Goal: Task Accomplishment & Management: Use online tool/utility

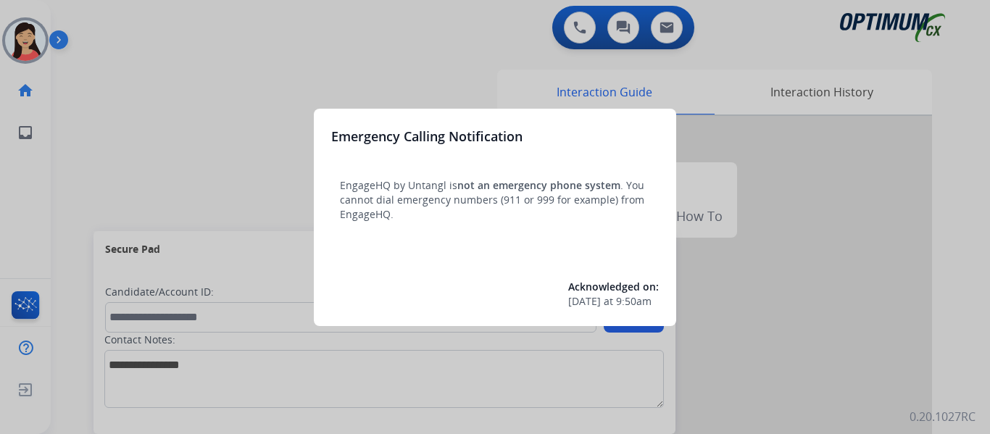
click at [161, 127] on div at bounding box center [495, 217] width 990 height 434
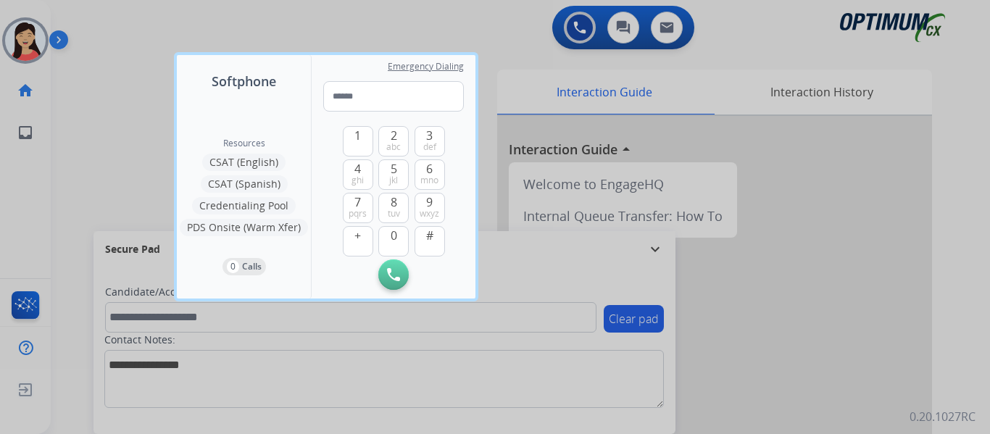
click at [83, 52] on div at bounding box center [495, 217] width 990 height 434
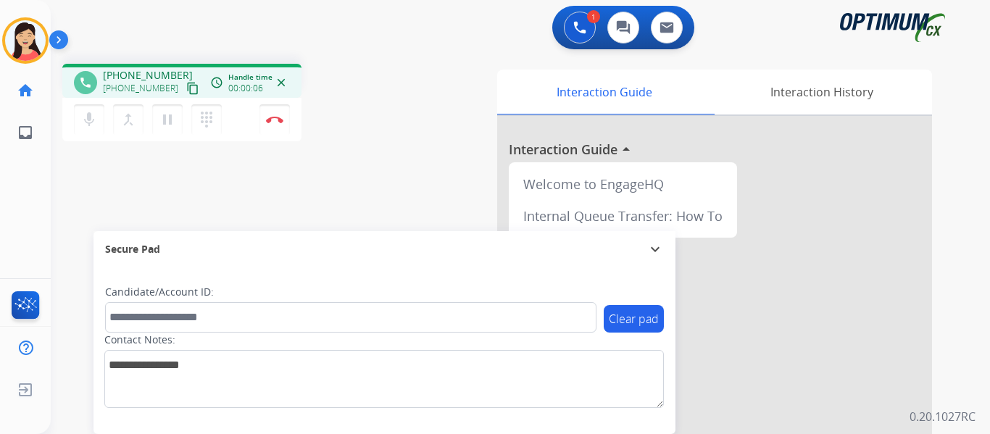
click at [186, 92] on mat-icon "content_copy" at bounding box center [192, 88] width 13 height 13
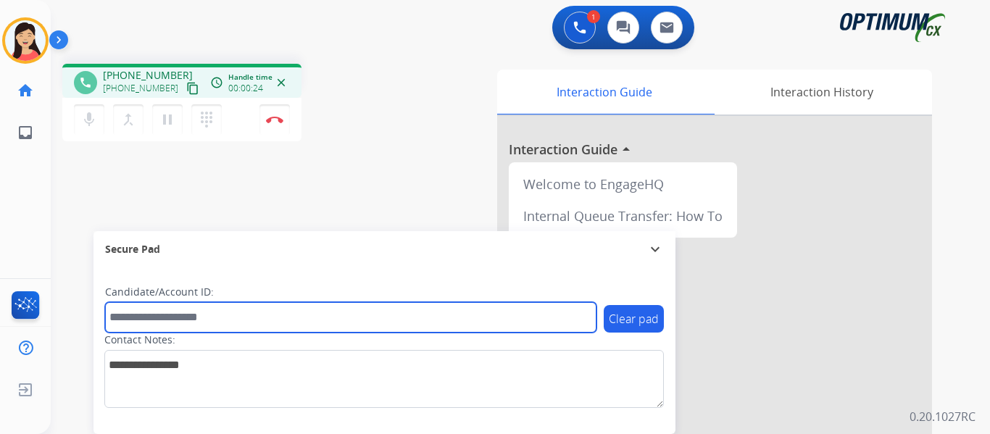
click at [320, 309] on input "text" at bounding box center [350, 317] width 491 height 30
paste input "*******"
type input "*******"
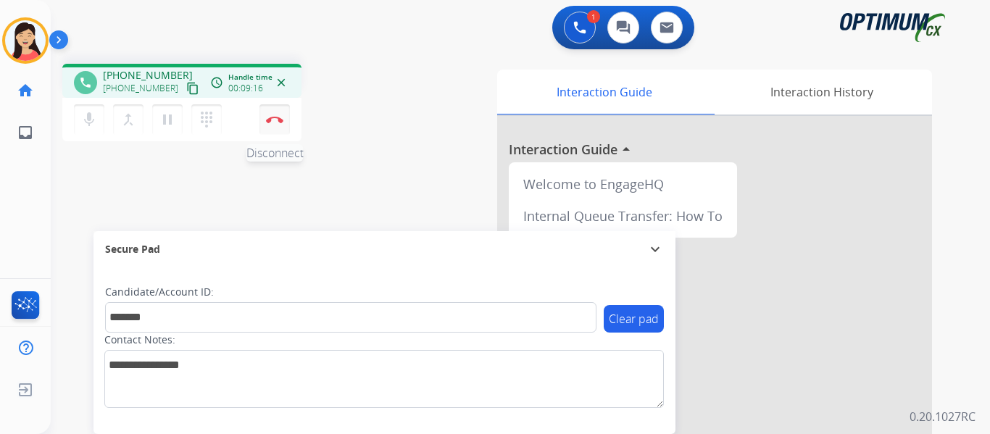
click at [279, 121] on img at bounding box center [274, 119] width 17 height 7
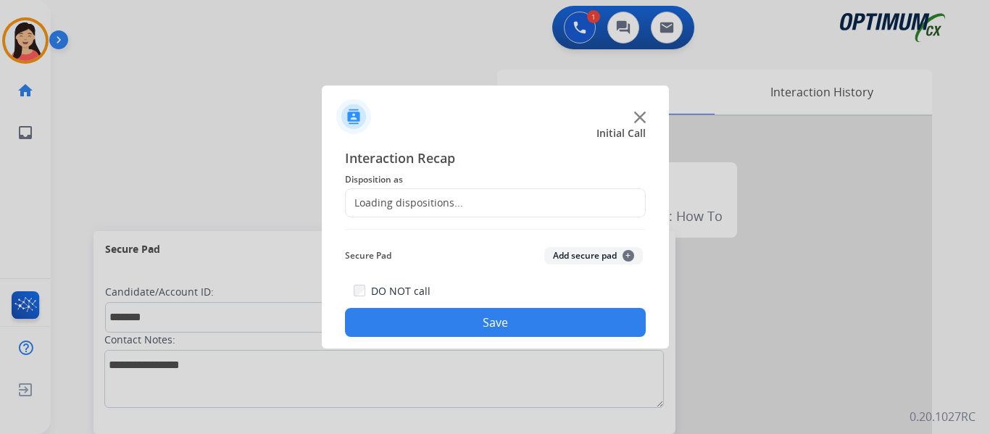
click at [578, 257] on button "Add secure pad +" at bounding box center [593, 255] width 99 height 17
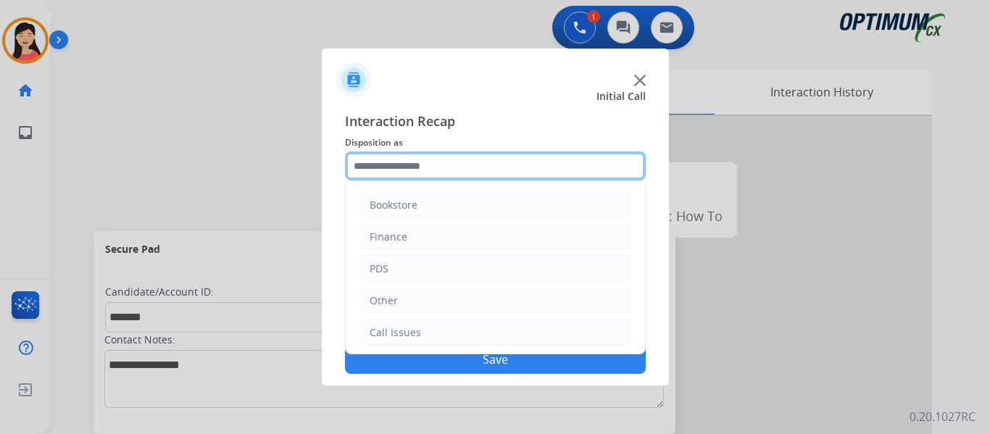
click at [440, 170] on input "text" at bounding box center [495, 165] width 301 height 29
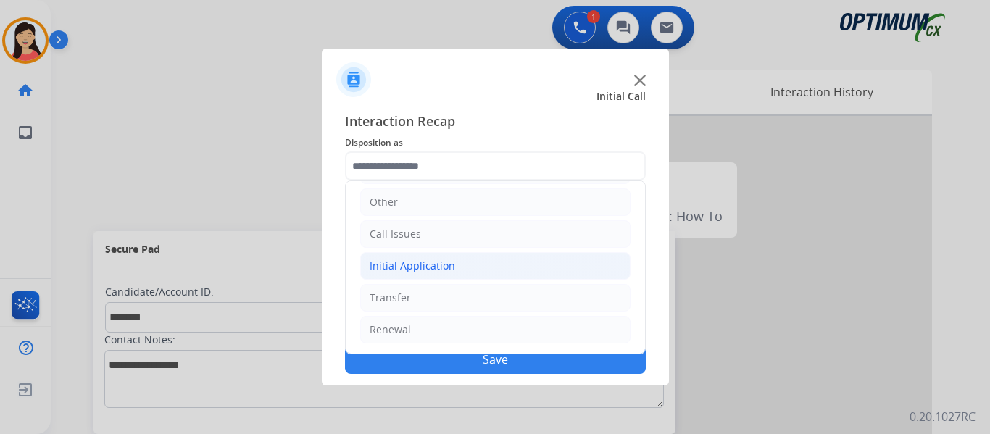
click at [423, 261] on div "Initial Application" at bounding box center [413, 266] width 86 height 14
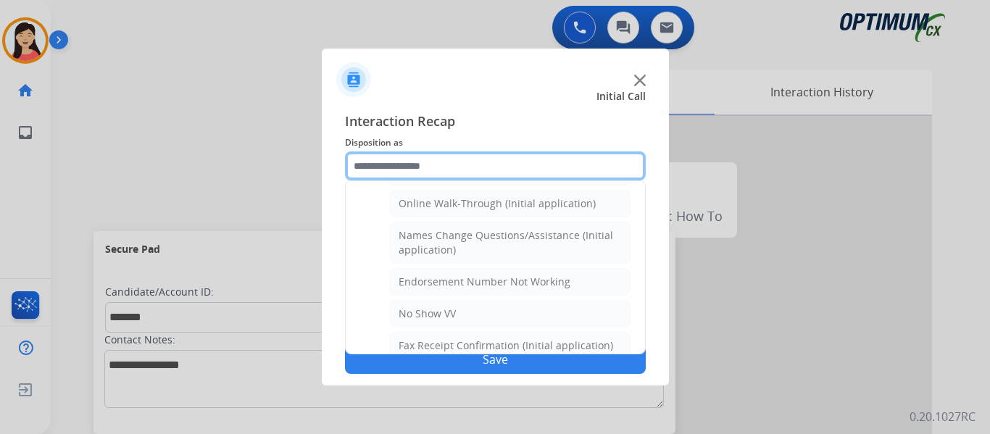
scroll to position [751, 0]
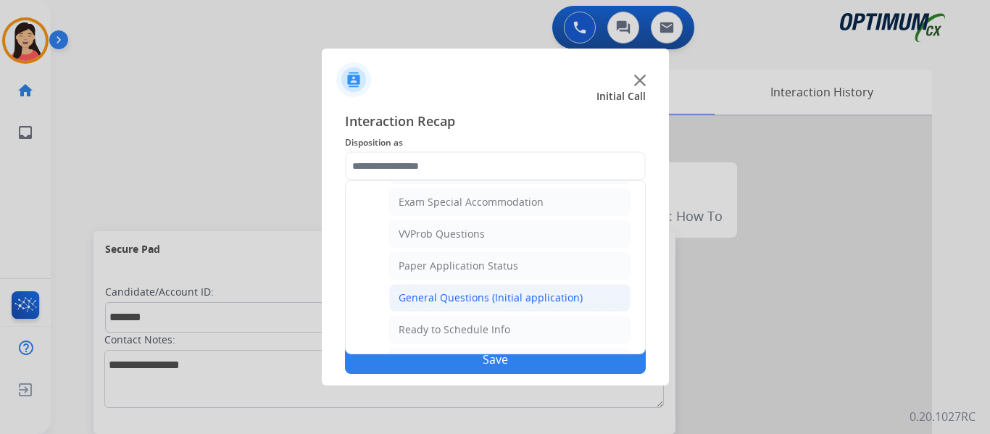
click at [455, 299] on div "General Questions (Initial application)" at bounding box center [491, 298] width 184 height 14
type input "**********"
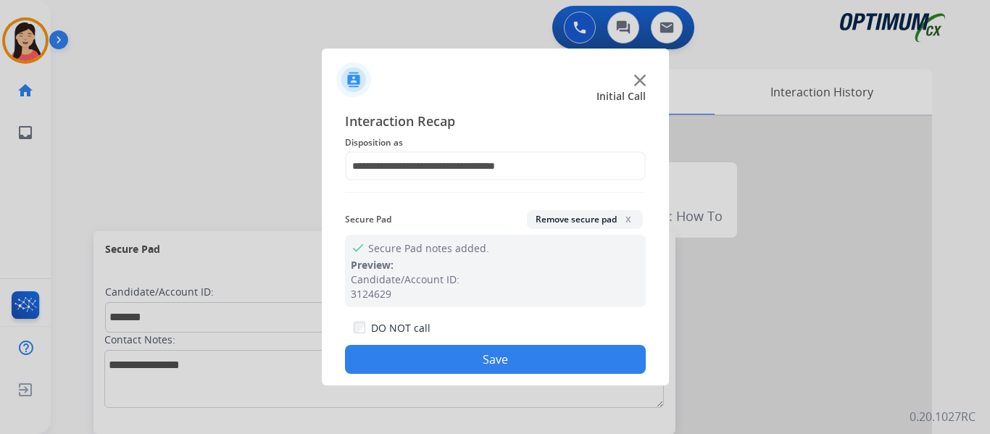
click at [527, 359] on button "Save" at bounding box center [495, 359] width 301 height 29
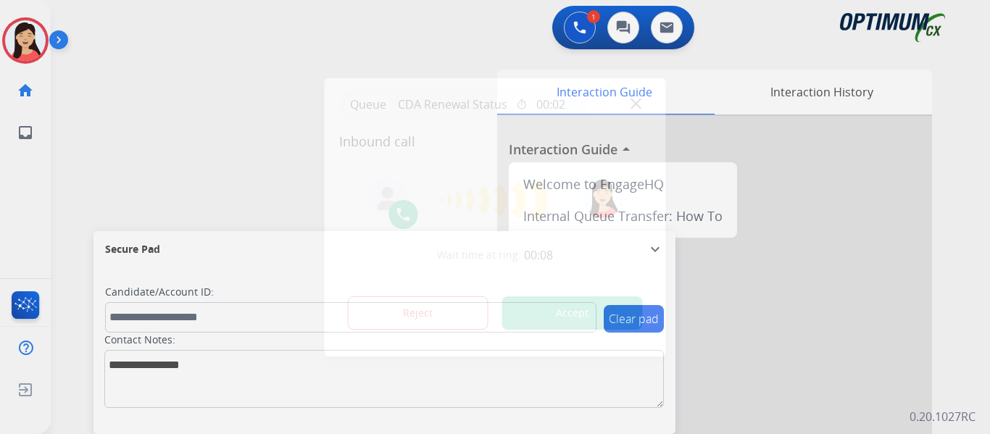
click at [112, 154] on div at bounding box center [495, 217] width 990 height 434
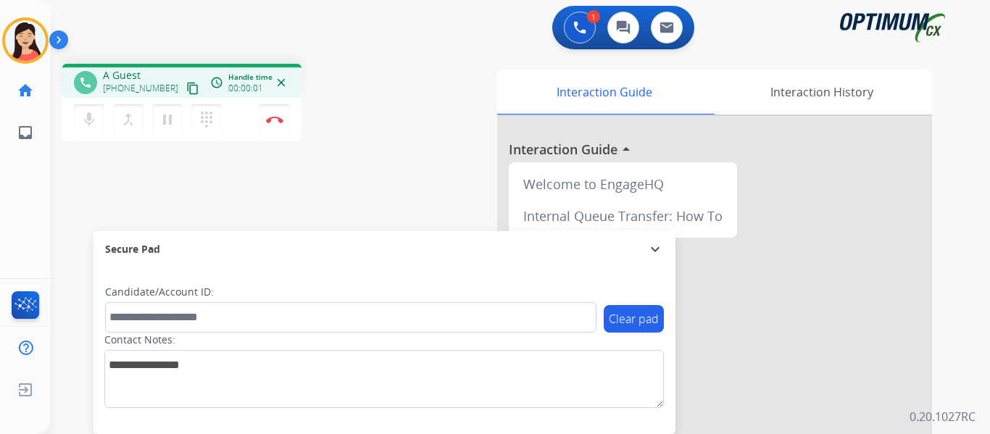
click at [186, 89] on mat-icon "content_copy" at bounding box center [192, 88] width 13 height 13
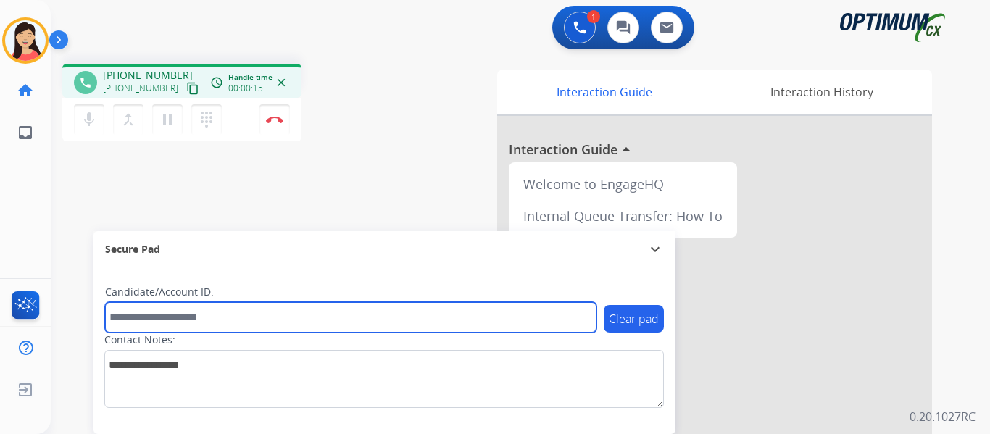
click at [196, 322] on input "text" at bounding box center [350, 317] width 491 height 30
paste input "*******"
type input "*******"
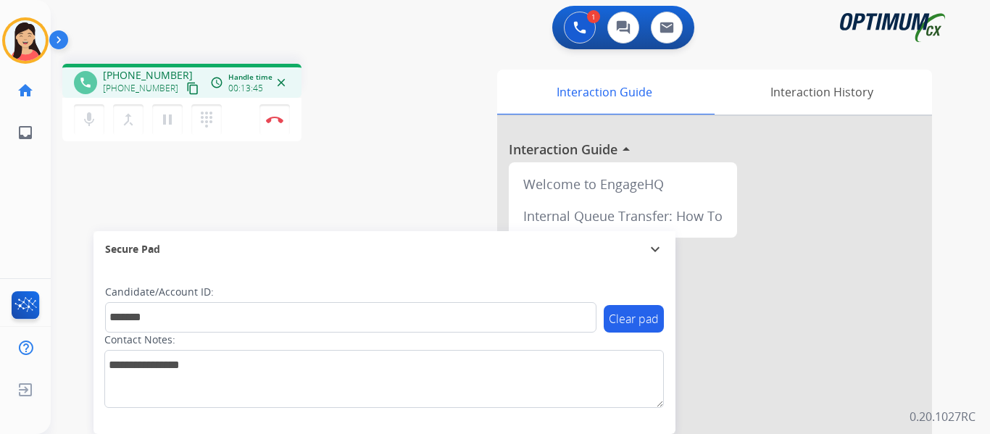
drag, startPoint x: 276, startPoint y: 121, endPoint x: 327, endPoint y: 149, distance: 57.7
click at [276, 121] on img at bounding box center [274, 119] width 17 height 7
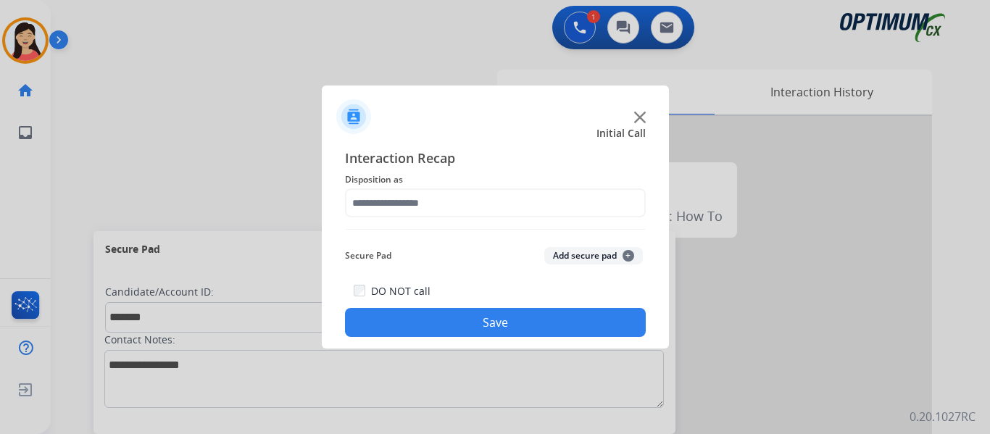
click at [585, 258] on button "Add secure pad +" at bounding box center [593, 255] width 99 height 17
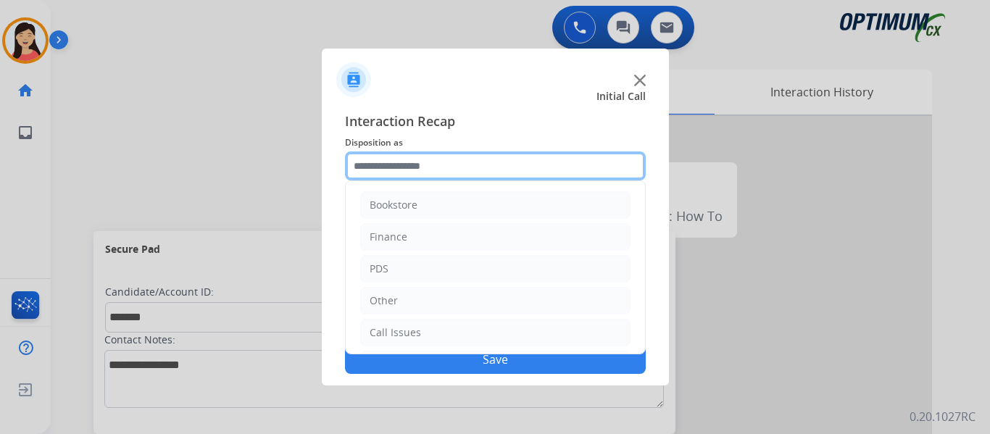
click at [420, 160] on input "text" at bounding box center [495, 165] width 301 height 29
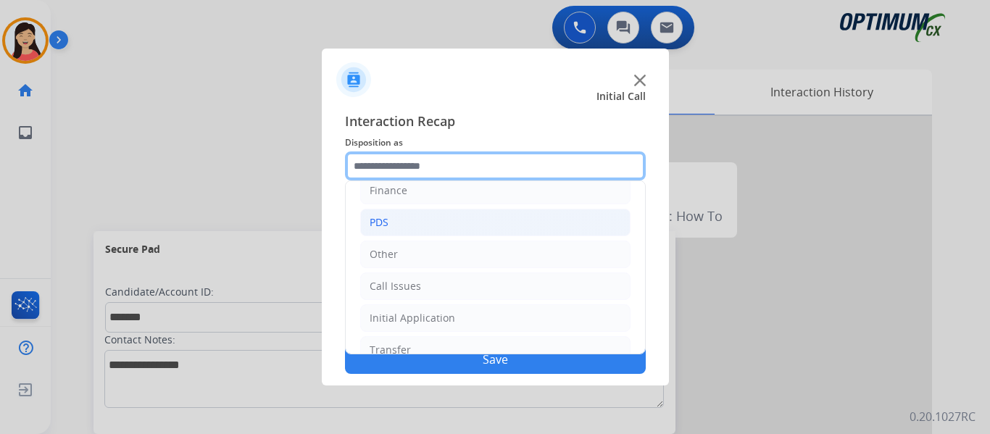
scroll to position [99, 0]
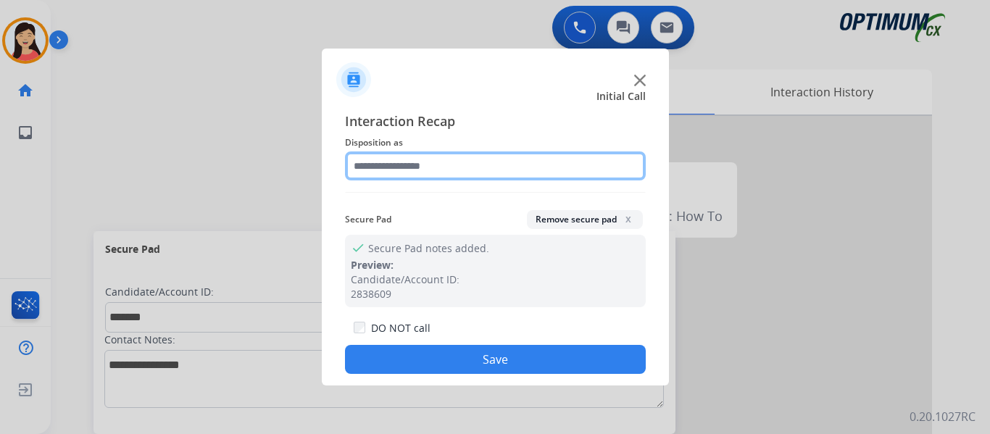
click at [504, 167] on input "text" at bounding box center [495, 165] width 301 height 29
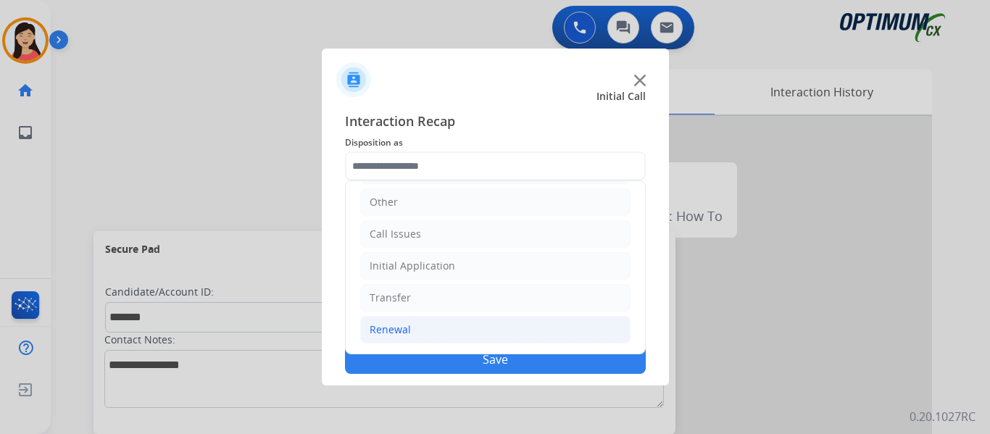
click at [441, 325] on li "Renewal" at bounding box center [495, 330] width 270 height 28
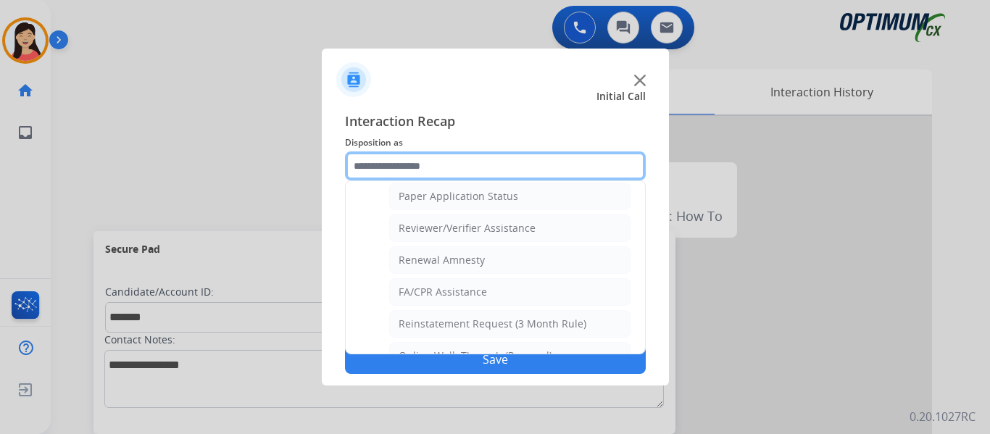
scroll to position [559, 0]
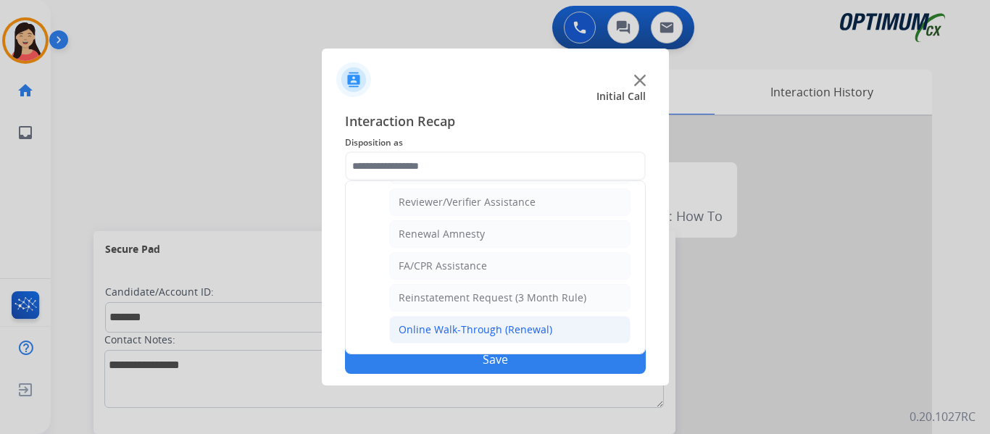
click at [473, 336] on div "Online Walk-Through (Renewal)" at bounding box center [476, 329] width 154 height 14
type input "**********"
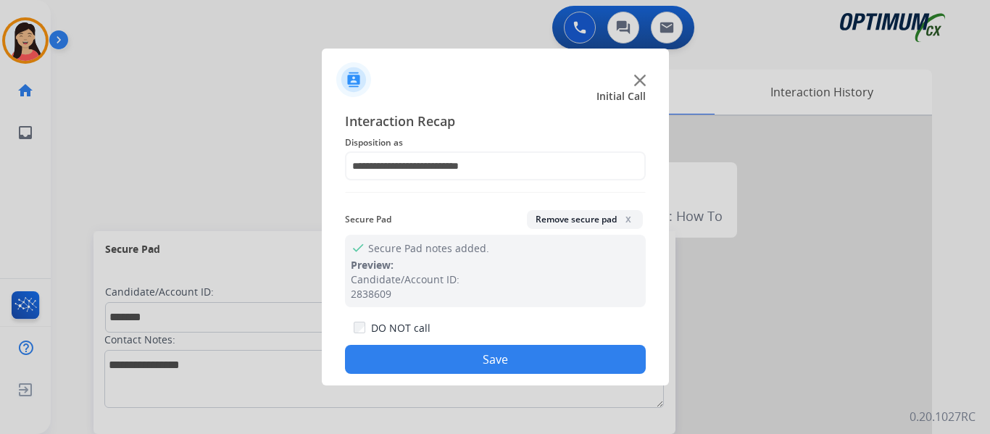
click at [480, 357] on button "Save" at bounding box center [495, 359] width 301 height 29
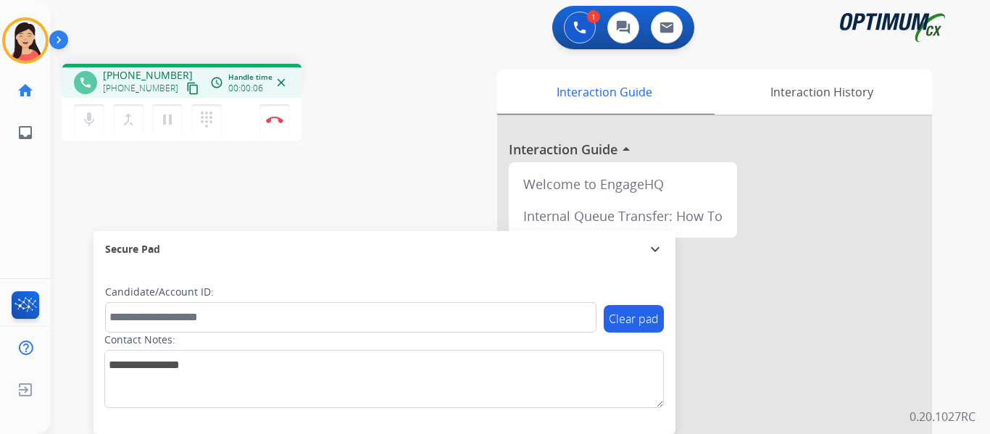
click at [186, 90] on mat-icon "content_copy" at bounding box center [192, 88] width 13 height 13
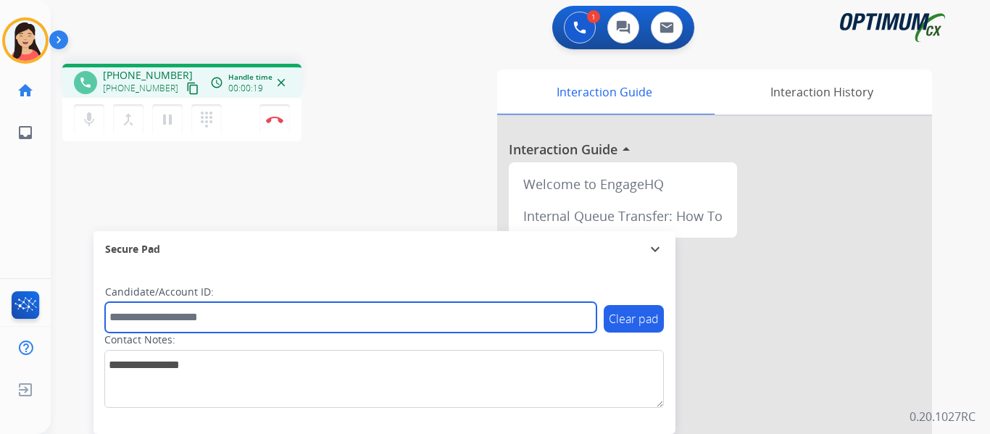
click at [348, 313] on input "text" at bounding box center [350, 317] width 491 height 30
paste input "*******"
type input "*******"
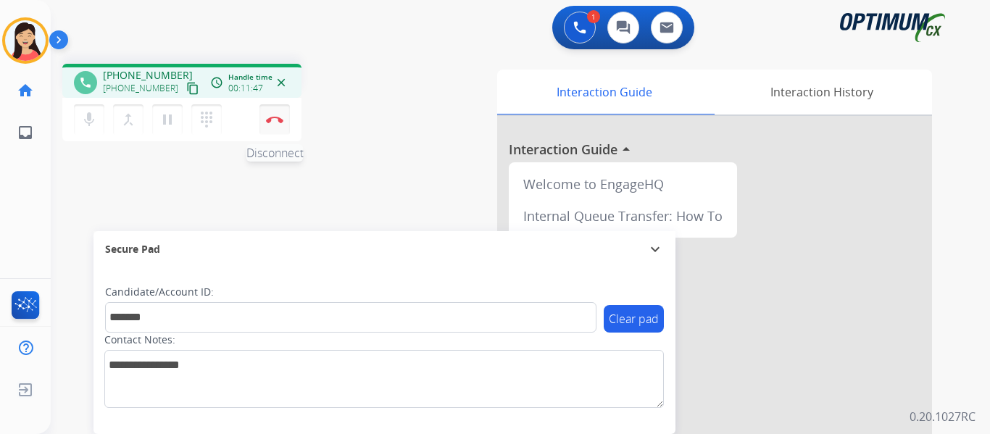
click at [287, 115] on button "Disconnect" at bounding box center [274, 119] width 30 height 30
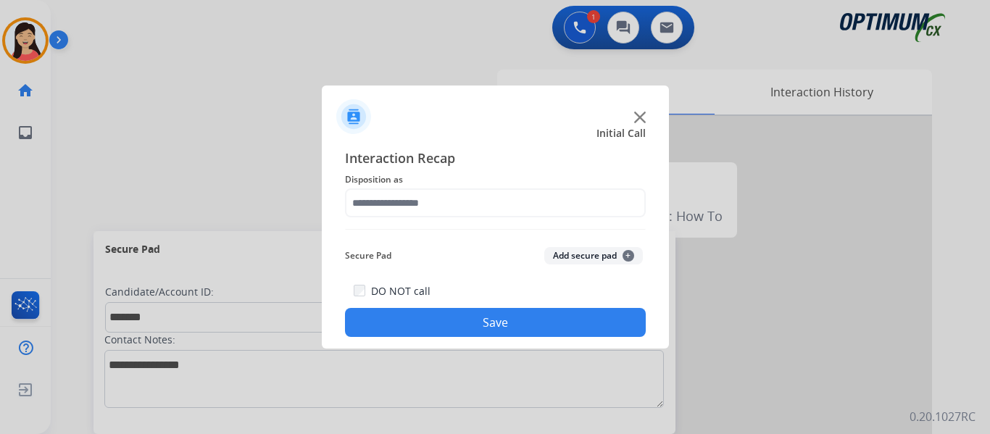
click at [567, 254] on button "Add secure pad +" at bounding box center [593, 255] width 99 height 17
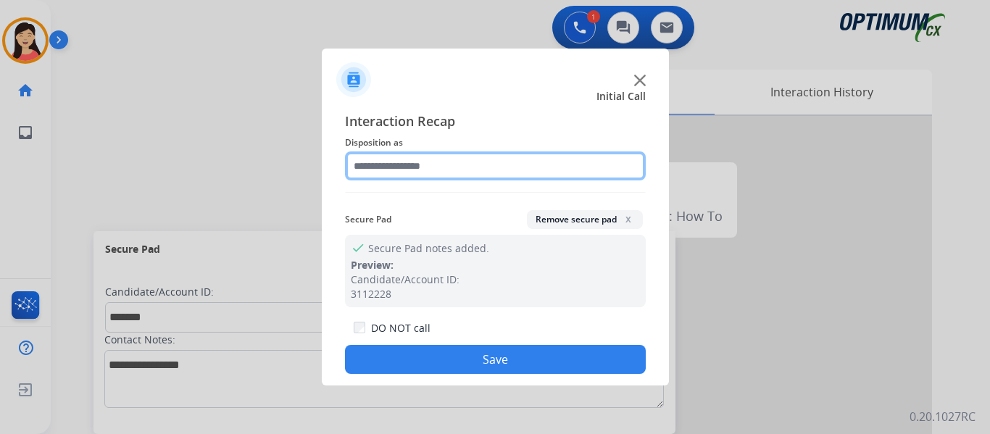
click at [463, 159] on input "text" at bounding box center [495, 165] width 301 height 29
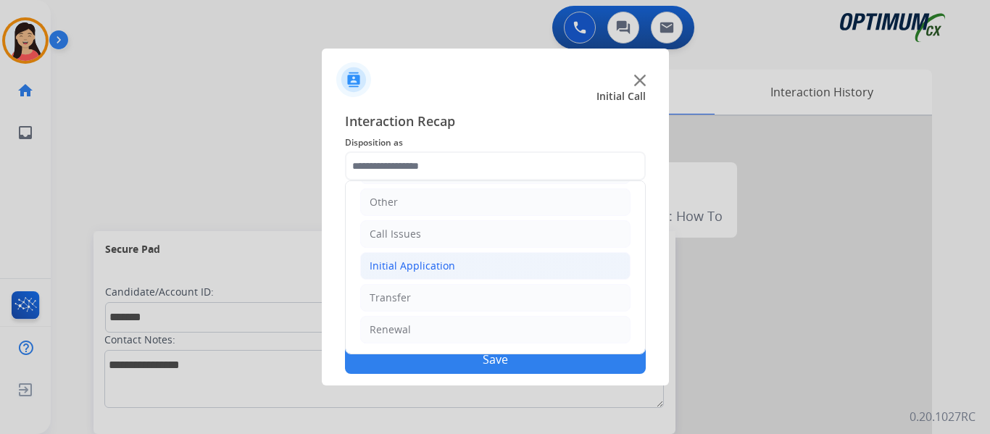
click at [450, 272] on div "Initial Application" at bounding box center [413, 266] width 86 height 14
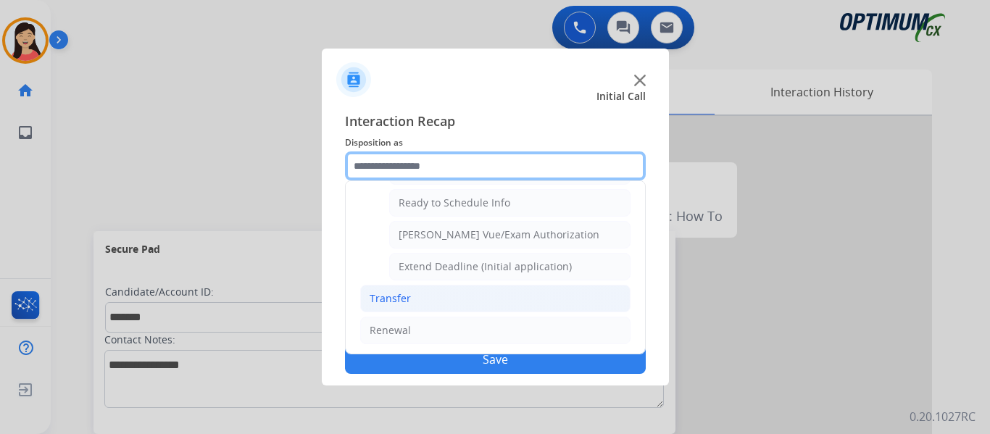
scroll to position [878, 0]
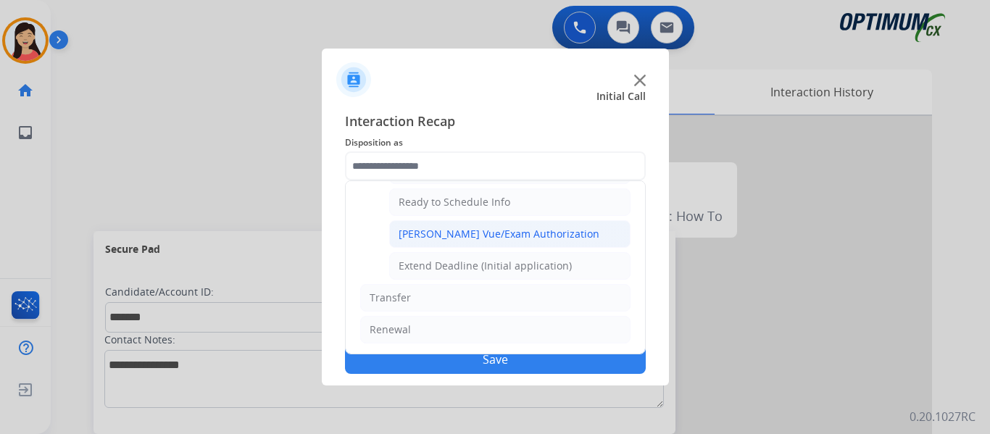
click at [512, 237] on div "[PERSON_NAME] Vue/Exam Authorization" at bounding box center [499, 234] width 201 height 14
type input "**********"
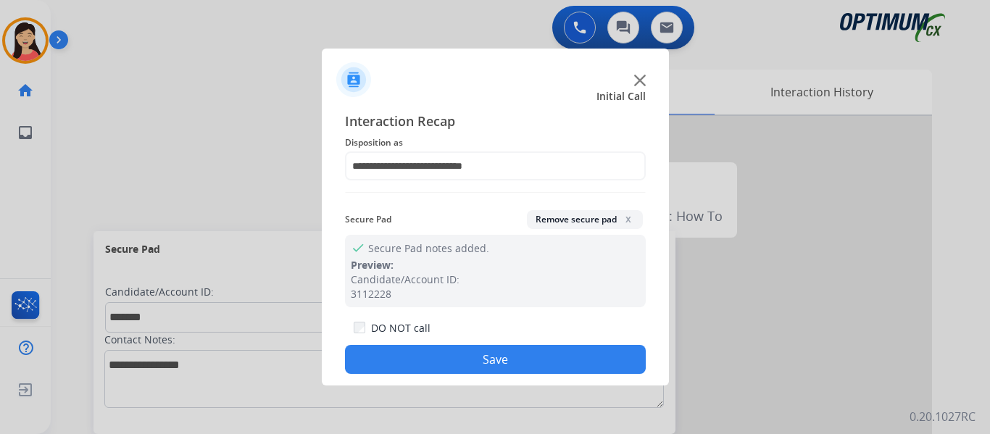
click at [558, 360] on button "Save" at bounding box center [495, 359] width 301 height 29
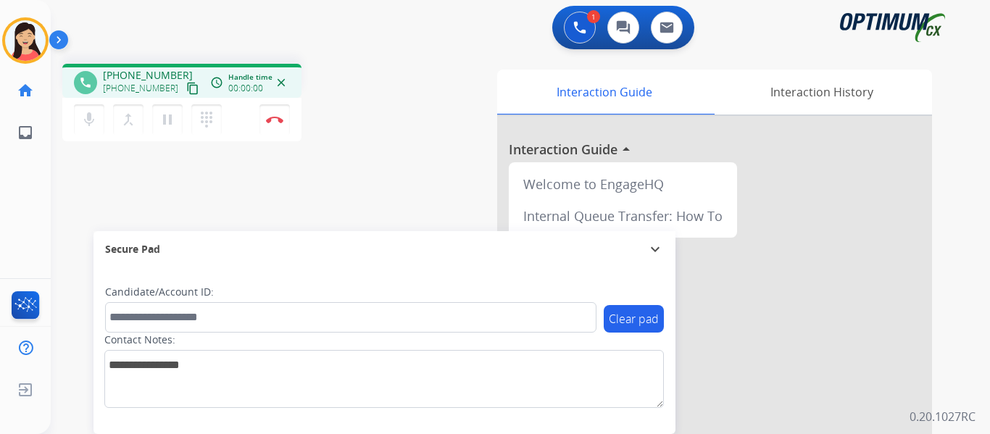
click at [186, 91] on mat-icon "content_copy" at bounding box center [192, 88] width 13 height 13
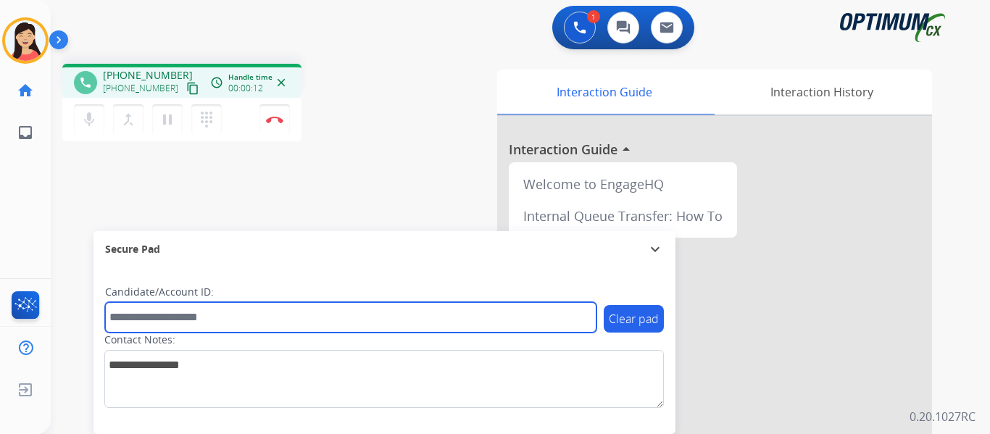
click at [335, 318] on input "text" at bounding box center [350, 317] width 491 height 30
paste input "*******"
type input "*******"
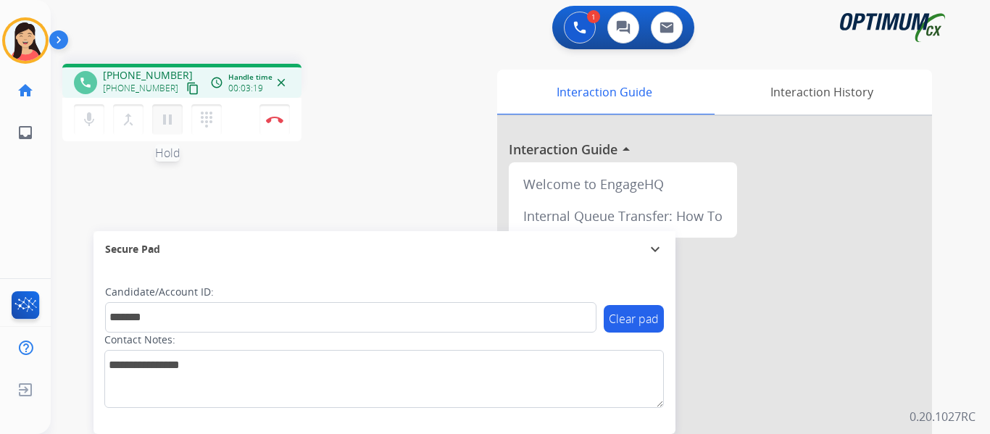
click at [169, 120] on mat-icon "pause" at bounding box center [167, 119] width 17 height 17
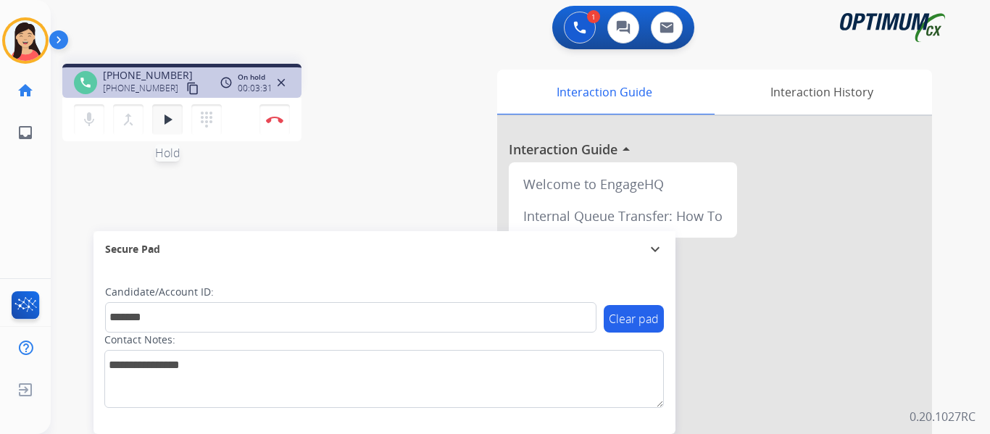
click at [170, 121] on mat-icon "play_arrow" at bounding box center [167, 119] width 17 height 17
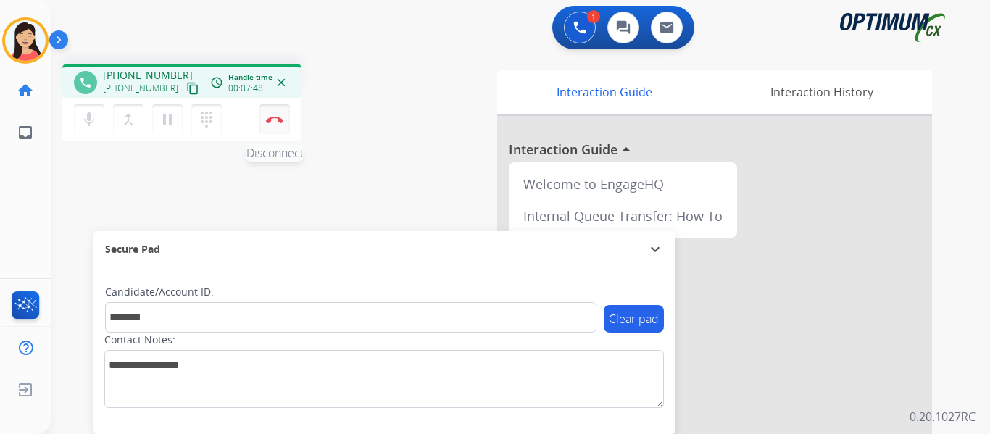
click at [275, 120] on img at bounding box center [274, 119] width 17 height 7
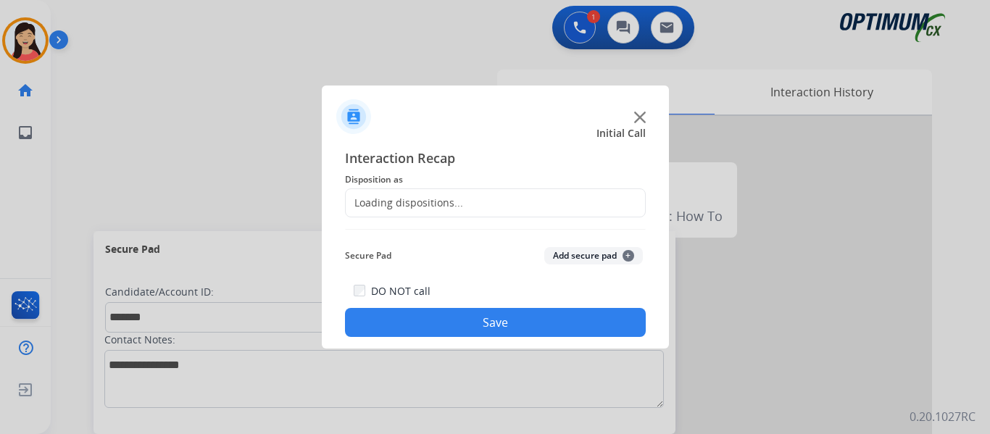
click at [591, 255] on button "Add secure pad +" at bounding box center [593, 255] width 99 height 17
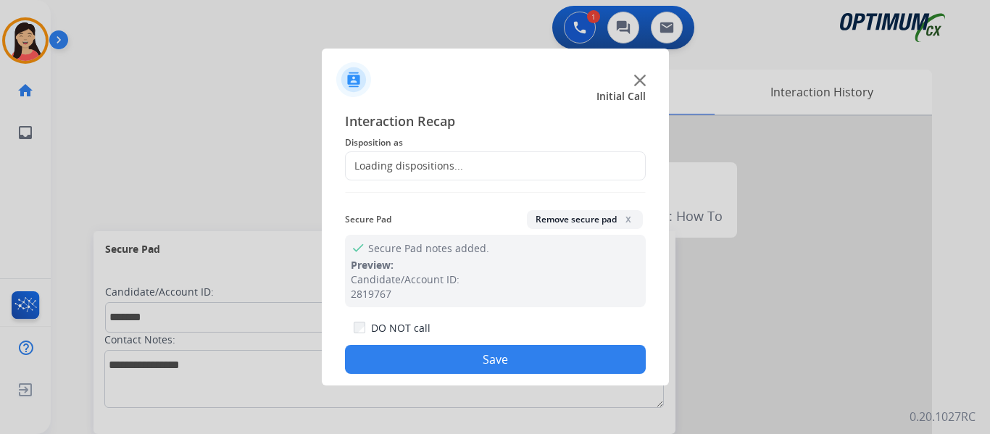
click at [446, 162] on div "Loading dispositions..." at bounding box center [404, 166] width 117 height 14
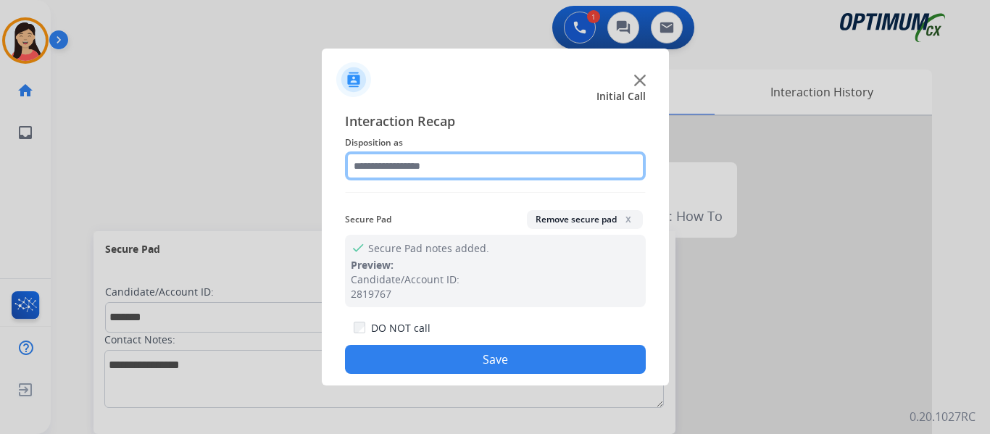
click at [444, 162] on input "text" at bounding box center [495, 165] width 301 height 29
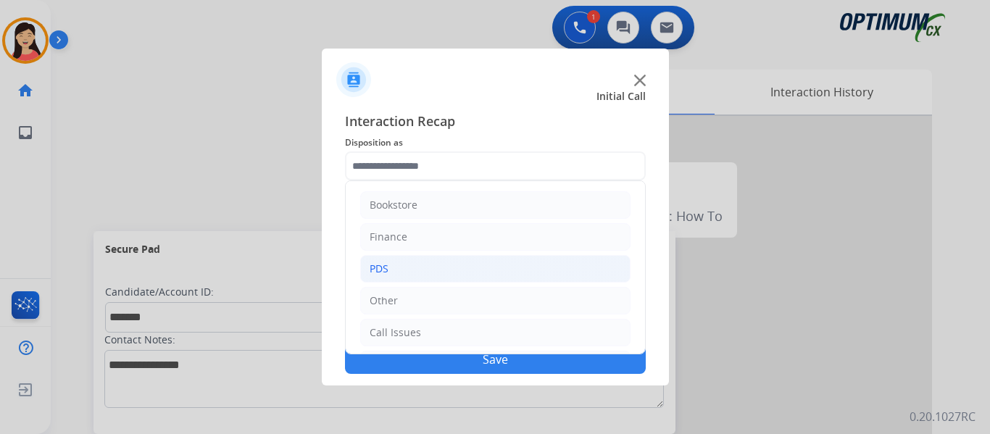
click at [385, 260] on li "PDS" at bounding box center [495, 269] width 270 height 28
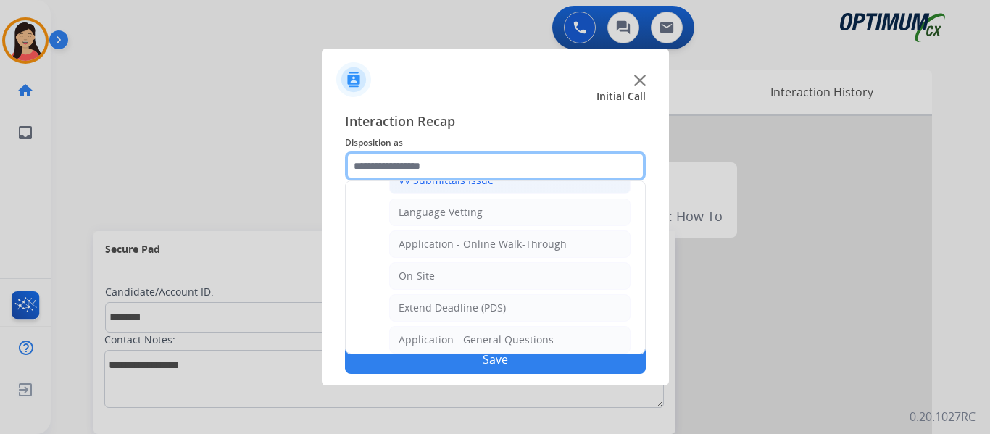
scroll to position [362, 0]
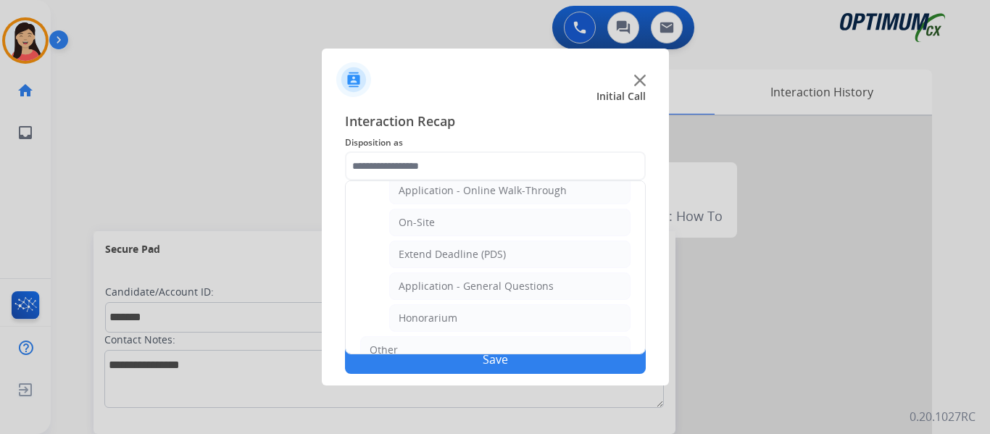
click at [538, 291] on div "Application - General Questions" at bounding box center [476, 286] width 155 height 14
type input "**********"
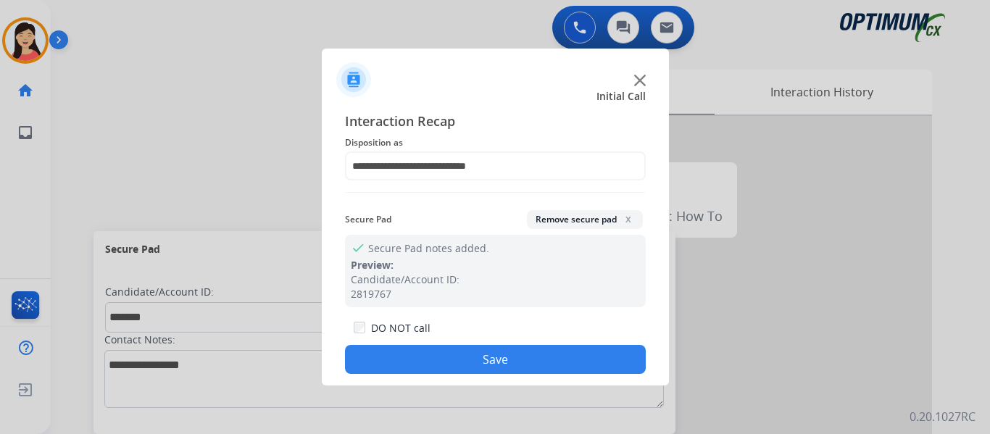
click at [535, 370] on button "Save" at bounding box center [495, 359] width 301 height 29
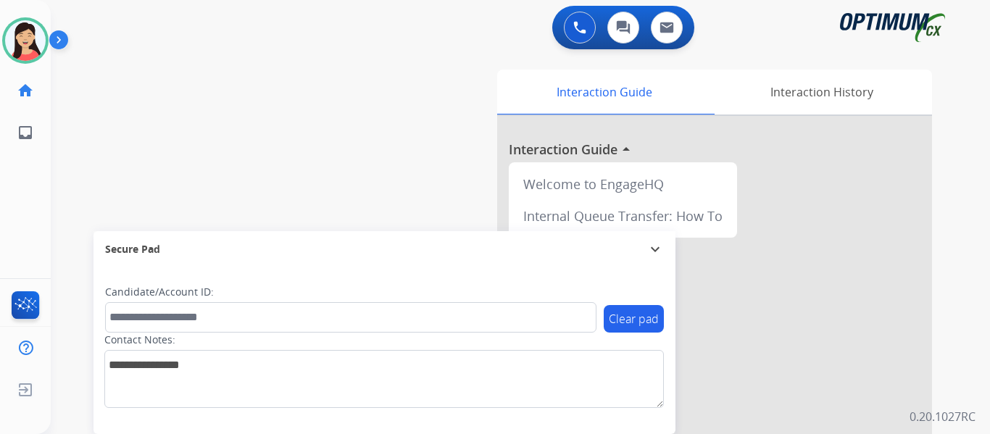
drag, startPoint x: 26, startPoint y: 46, endPoint x: 262, endPoint y: 120, distance: 246.9
click at [26, 46] on img at bounding box center [25, 40] width 41 height 41
click at [33, 35] on img at bounding box center [25, 40] width 41 height 41
click at [30, 39] on img at bounding box center [25, 40] width 41 height 41
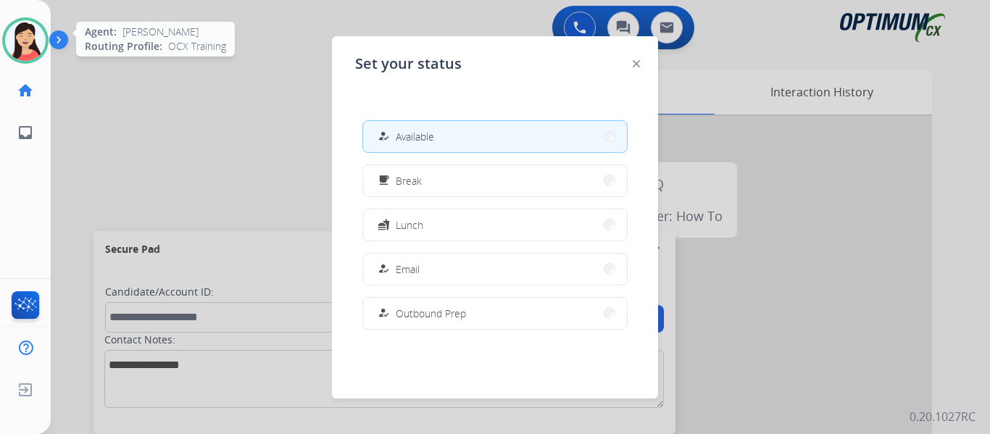
click at [25, 39] on img at bounding box center [25, 40] width 41 height 41
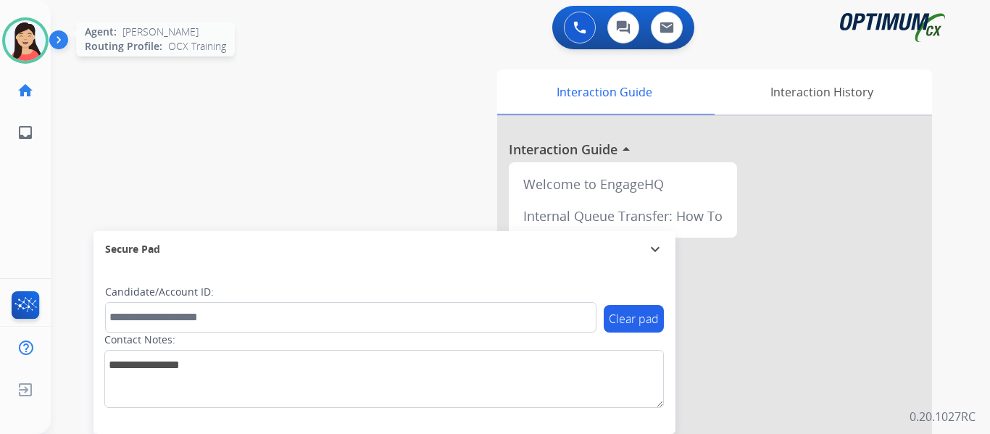
click at [39, 34] on img at bounding box center [25, 40] width 41 height 41
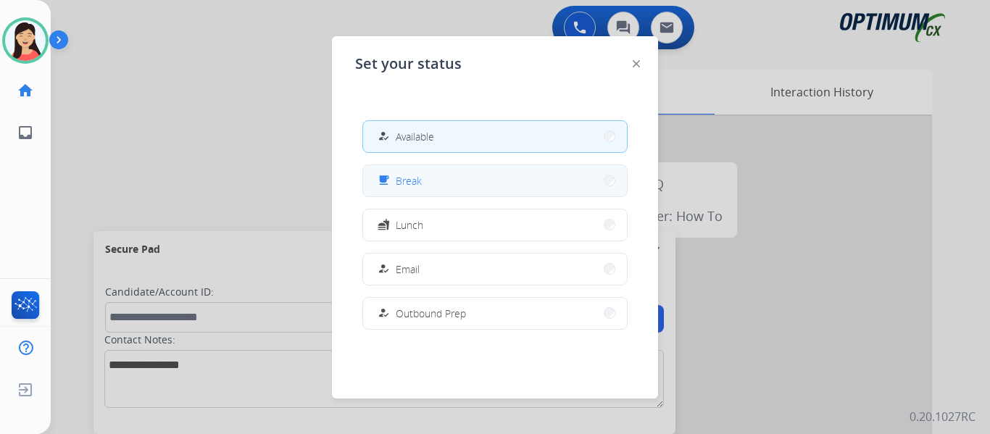
click at [441, 178] on button "free_breakfast Break" at bounding box center [495, 180] width 264 height 31
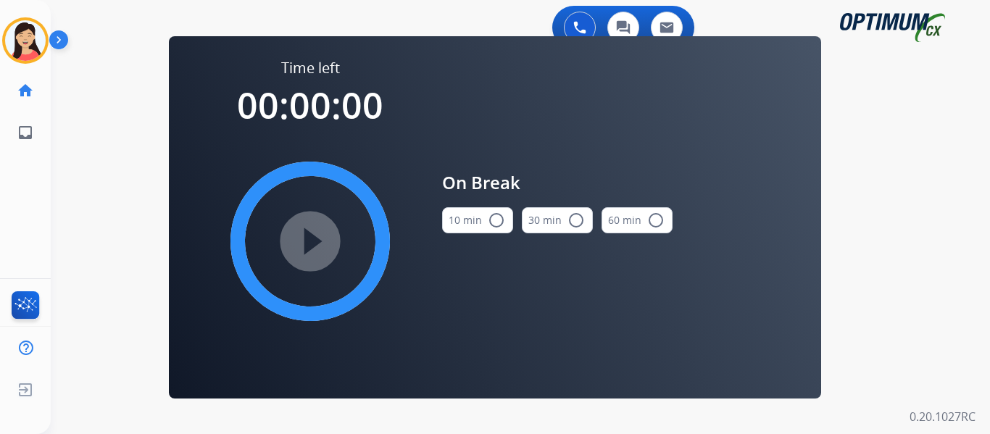
drag, startPoint x: 452, startPoint y: 221, endPoint x: 419, endPoint y: 234, distance: 35.8
click at [453, 221] on button "10 min radio_button_unchecked" at bounding box center [477, 220] width 71 height 26
click at [309, 241] on mat-icon "play_circle_filled" at bounding box center [309, 241] width 17 height 17
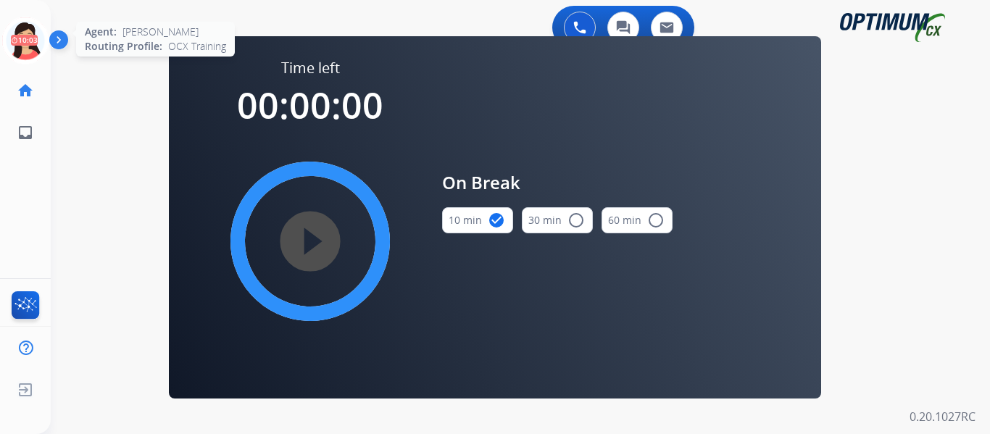
click at [20, 29] on icon at bounding box center [25, 40] width 47 height 47
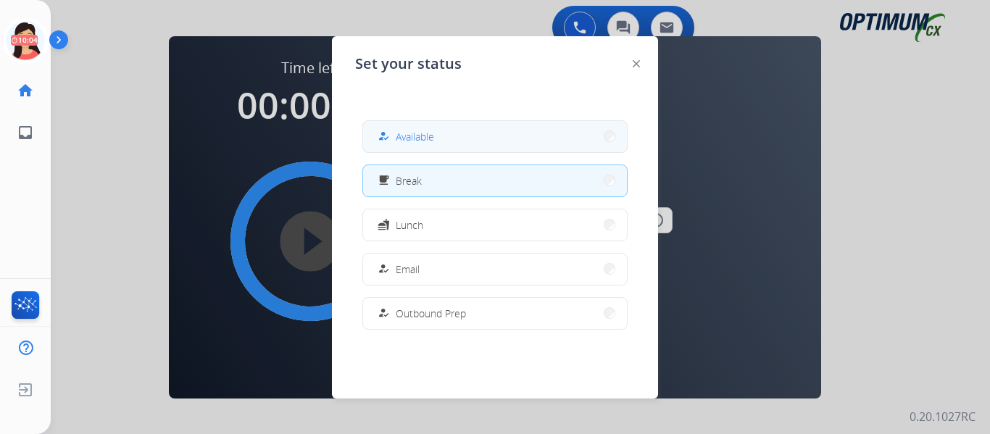
click at [409, 130] on span "Available" at bounding box center [415, 136] width 38 height 15
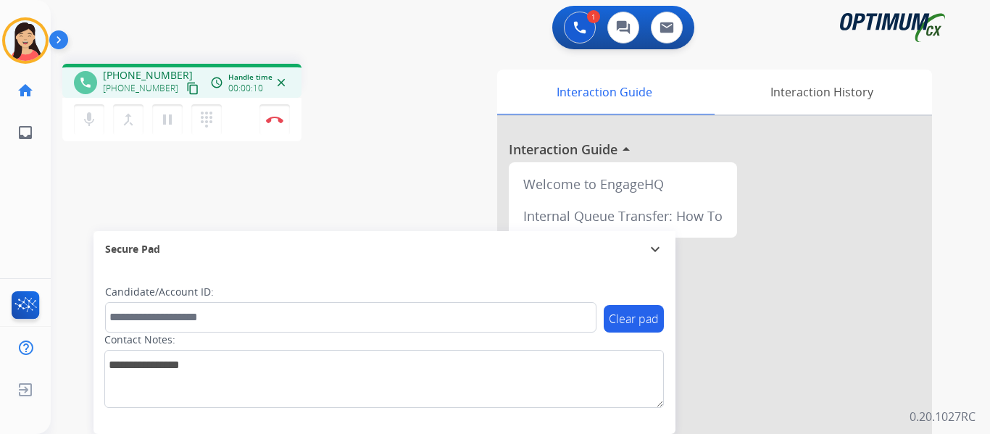
drag, startPoint x: 174, startPoint y: 82, endPoint x: 396, endPoint y: 139, distance: 229.7
click at [184, 81] on button "content_copy" at bounding box center [192, 88] width 17 height 17
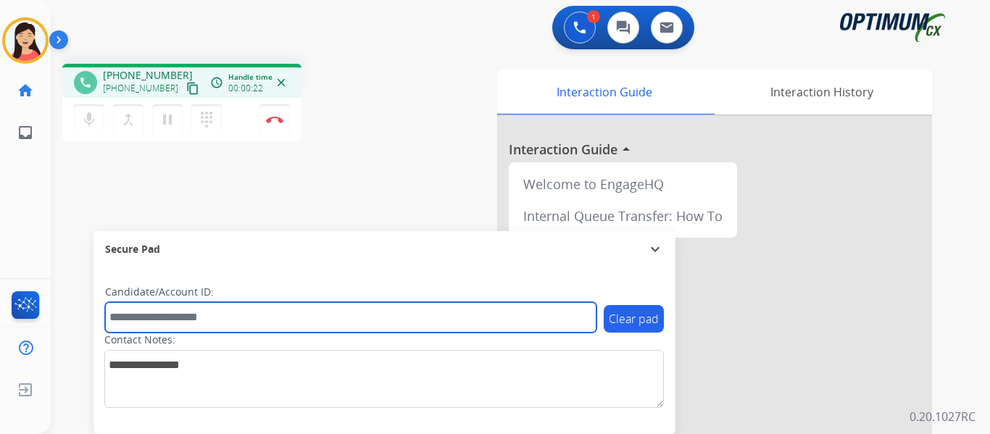
click at [362, 322] on input "text" at bounding box center [350, 317] width 491 height 30
paste input "*******"
type input "*******"
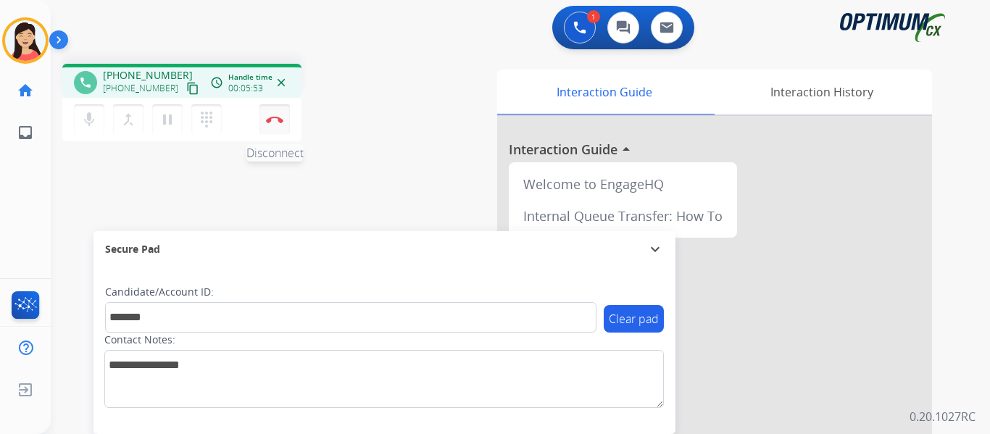
click at [273, 120] on img at bounding box center [274, 119] width 17 height 7
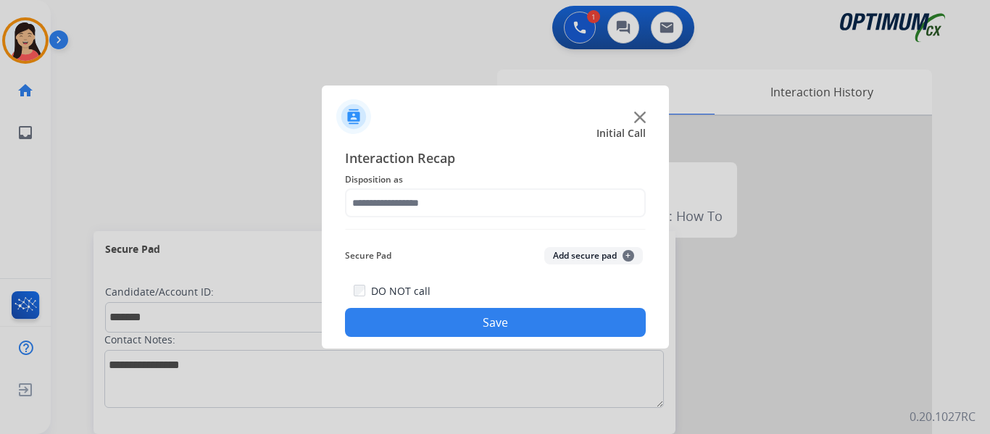
click at [567, 255] on button "Add secure pad +" at bounding box center [593, 255] width 99 height 17
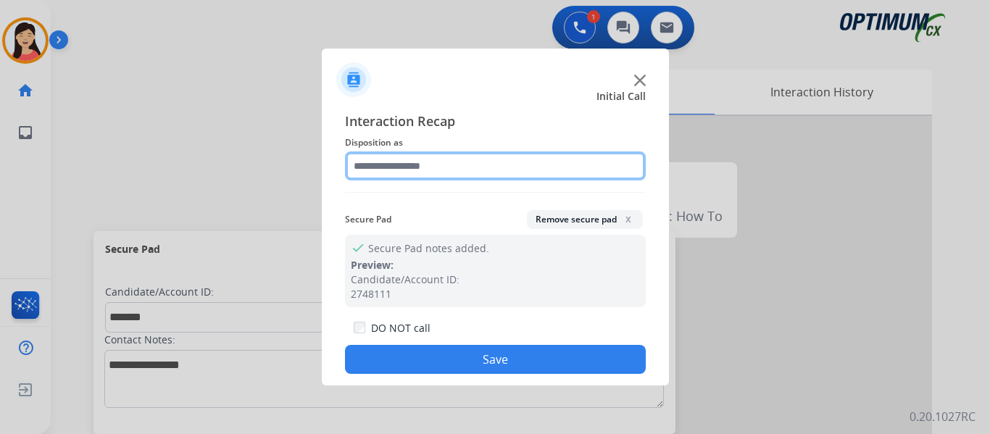
click at [366, 155] on input "text" at bounding box center [495, 165] width 301 height 29
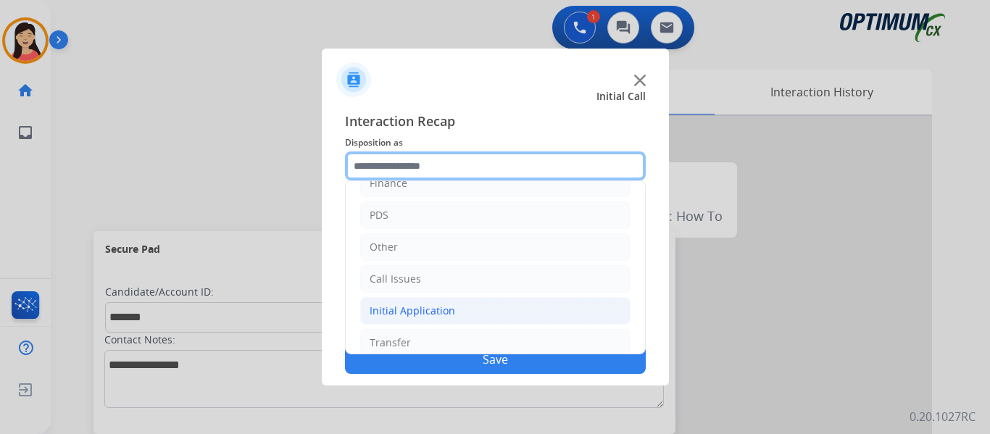
scroll to position [99, 0]
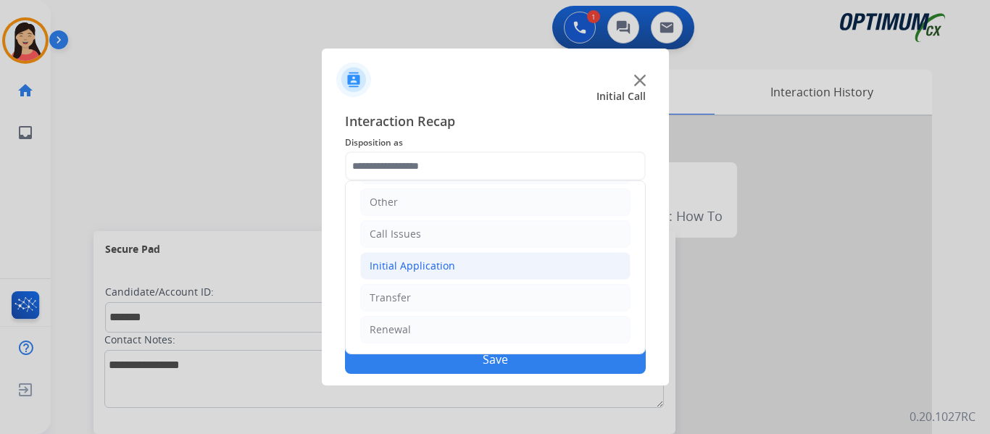
click at [423, 265] on div "Initial Application" at bounding box center [413, 266] width 86 height 14
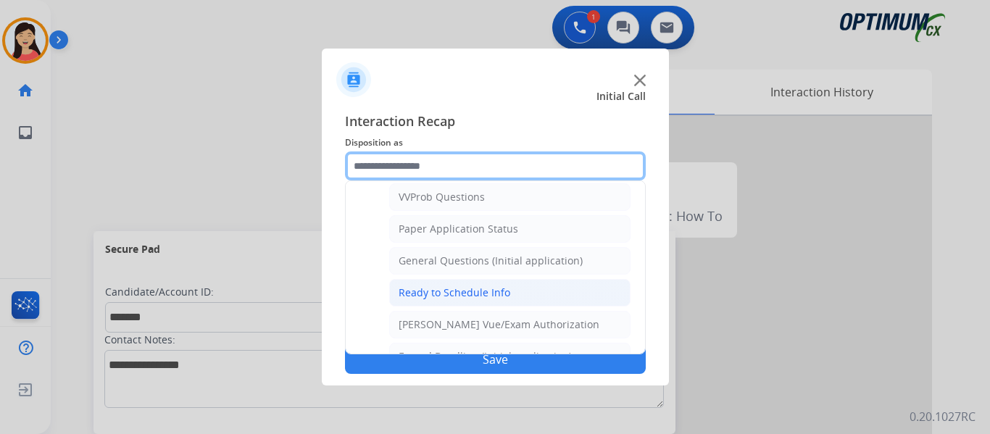
scroll to position [823, 0]
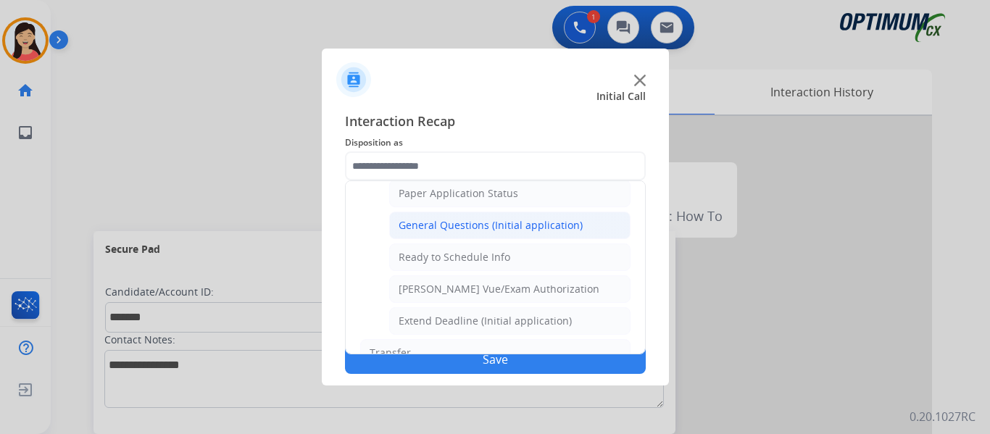
click at [528, 225] on div "General Questions (Initial application)" at bounding box center [491, 225] width 184 height 14
type input "**********"
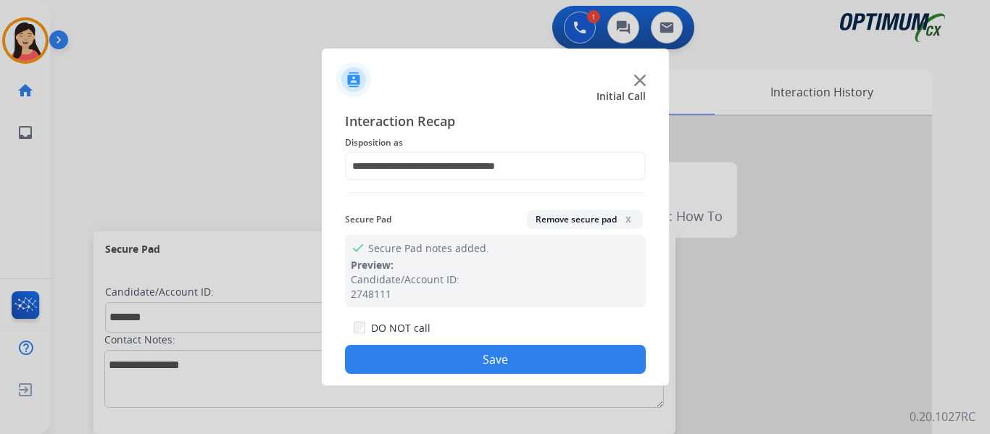
click at [582, 356] on button "Save" at bounding box center [495, 359] width 301 height 29
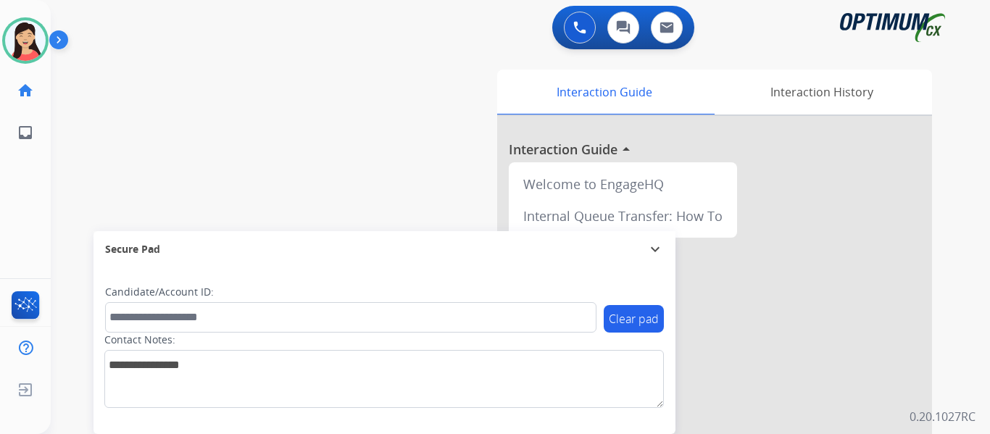
click at [404, 162] on div "swap_horiz Break voice bridge close_fullscreen Connect 3-Way Call merge_type Se…" at bounding box center [503, 354] width 904 height 604
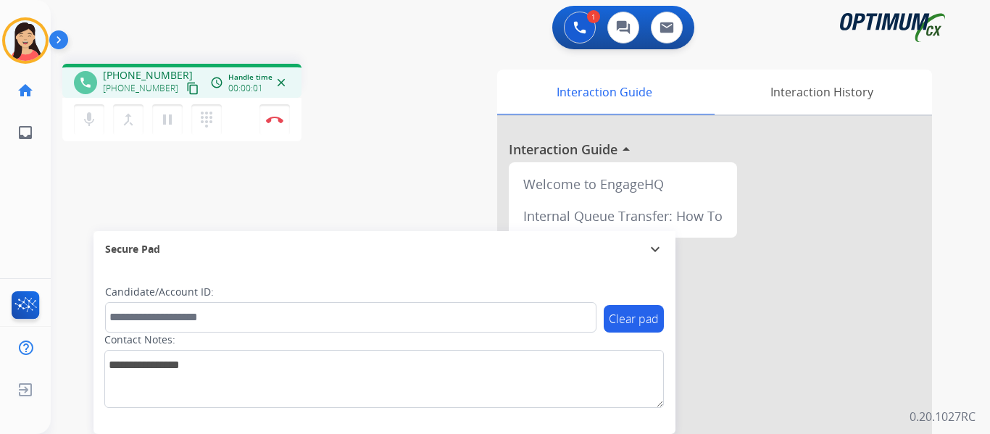
click at [186, 87] on mat-icon "content_copy" at bounding box center [192, 88] width 13 height 13
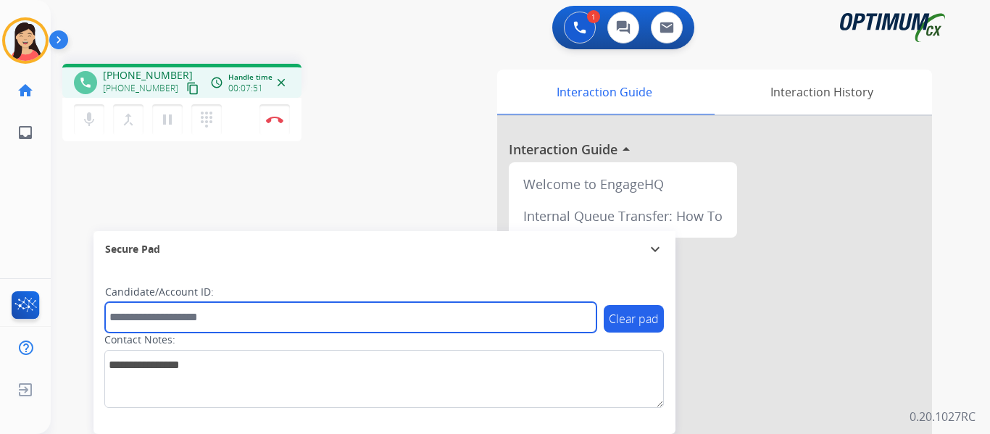
drag, startPoint x: 181, startPoint y: 322, endPoint x: 174, endPoint y: 318, distance: 8.5
click at [180, 322] on input "text" at bounding box center [350, 317] width 491 height 30
paste input "*******"
type input "*******"
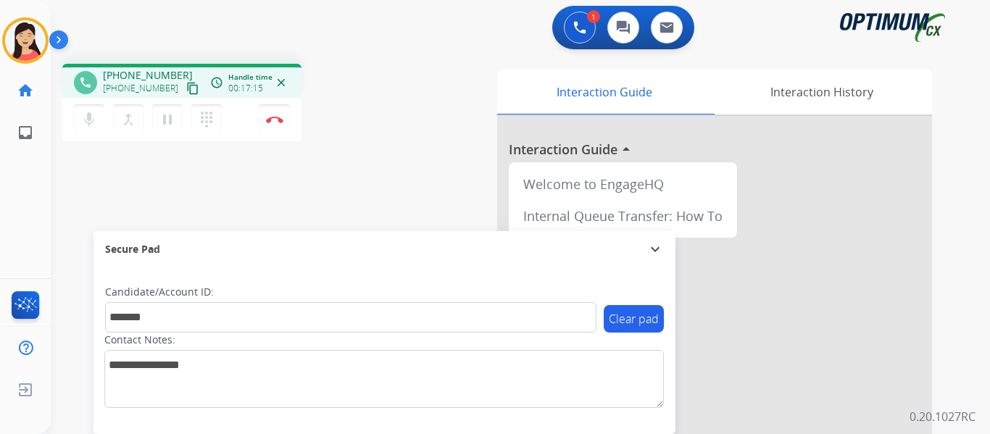
drag, startPoint x: 176, startPoint y: 94, endPoint x: 291, endPoint y: 115, distance: 116.4
click at [186, 94] on mat-icon "content_copy" at bounding box center [192, 88] width 13 height 13
click at [278, 120] on img at bounding box center [274, 119] width 17 height 7
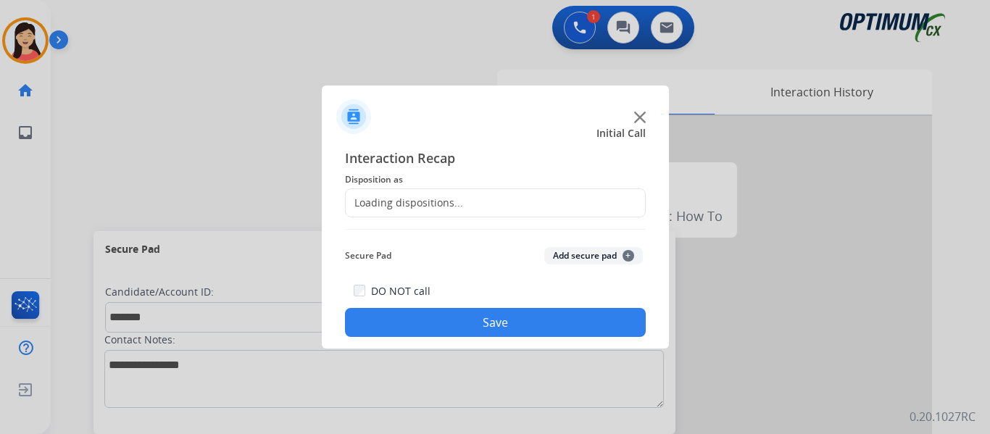
click at [578, 249] on button "Add secure pad +" at bounding box center [593, 255] width 99 height 17
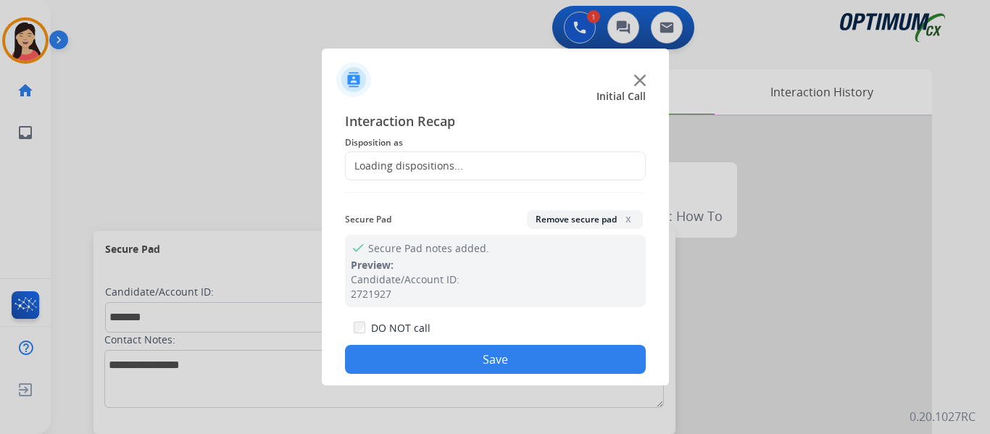
click at [459, 172] on div "Loading dispositions..." at bounding box center [404, 166] width 117 height 14
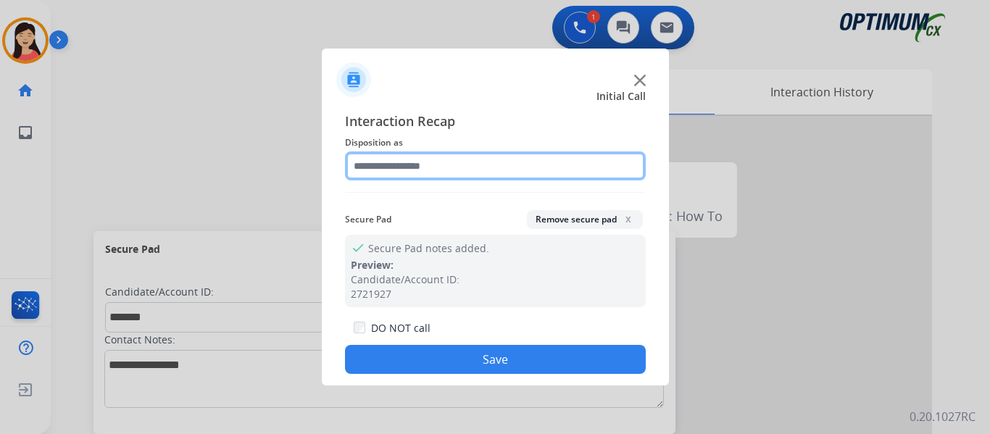
click at [453, 172] on input "text" at bounding box center [495, 165] width 301 height 29
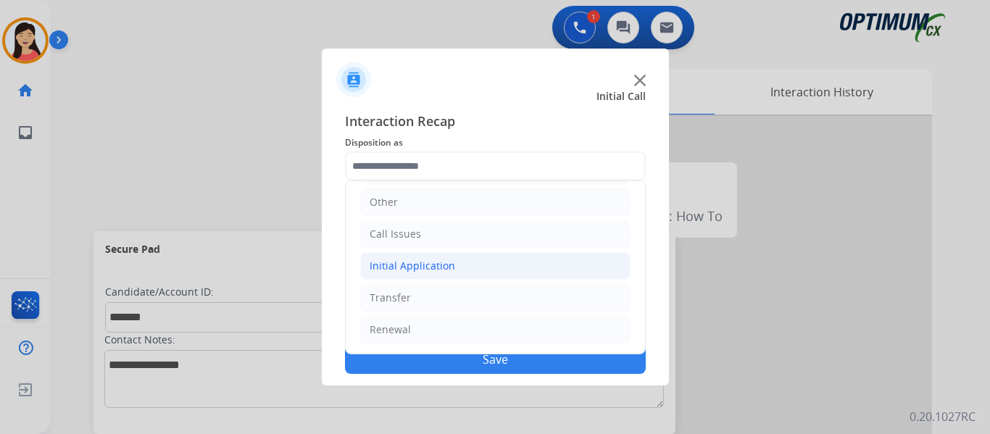
click at [414, 261] on div "Initial Application" at bounding box center [413, 266] width 86 height 14
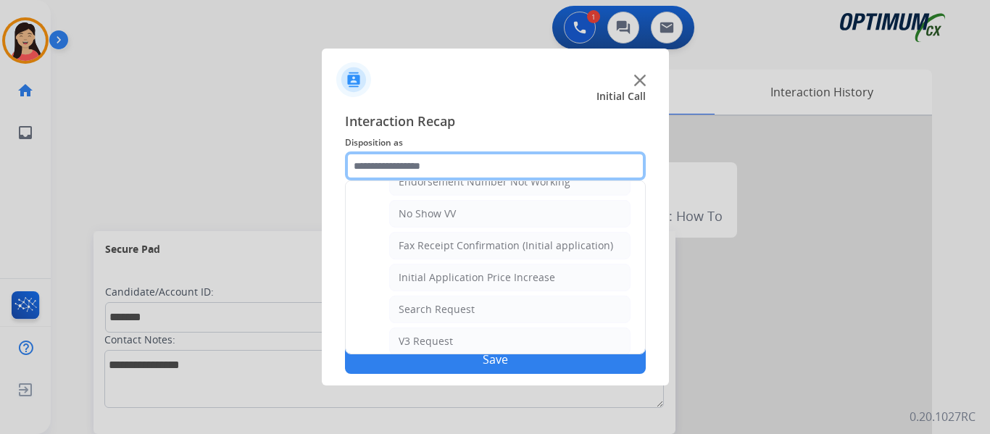
scroll to position [751, 0]
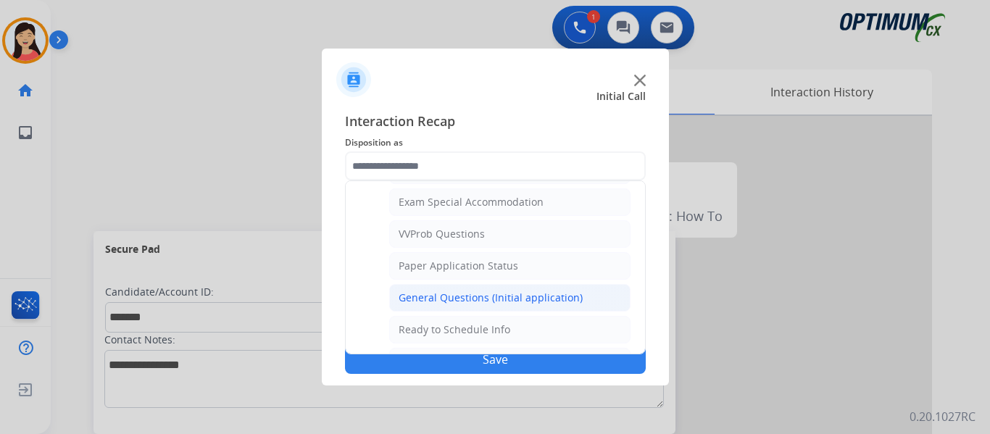
click at [509, 293] on div "General Questions (Initial application)" at bounding box center [491, 298] width 184 height 14
type input "**********"
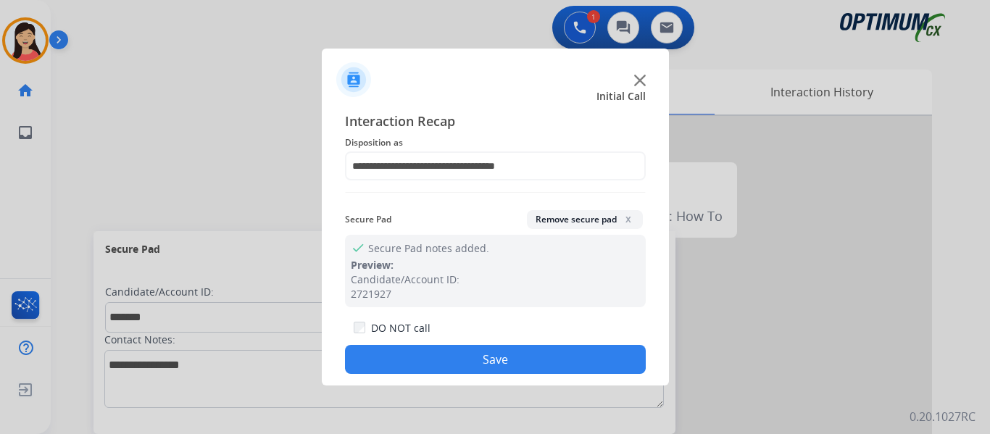
click at [520, 352] on button "Save" at bounding box center [495, 359] width 301 height 29
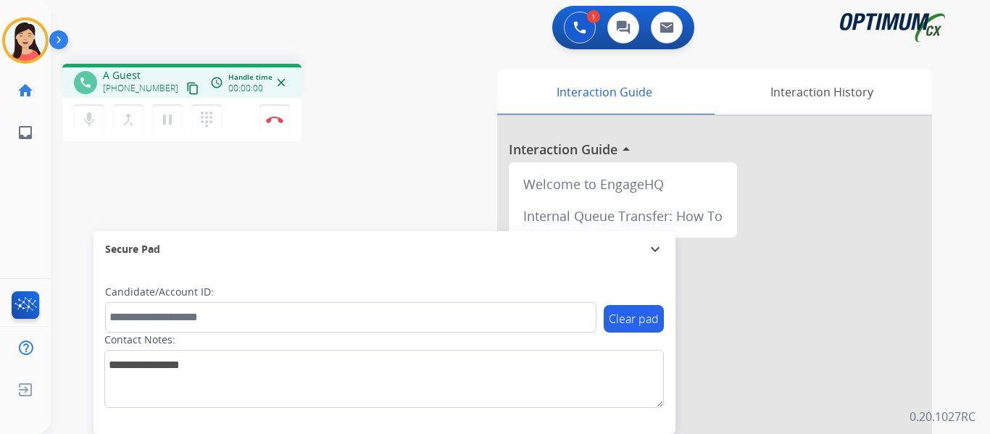
click at [186, 86] on mat-icon "content_copy" at bounding box center [192, 88] width 13 height 13
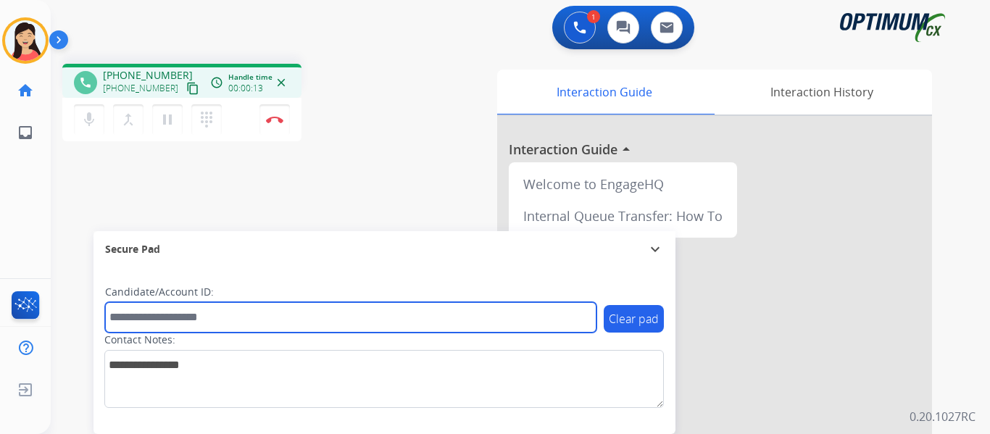
click at [401, 322] on input "text" at bounding box center [350, 317] width 491 height 30
paste input "*******"
type input "*******"
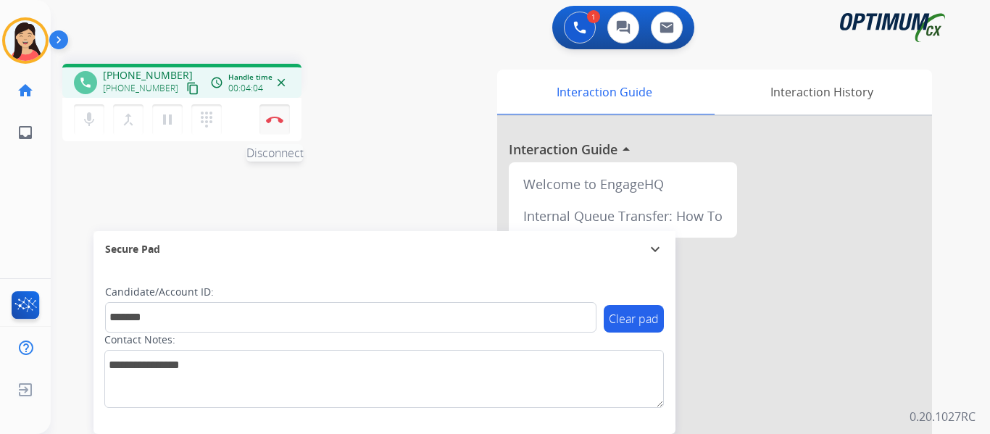
click at [272, 122] on img at bounding box center [274, 119] width 17 height 7
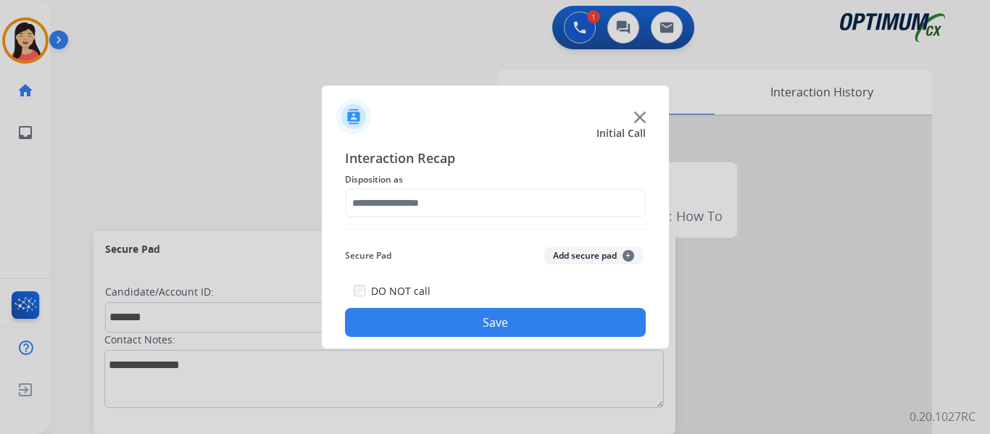
click at [597, 257] on button "Add secure pad +" at bounding box center [593, 255] width 99 height 17
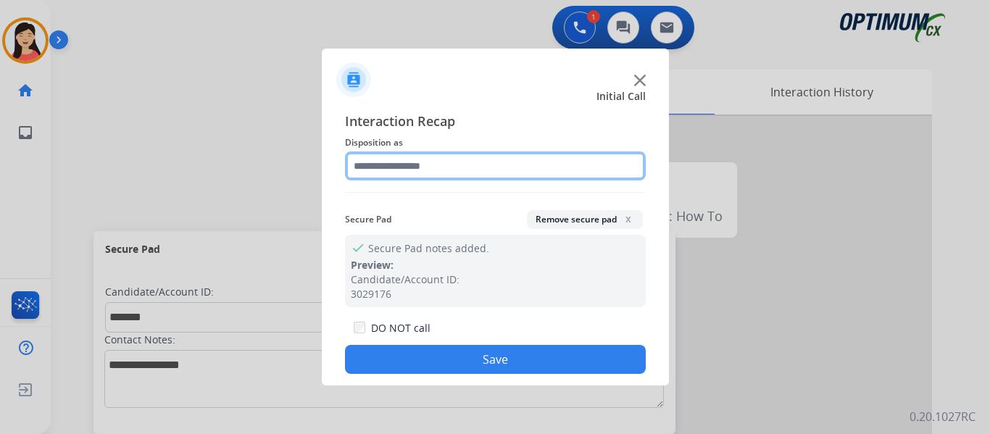
click at [399, 165] on input "text" at bounding box center [495, 165] width 301 height 29
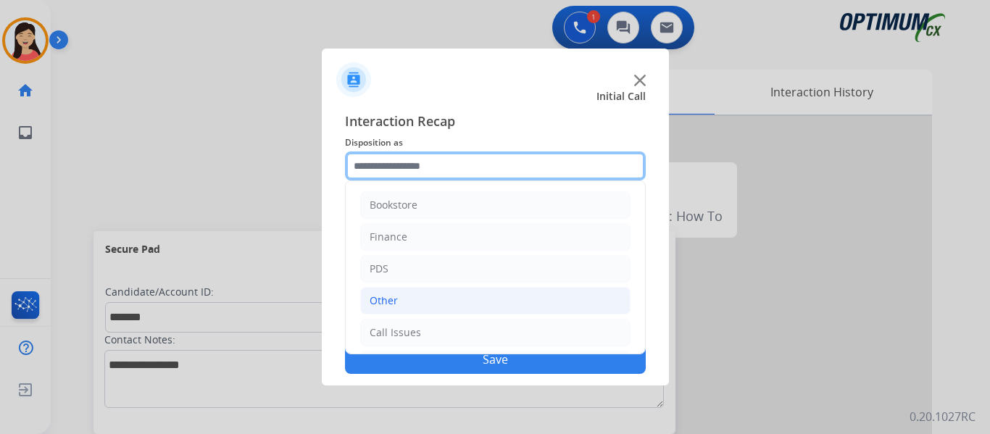
scroll to position [99, 0]
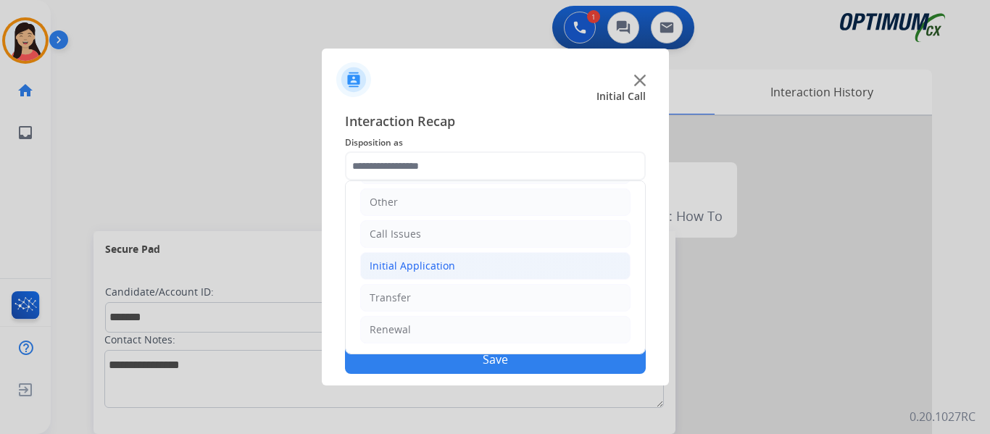
click at [437, 270] on div "Initial Application" at bounding box center [413, 266] width 86 height 14
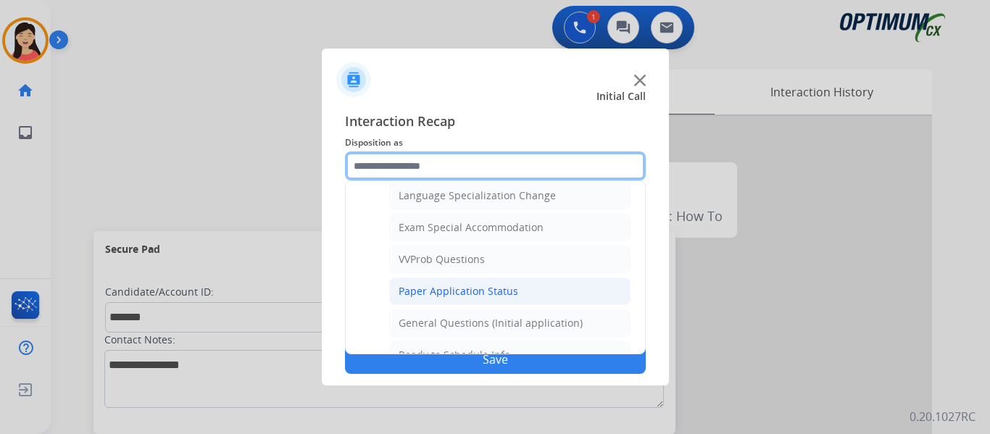
scroll to position [751, 0]
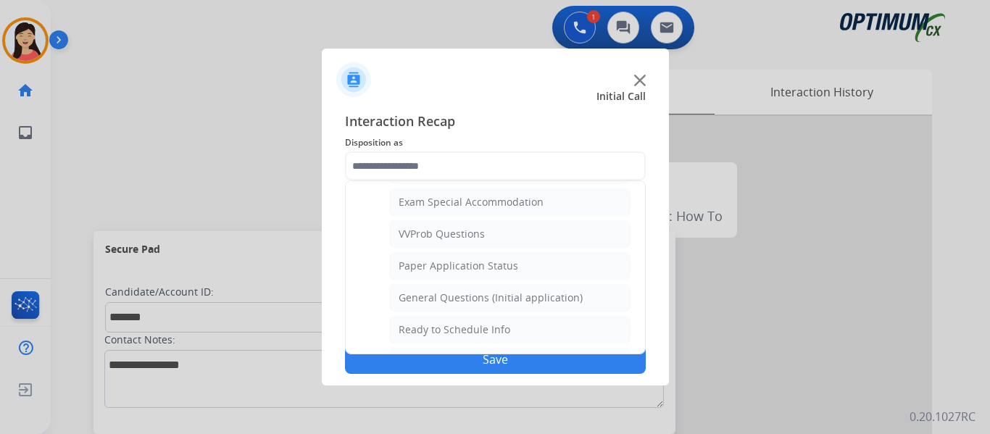
click at [490, 290] on li "General Questions (Initial application)" at bounding box center [509, 298] width 241 height 28
type input "**********"
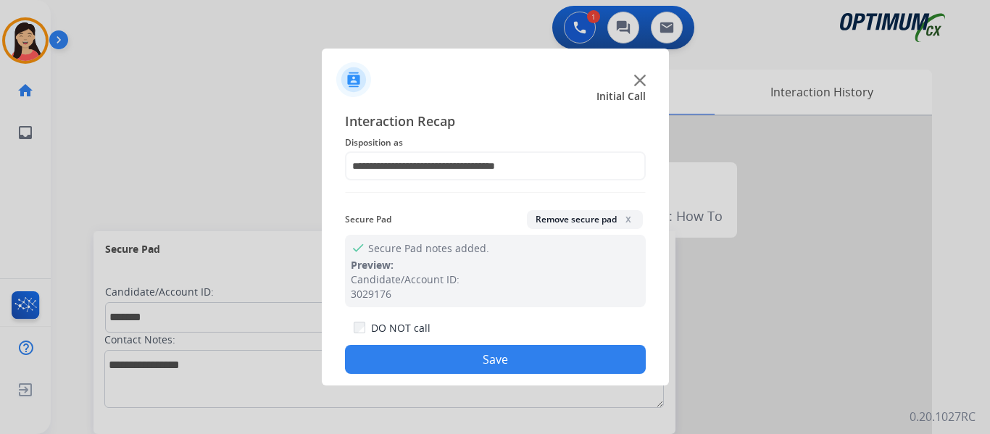
click at [566, 352] on button "Save" at bounding box center [495, 359] width 301 height 29
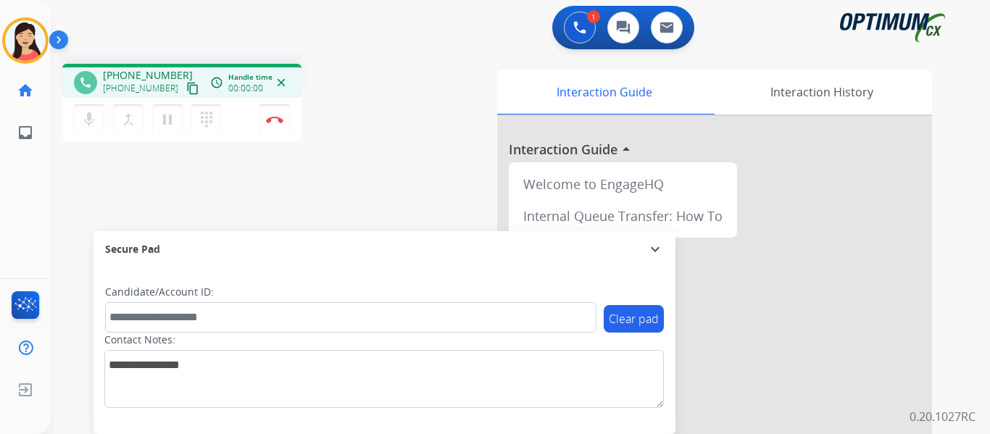
click at [186, 94] on mat-icon "content_copy" at bounding box center [192, 88] width 13 height 13
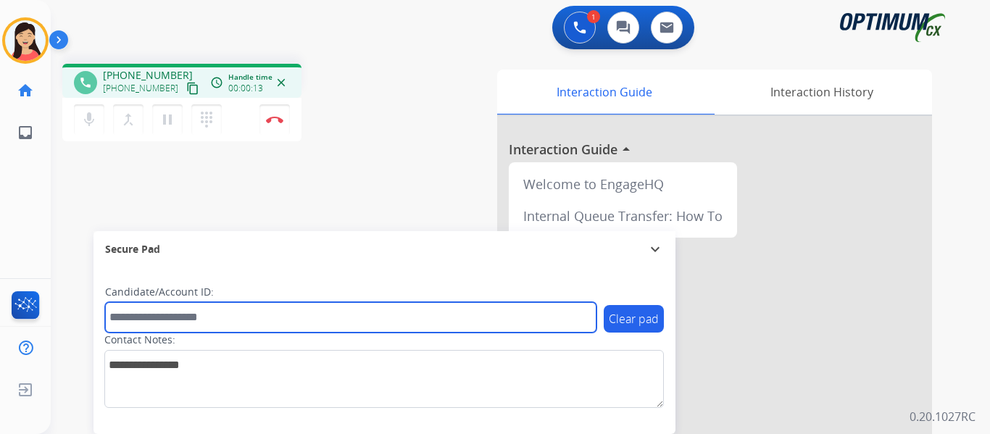
click at [315, 318] on input "text" at bounding box center [350, 317] width 491 height 30
paste input "*******"
type input "*******"
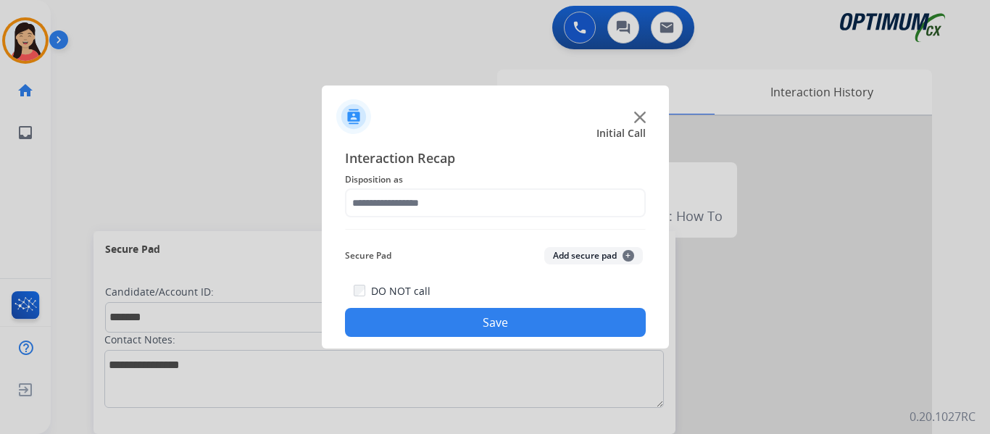
click at [551, 251] on button "Add secure pad +" at bounding box center [593, 255] width 99 height 17
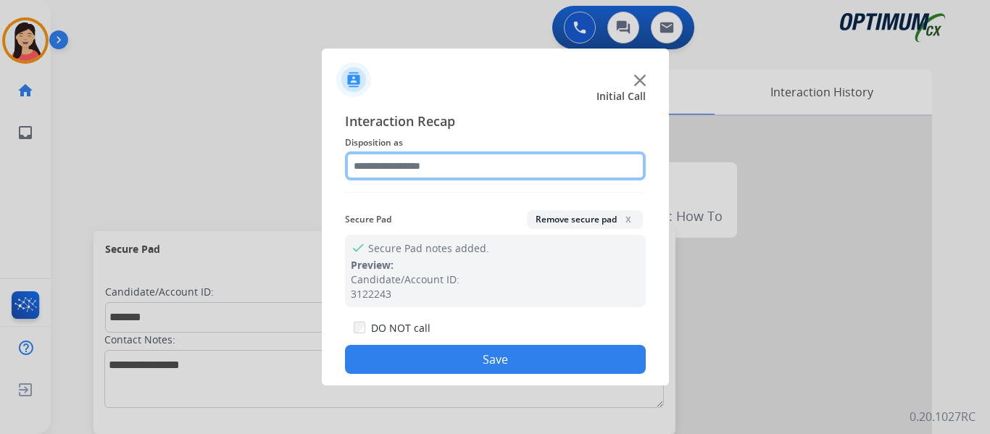
click at [437, 159] on input "text" at bounding box center [495, 165] width 301 height 29
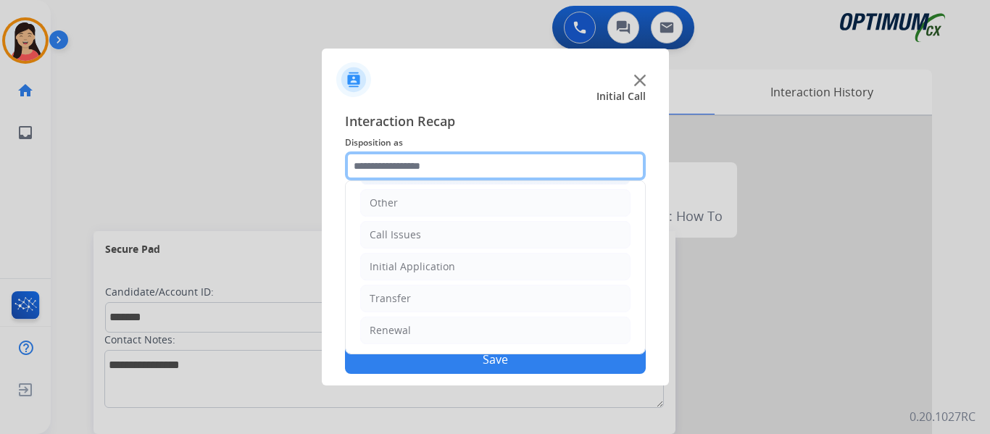
scroll to position [99, 0]
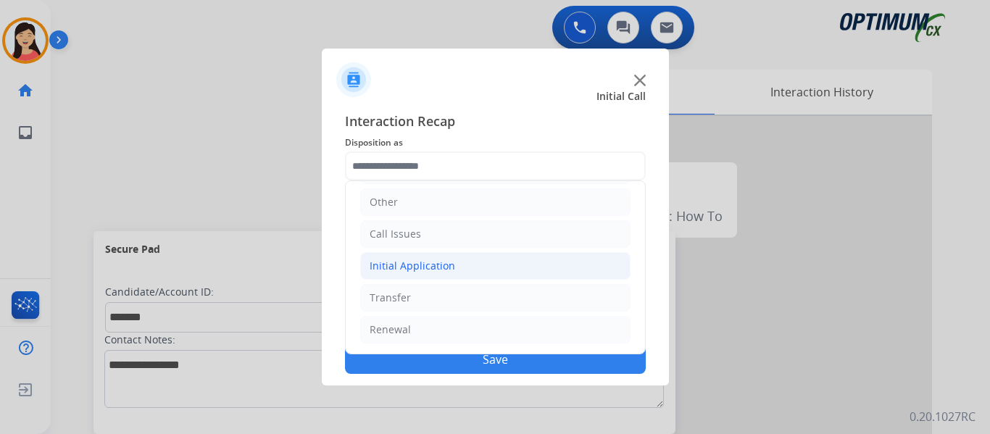
click at [416, 261] on div "Initial Application" at bounding box center [413, 266] width 86 height 14
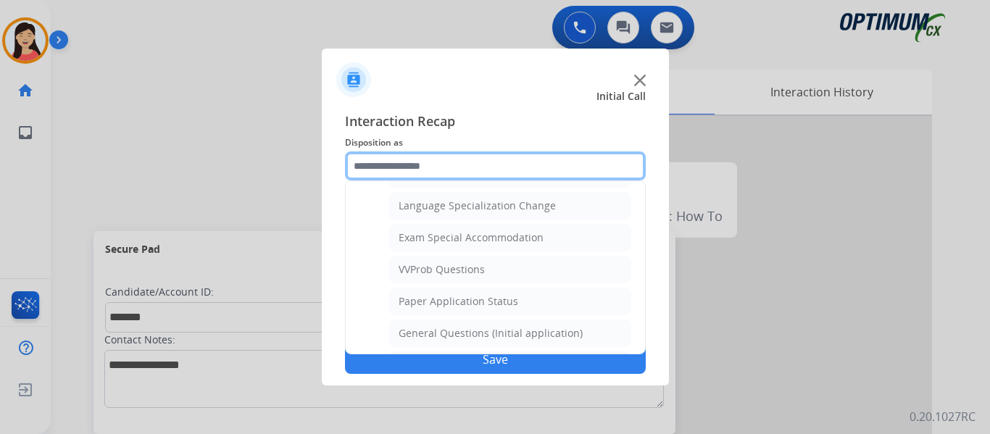
scroll to position [751, 0]
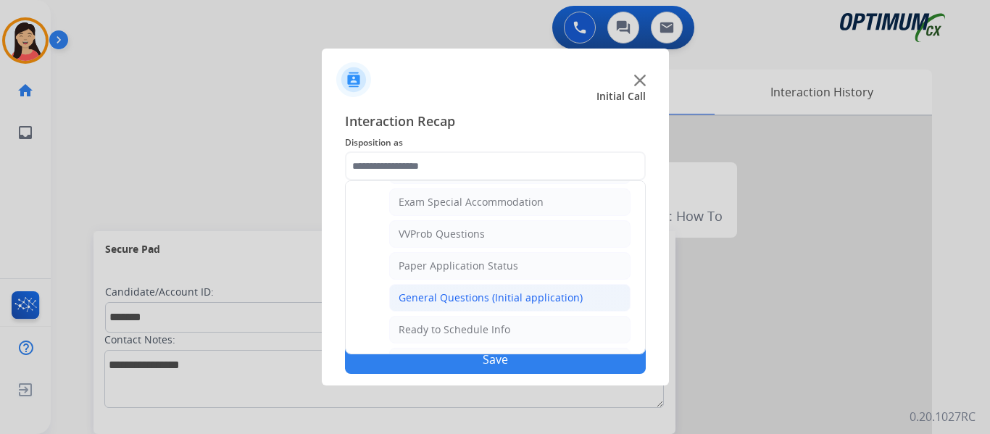
click at [488, 296] on div "General Questions (Initial application)" at bounding box center [491, 298] width 184 height 14
type input "**********"
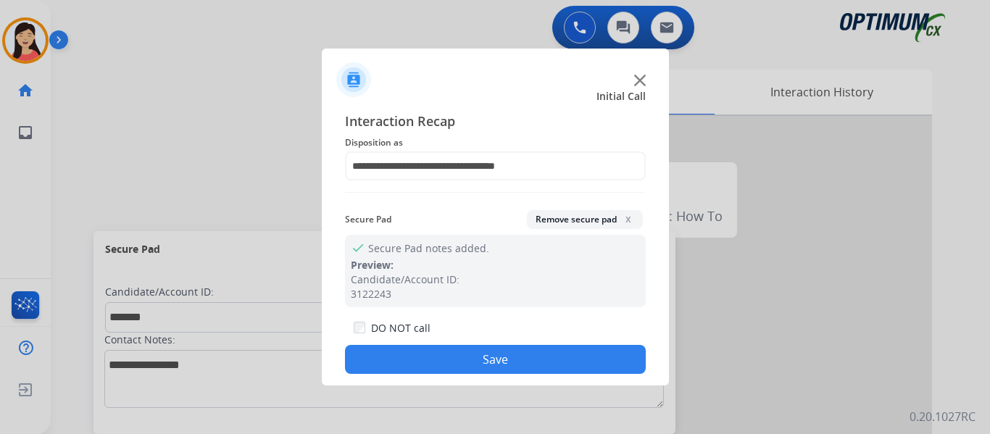
click at [564, 355] on button "Save" at bounding box center [495, 359] width 301 height 29
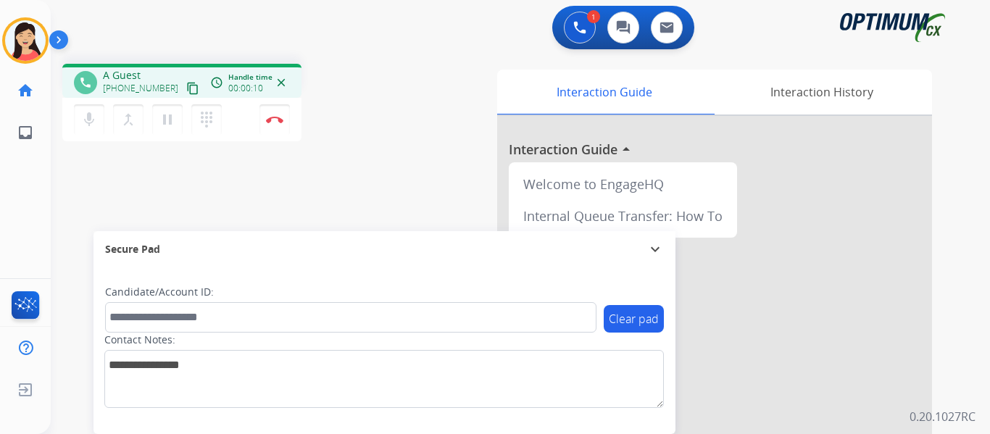
click at [184, 83] on button "content_copy" at bounding box center [192, 88] width 17 height 17
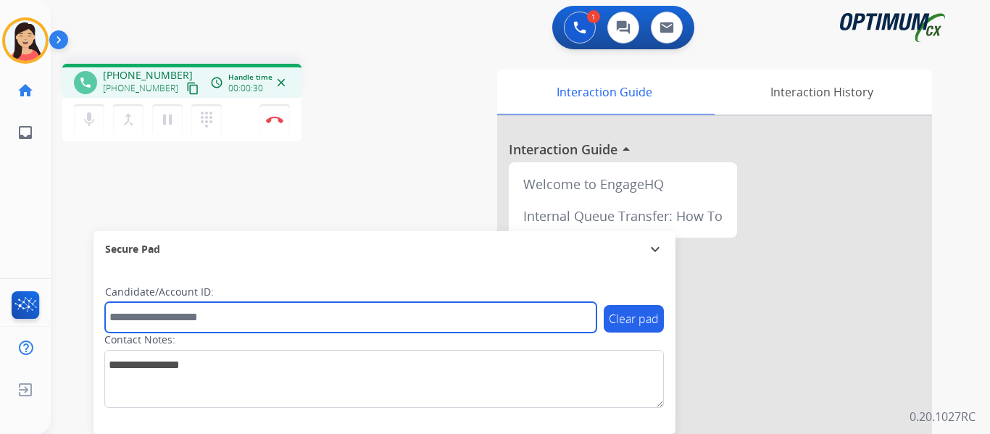
click at [364, 315] on input "text" at bounding box center [350, 317] width 491 height 30
paste input "*******"
type input "*******"
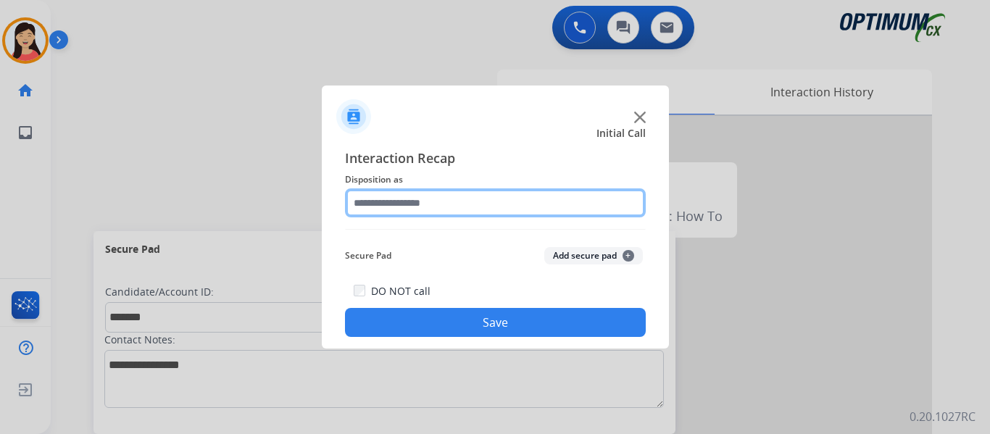
click at [428, 199] on input "text" at bounding box center [495, 202] width 301 height 29
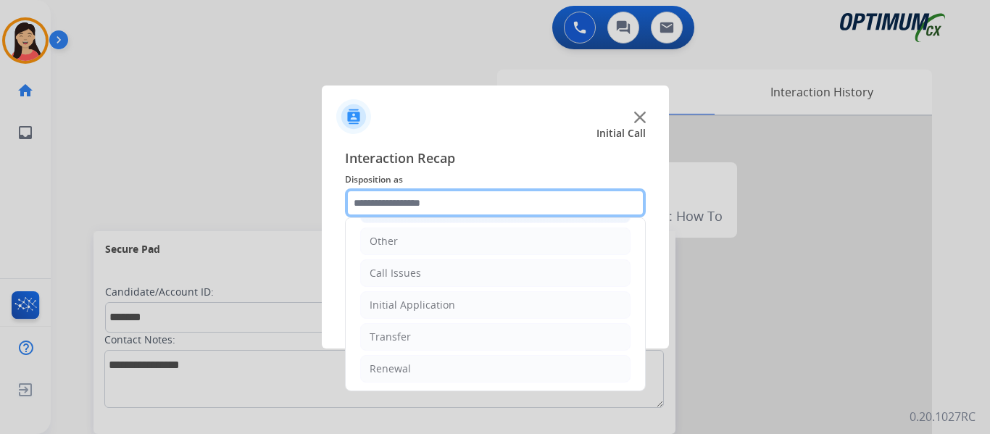
scroll to position [99, 0]
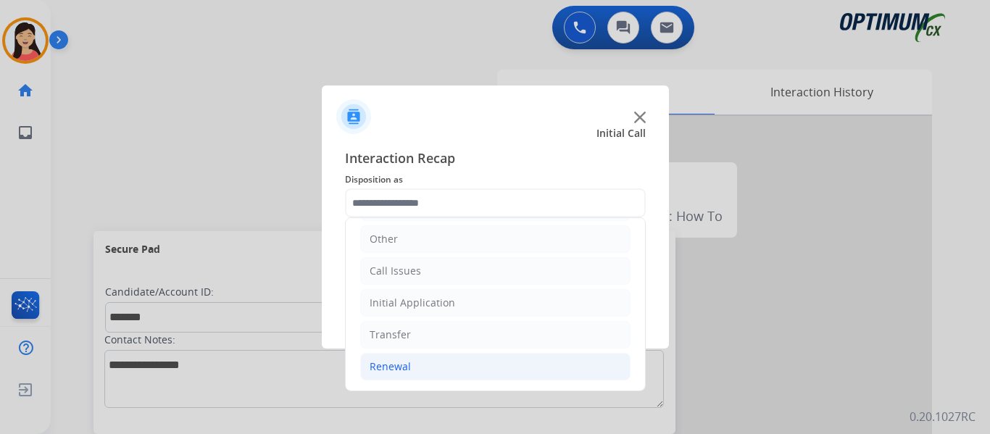
click at [433, 362] on li "Renewal" at bounding box center [495, 367] width 270 height 28
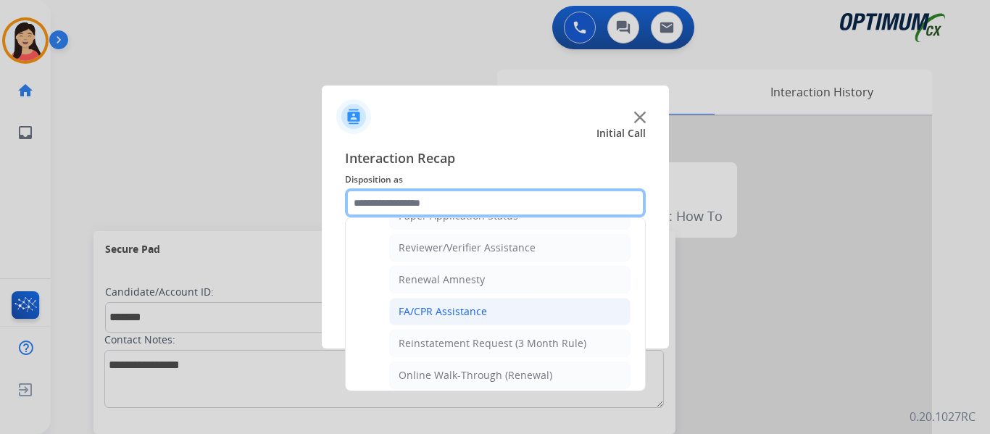
scroll to position [559, 0]
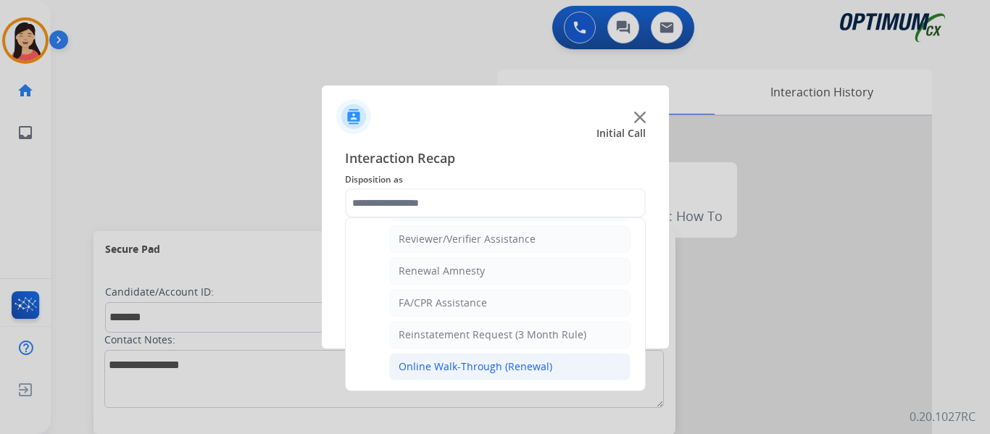
click at [478, 371] on div "Online Walk-Through (Renewal)" at bounding box center [476, 366] width 154 height 14
type input "**********"
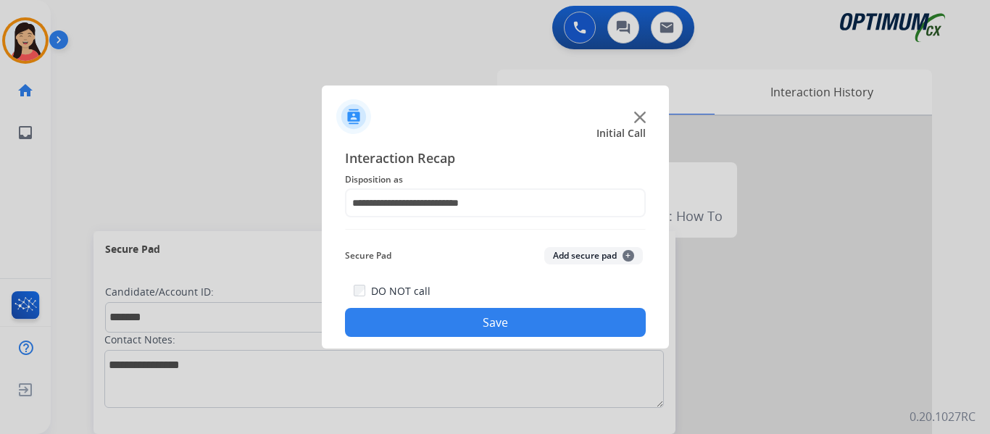
click at [598, 254] on button "Add secure pad +" at bounding box center [593, 255] width 99 height 17
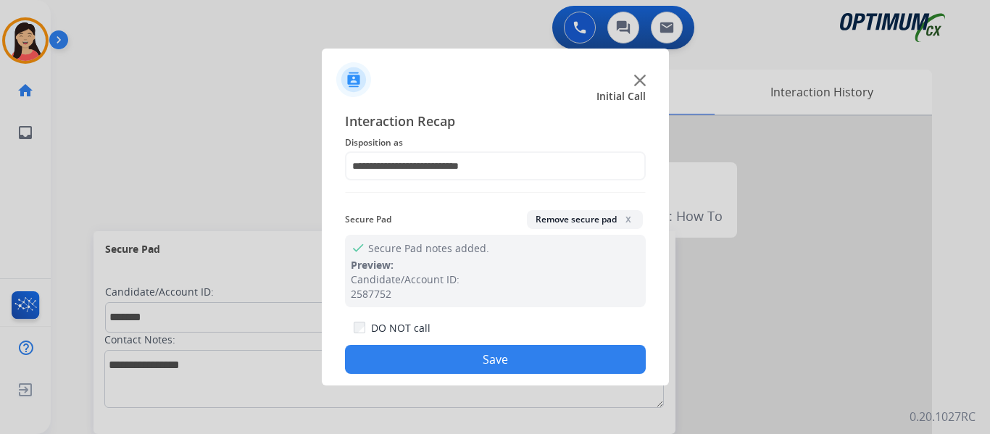
click at [564, 354] on button "Save" at bounding box center [495, 359] width 301 height 29
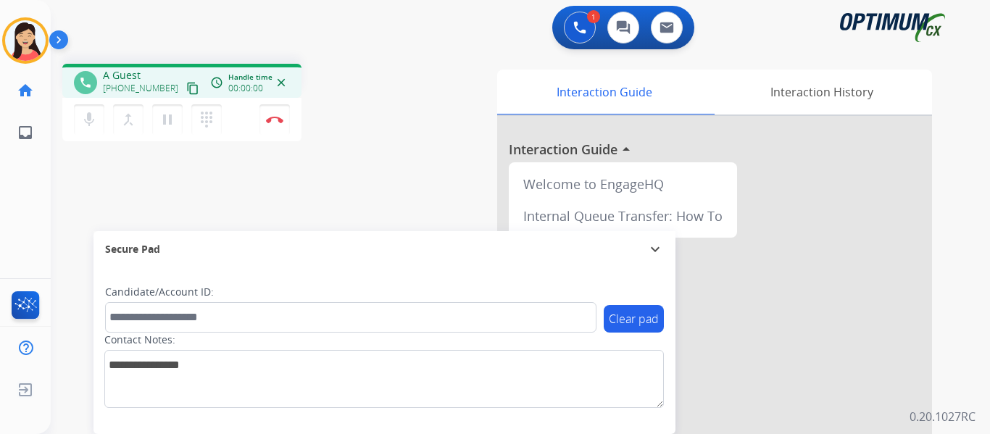
click at [186, 83] on mat-icon "content_copy" at bounding box center [192, 88] width 13 height 13
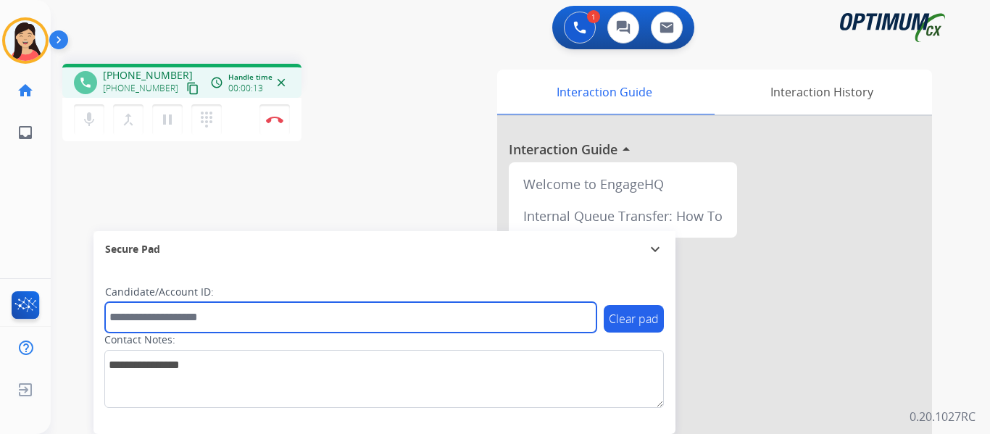
click at [275, 320] on input "text" at bounding box center [350, 317] width 491 height 30
paste input "*******"
type input "*******"
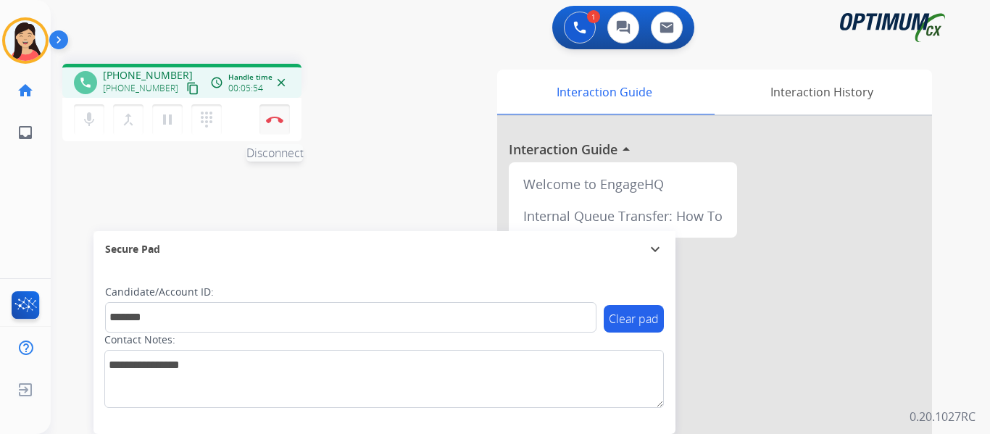
click at [280, 115] on button "Disconnect" at bounding box center [274, 119] width 30 height 30
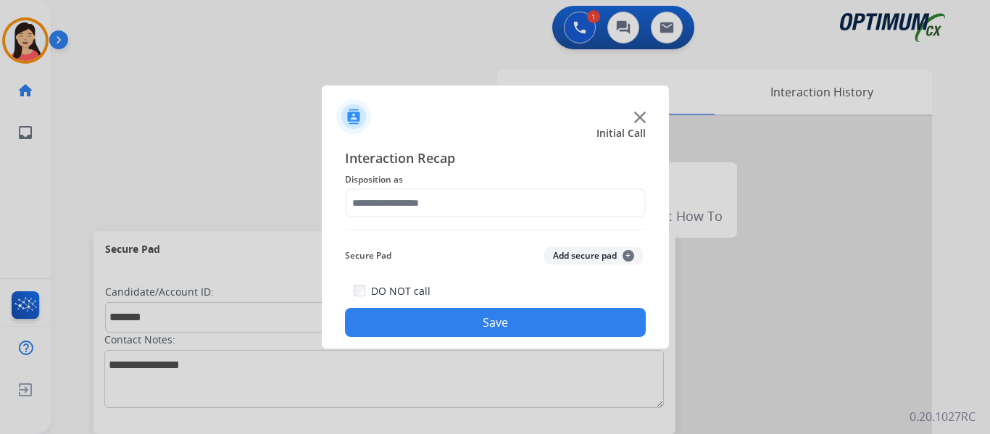
click at [580, 261] on button "Add secure pad +" at bounding box center [593, 255] width 99 height 17
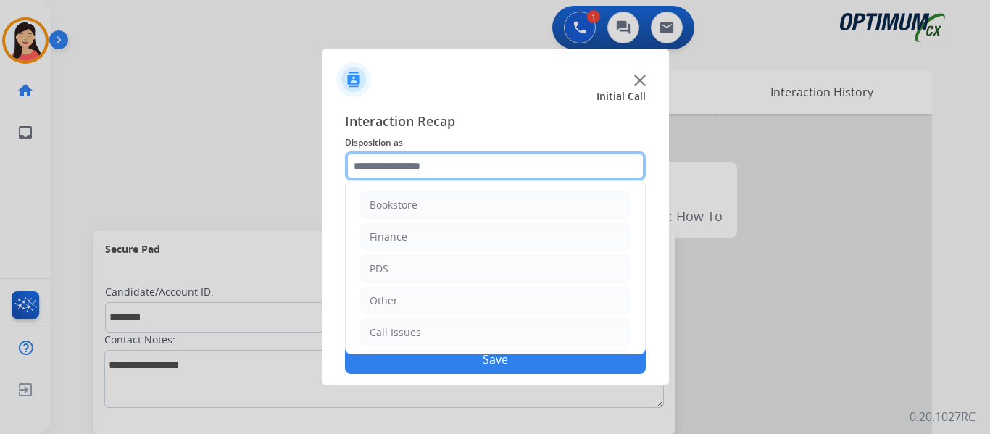
click at [460, 172] on input "text" at bounding box center [495, 165] width 301 height 29
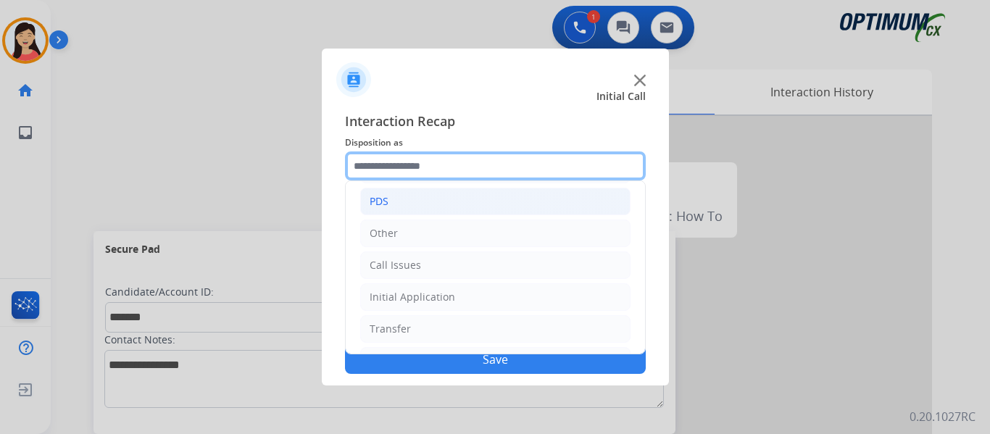
scroll to position [99, 0]
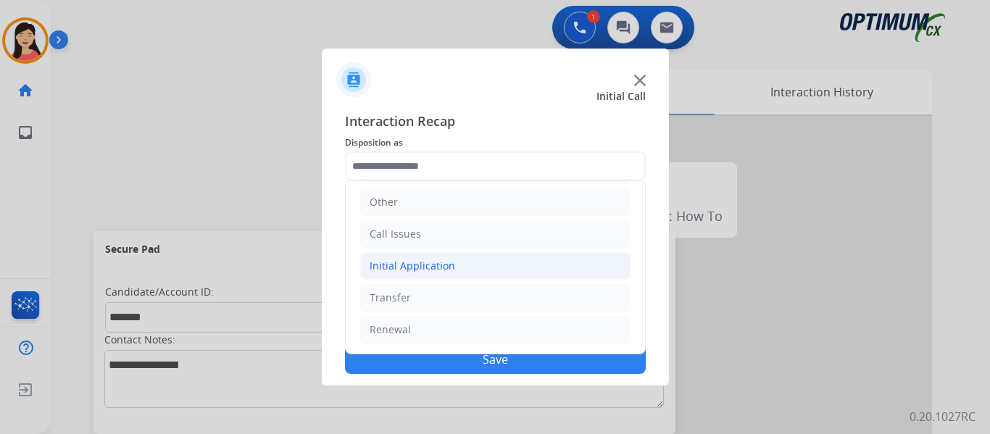
click at [424, 259] on div "Initial Application" at bounding box center [413, 266] width 86 height 14
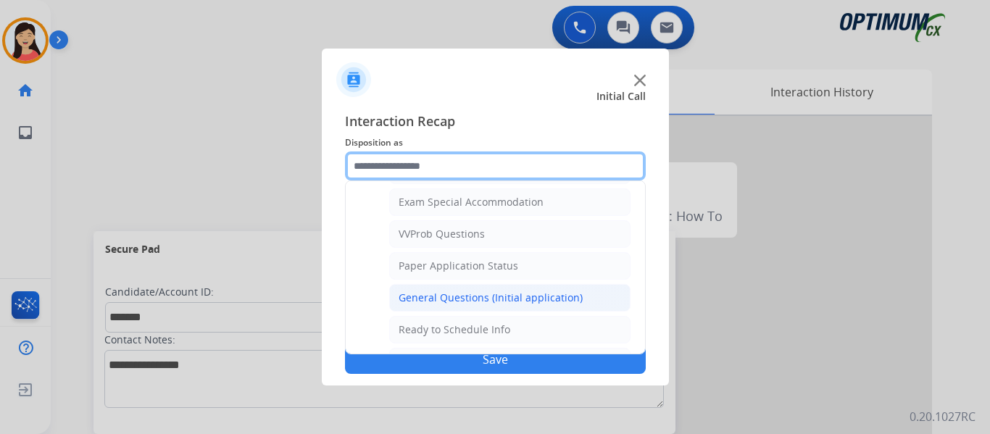
scroll to position [823, 0]
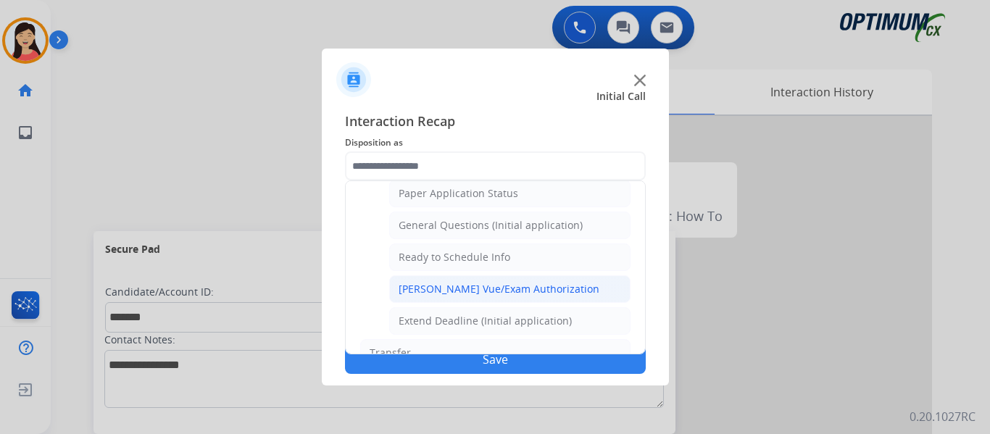
click at [499, 291] on div "[PERSON_NAME] Vue/Exam Authorization" at bounding box center [499, 289] width 201 height 14
type input "**********"
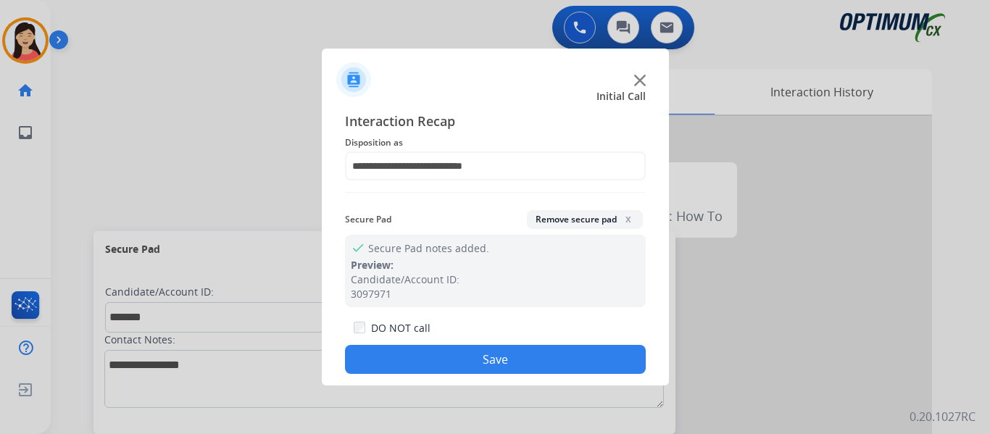
click at [507, 357] on button "Save" at bounding box center [495, 359] width 301 height 29
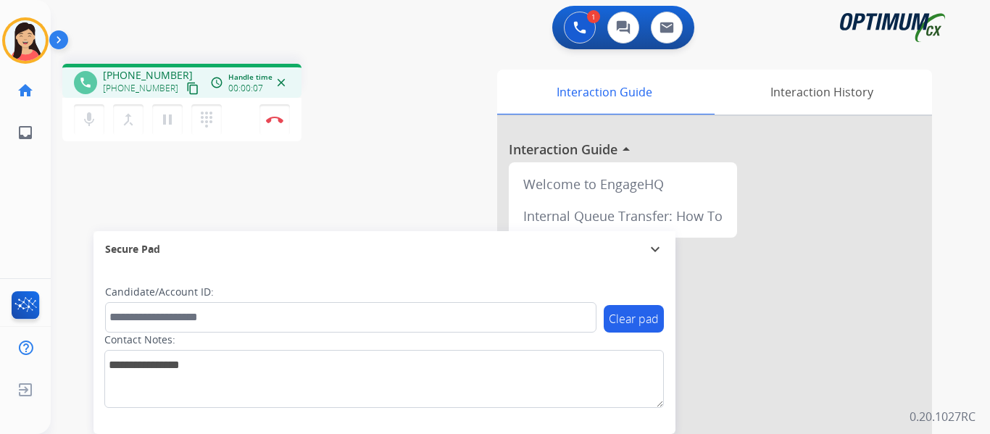
drag, startPoint x: 176, startPoint y: 83, endPoint x: 199, endPoint y: 88, distance: 23.7
click at [186, 83] on mat-icon "content_copy" at bounding box center [192, 88] width 13 height 13
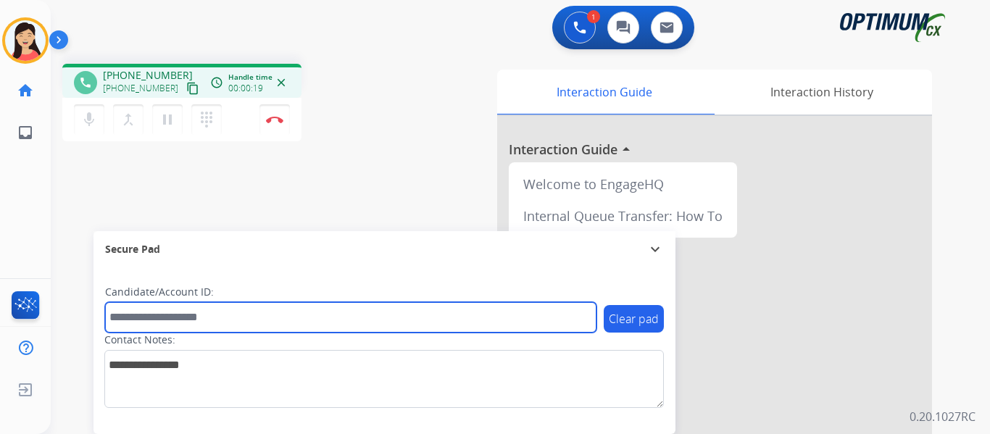
click at [304, 311] on input "text" at bounding box center [350, 317] width 491 height 30
paste input "*******"
type input "*******"
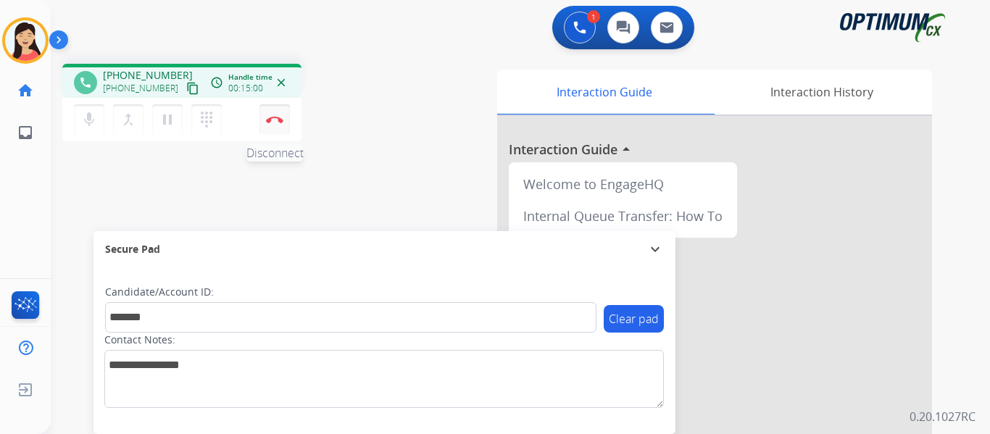
click at [273, 117] on img at bounding box center [274, 119] width 17 height 7
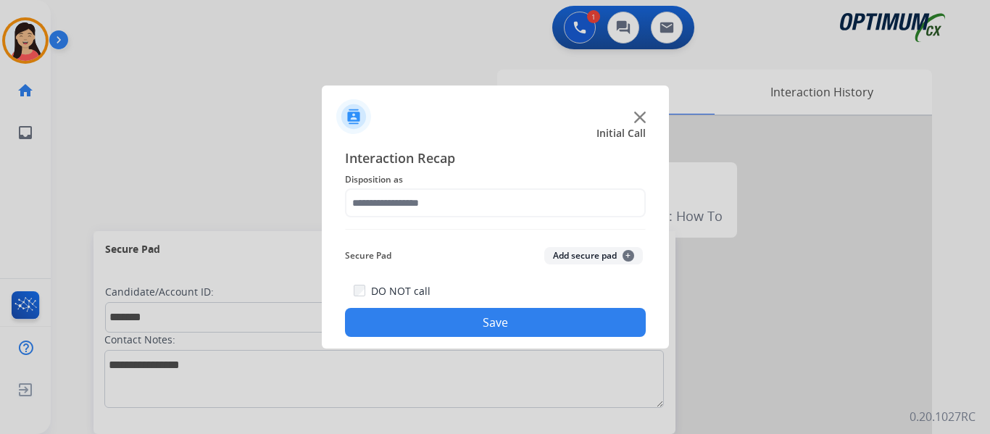
click at [567, 249] on button "Add secure pad +" at bounding box center [593, 255] width 99 height 17
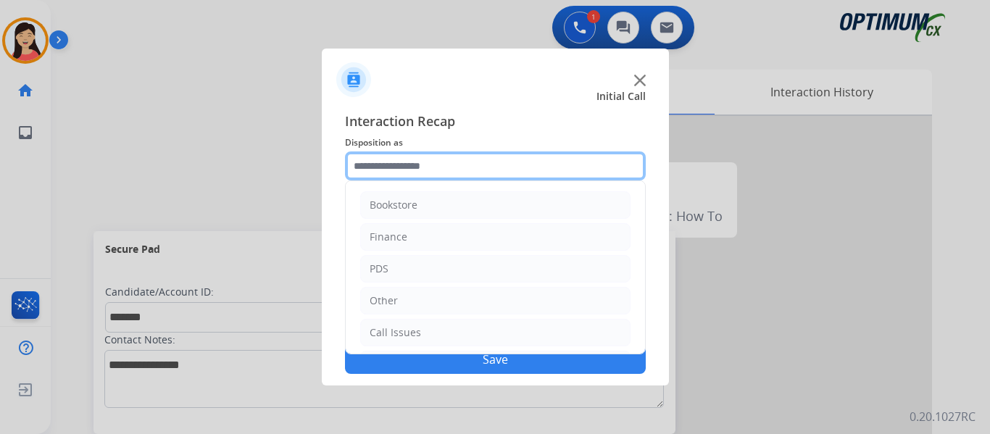
click at [396, 172] on input "text" at bounding box center [495, 165] width 301 height 29
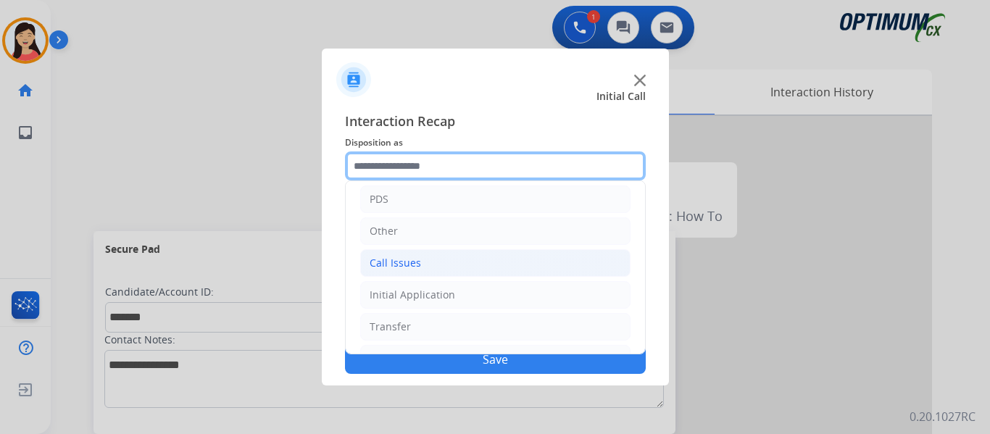
scroll to position [99, 0]
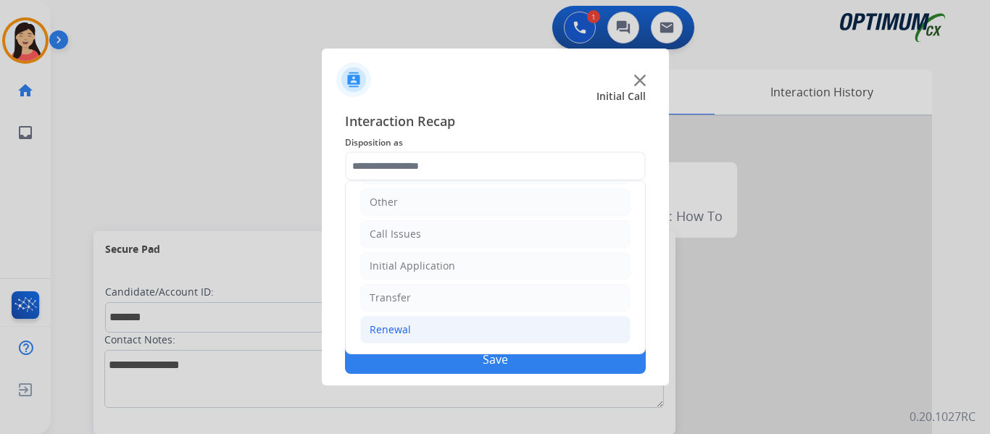
click at [398, 330] on div "Renewal" at bounding box center [390, 329] width 41 height 14
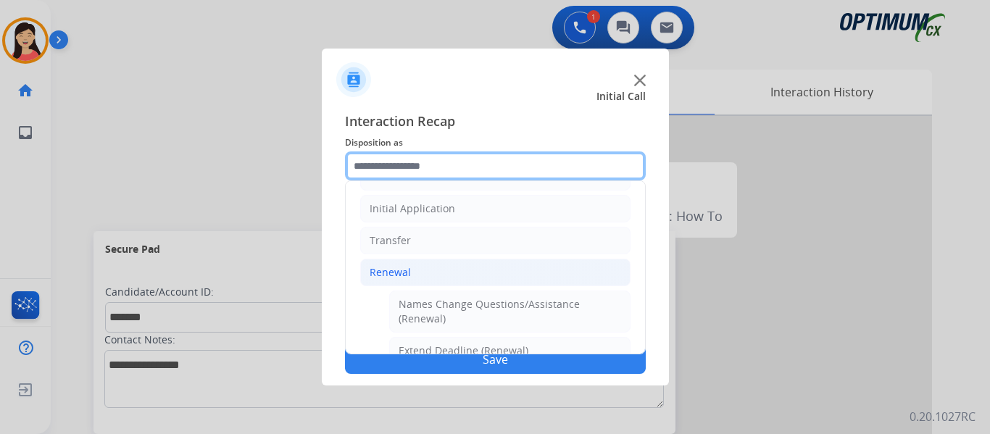
scroll to position [559, 0]
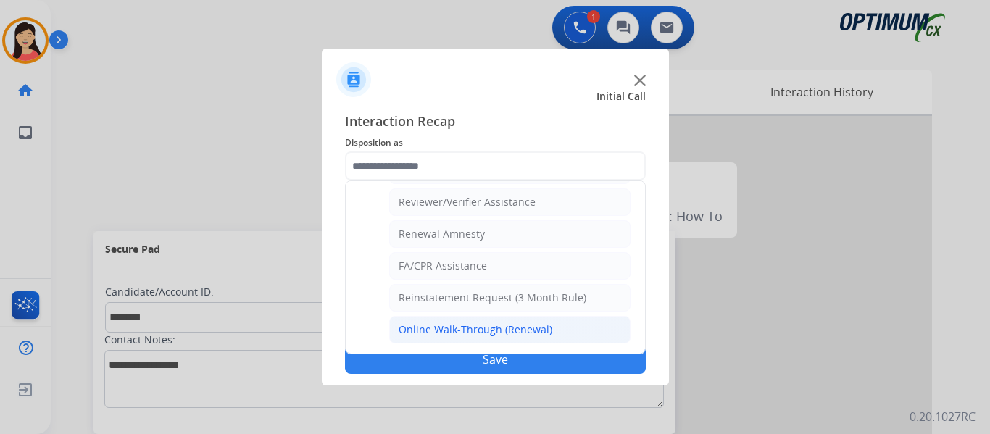
click at [465, 328] on div "Online Walk-Through (Renewal)" at bounding box center [476, 329] width 154 height 14
type input "**********"
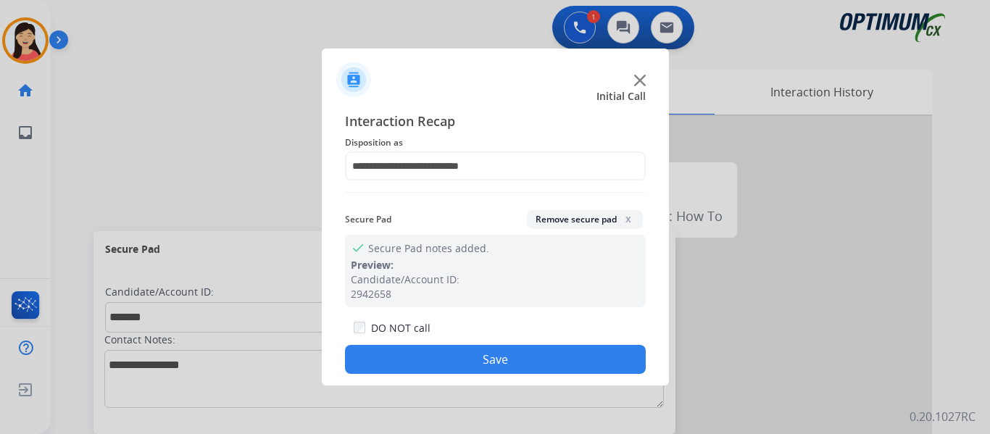
click at [485, 355] on button "Save" at bounding box center [495, 359] width 301 height 29
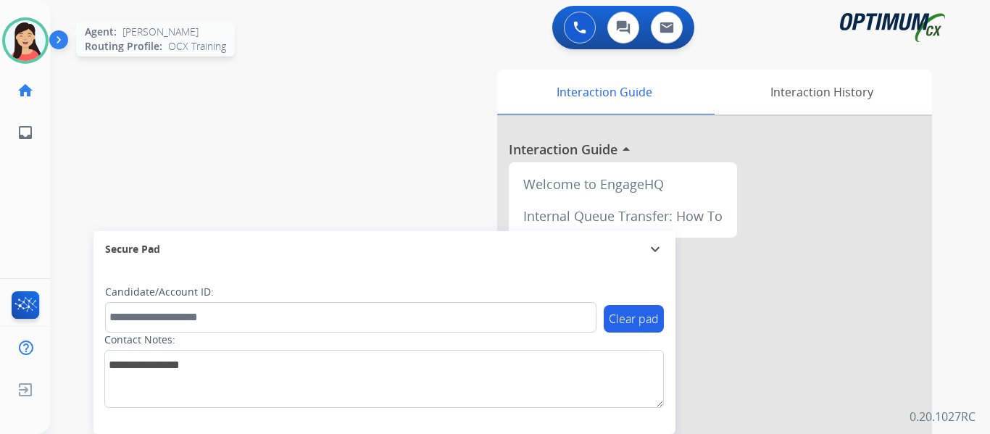
click at [20, 51] on img at bounding box center [25, 40] width 41 height 41
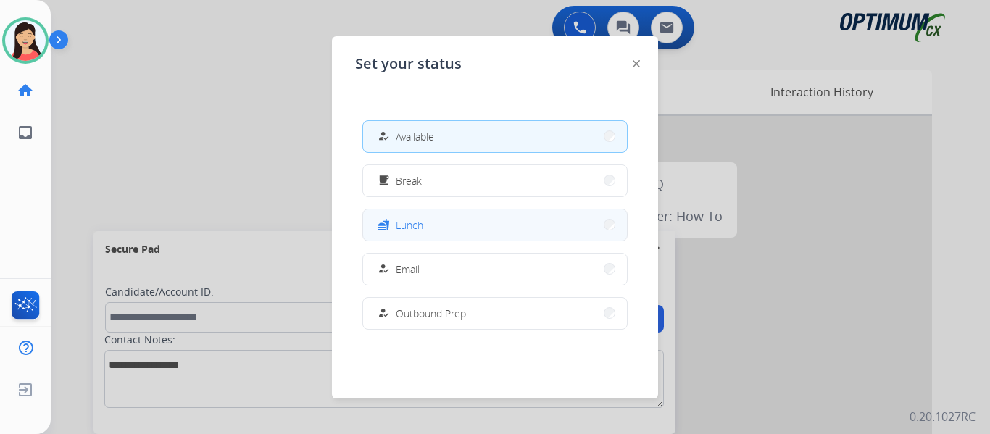
click at [443, 227] on button "fastfood Lunch" at bounding box center [495, 224] width 264 height 31
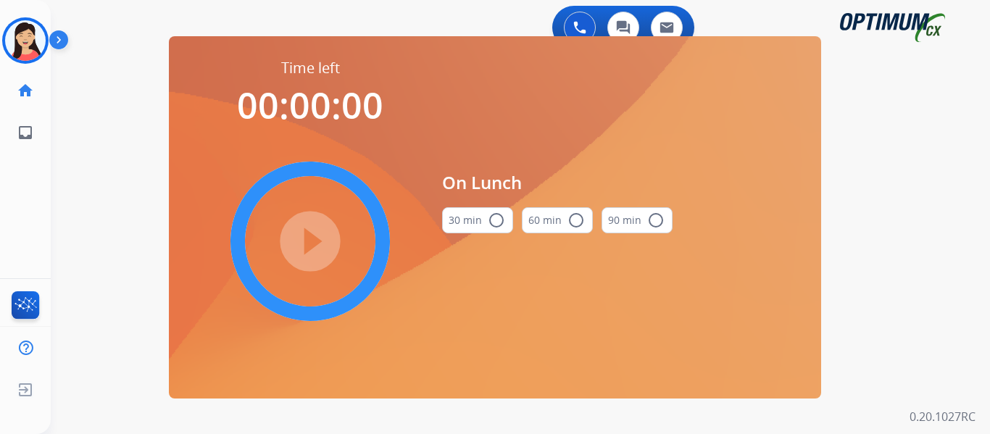
click at [481, 229] on button "30 min radio_button_unchecked" at bounding box center [477, 220] width 71 height 26
click at [315, 250] on mat-icon "play_circle_filled" at bounding box center [309, 241] width 17 height 17
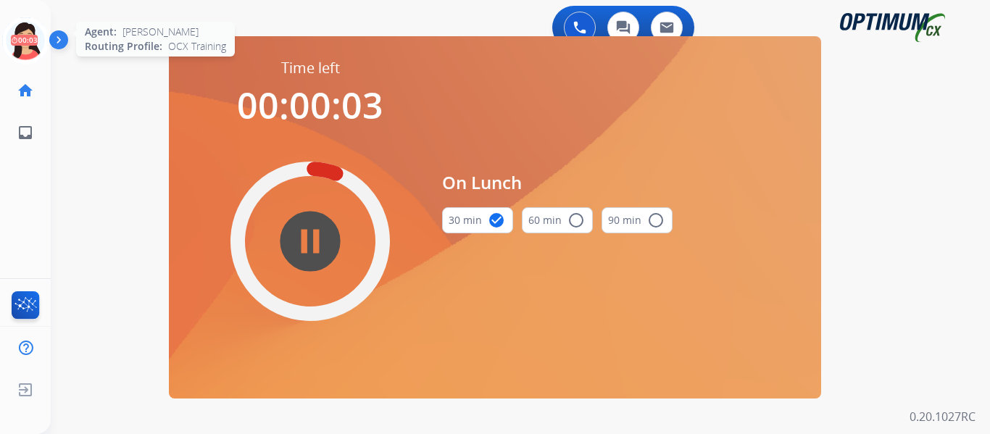
click at [38, 42] on icon at bounding box center [25, 40] width 47 height 47
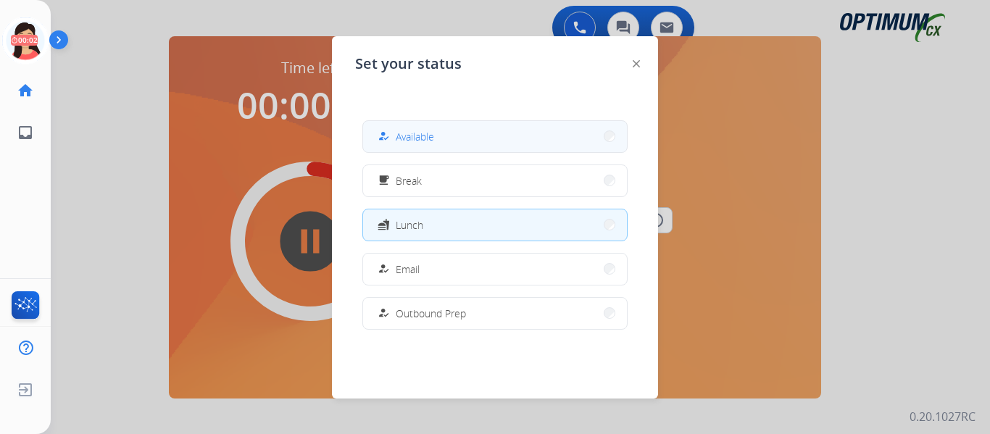
click at [469, 130] on button "how_to_reg Available" at bounding box center [495, 136] width 264 height 31
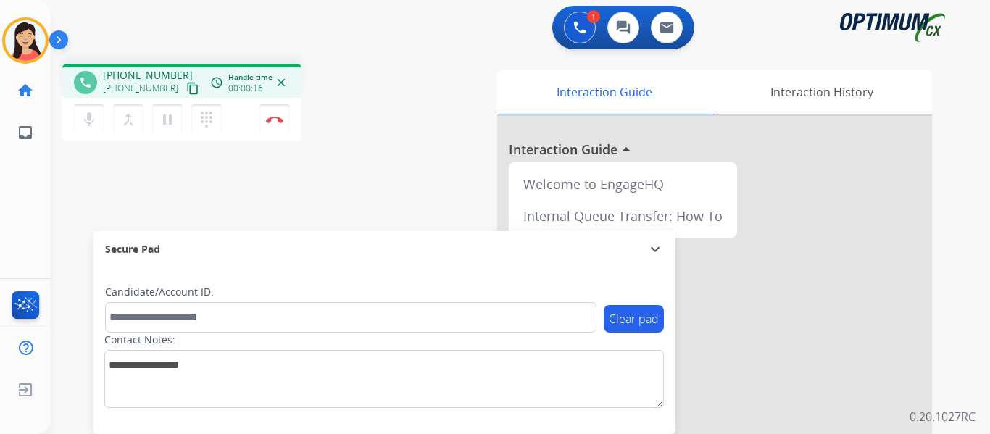
click at [186, 91] on mat-icon "content_copy" at bounding box center [192, 88] width 13 height 13
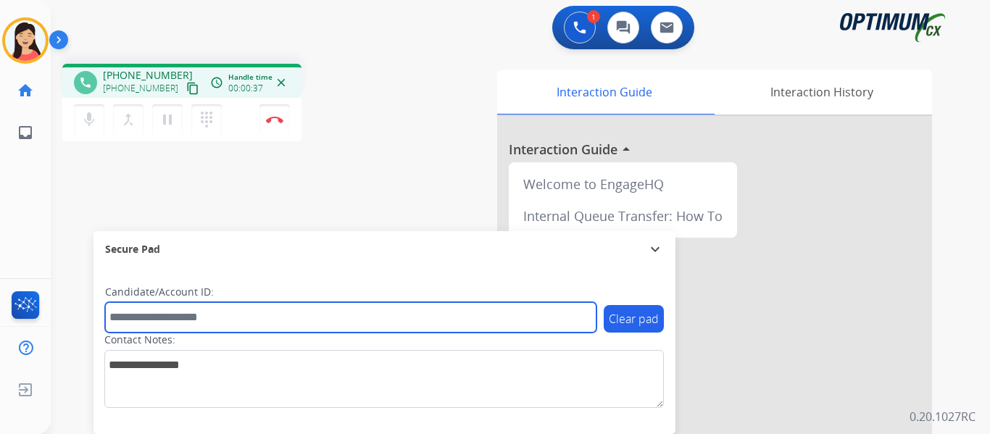
click at [228, 320] on input "text" at bounding box center [350, 317] width 491 height 30
paste input "*******"
type input "*******"
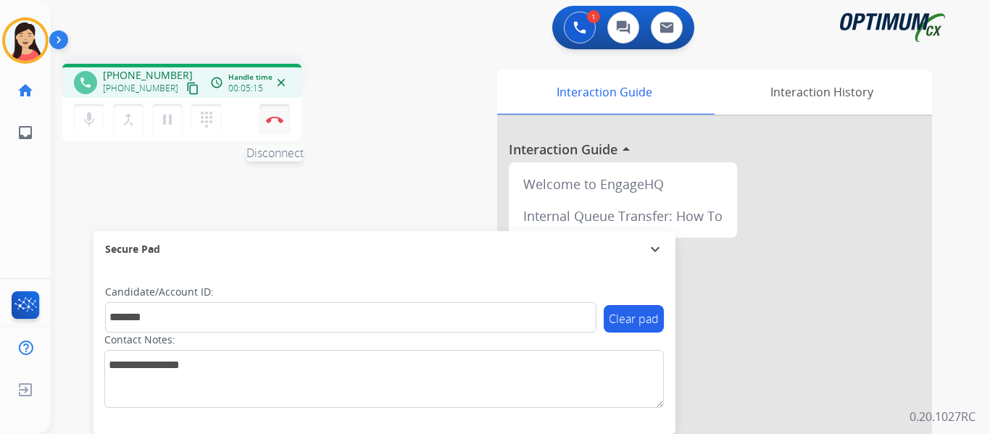
click at [277, 115] on button "Disconnect" at bounding box center [274, 119] width 30 height 30
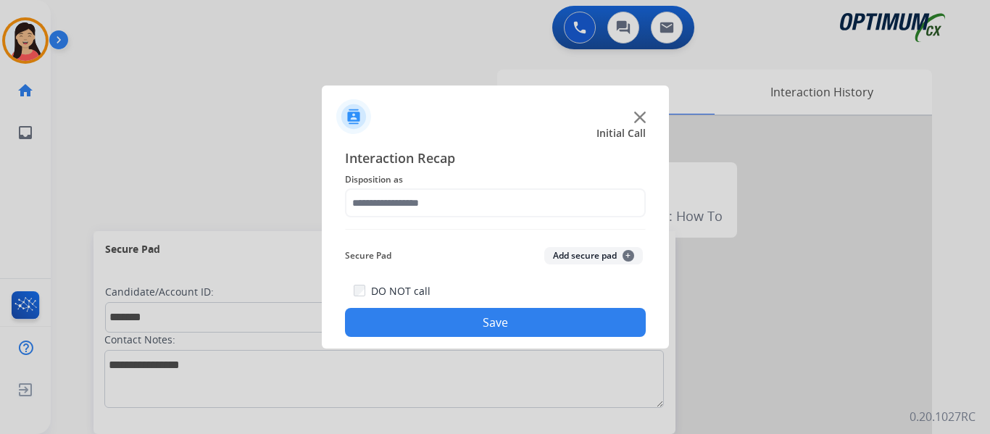
click at [554, 250] on button "Add secure pad +" at bounding box center [593, 255] width 99 height 17
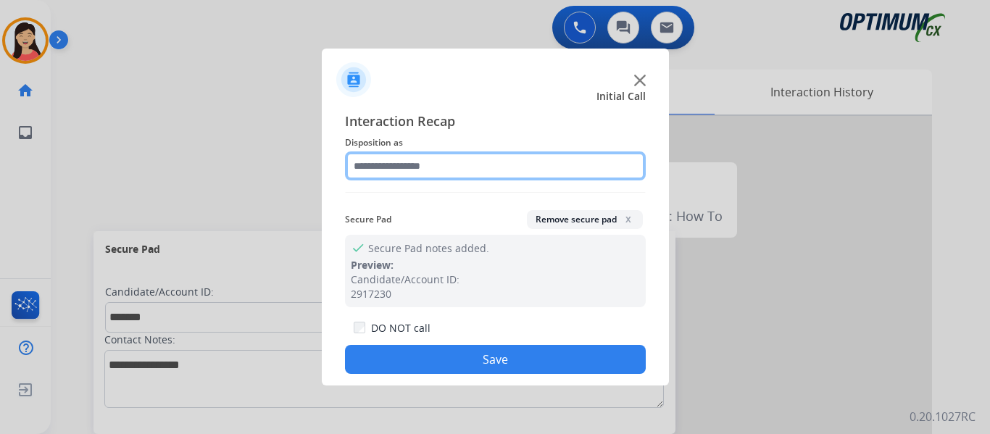
click at [423, 165] on input "text" at bounding box center [495, 165] width 301 height 29
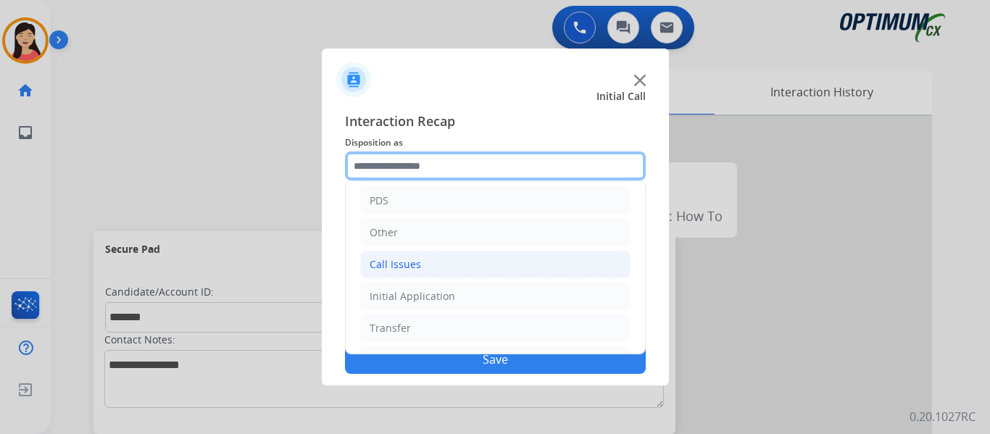
scroll to position [99, 0]
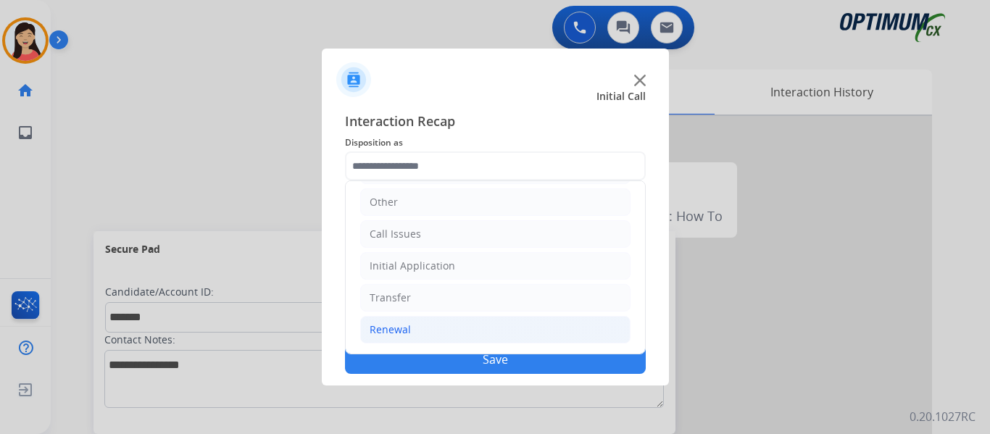
click at [451, 326] on li "Renewal" at bounding box center [495, 330] width 270 height 28
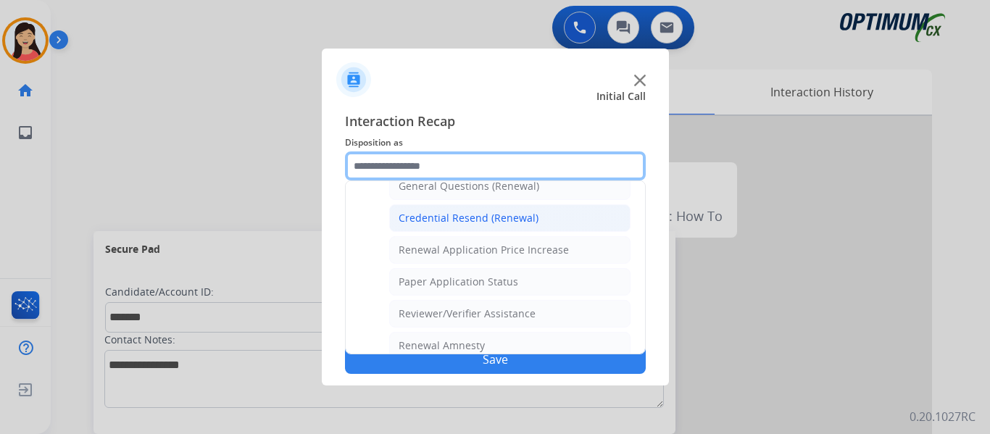
scroll to position [415, 0]
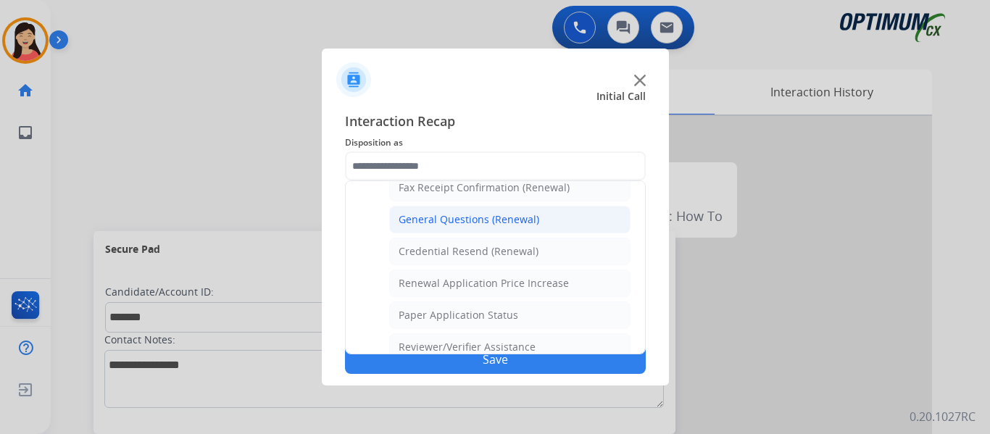
click at [478, 222] on div "General Questions (Renewal)" at bounding box center [469, 219] width 141 height 14
type input "**********"
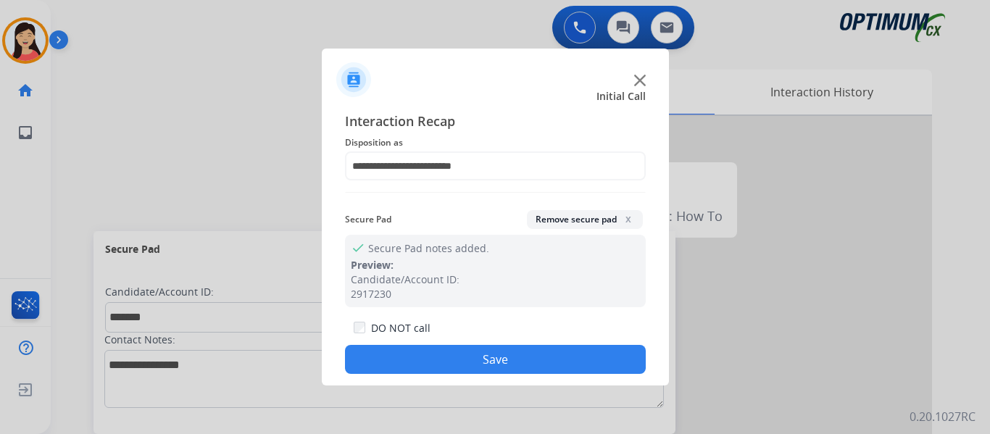
click at [521, 360] on button "Save" at bounding box center [495, 359] width 301 height 29
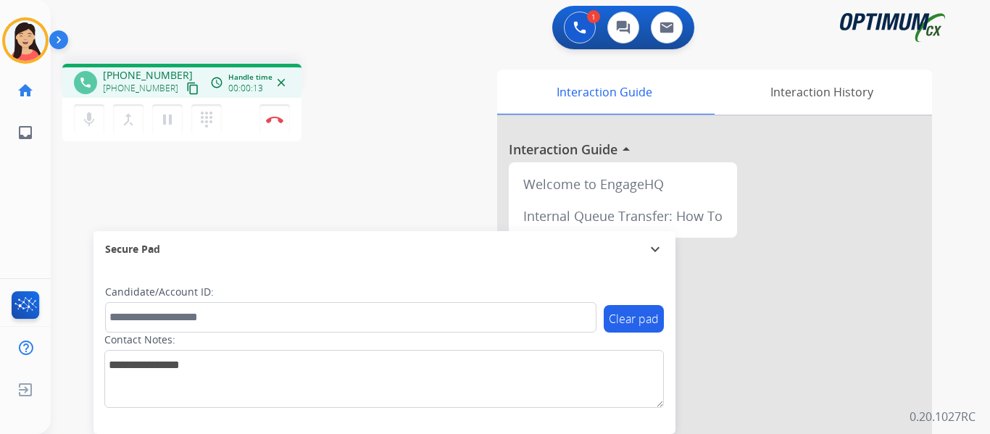
drag, startPoint x: 178, startPoint y: 91, endPoint x: 188, endPoint y: 91, distance: 9.4
click at [186, 91] on mat-icon "content_copy" at bounding box center [192, 88] width 13 height 13
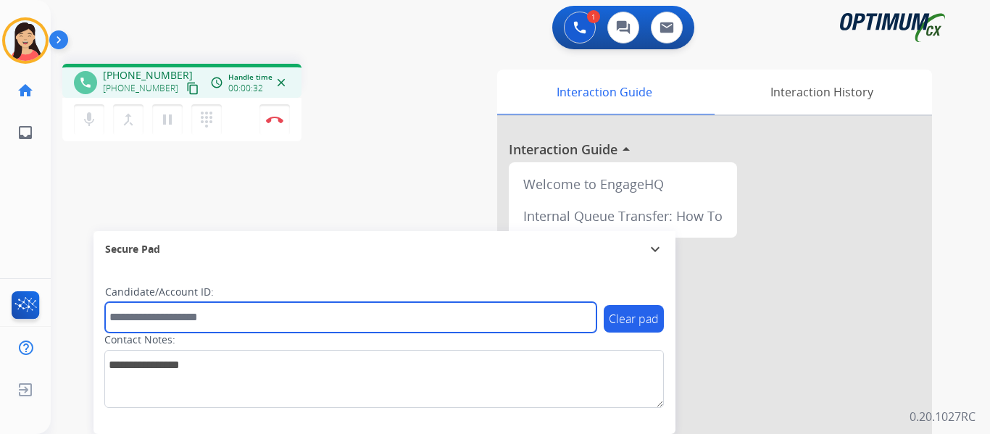
click at [191, 307] on input "text" at bounding box center [350, 317] width 491 height 30
paste input "*******"
type input "*******"
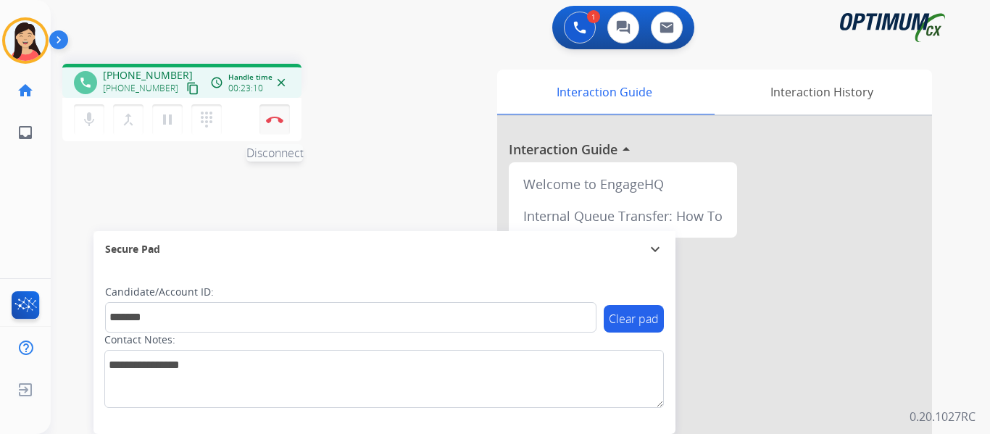
click at [275, 117] on img at bounding box center [274, 119] width 17 height 7
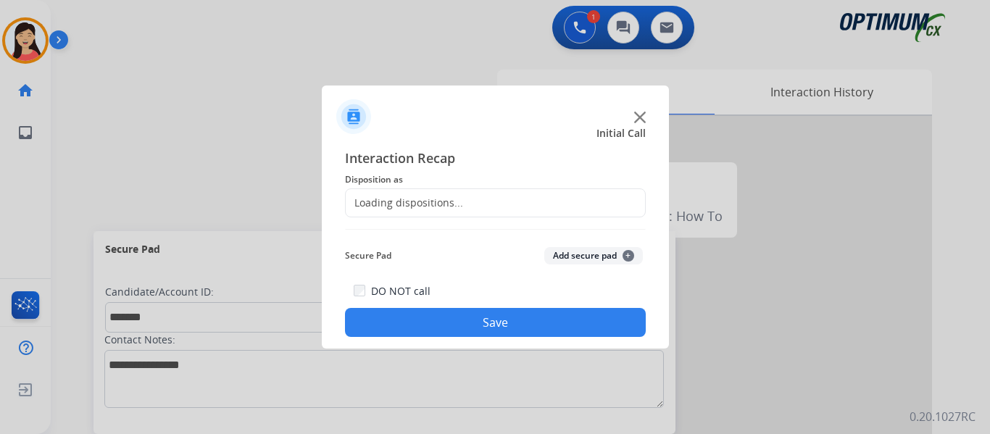
click at [568, 261] on button "Add secure pad +" at bounding box center [593, 255] width 99 height 17
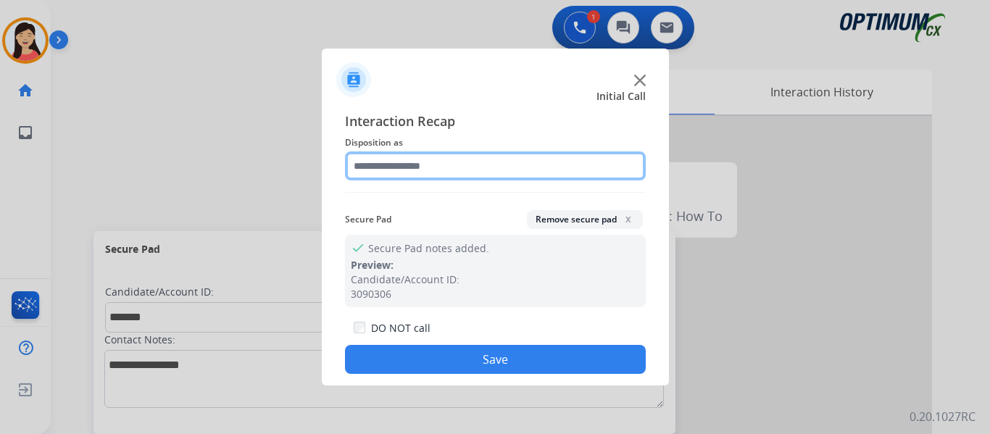
click at [420, 175] on input "text" at bounding box center [495, 165] width 301 height 29
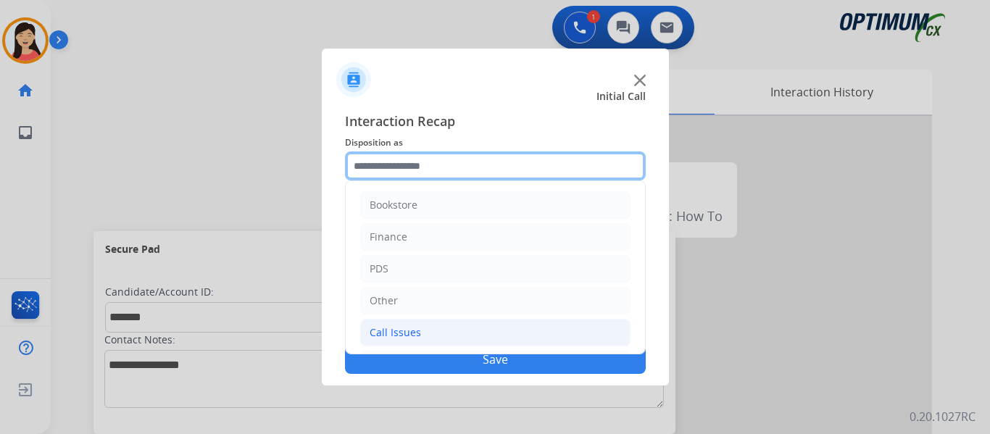
scroll to position [99, 0]
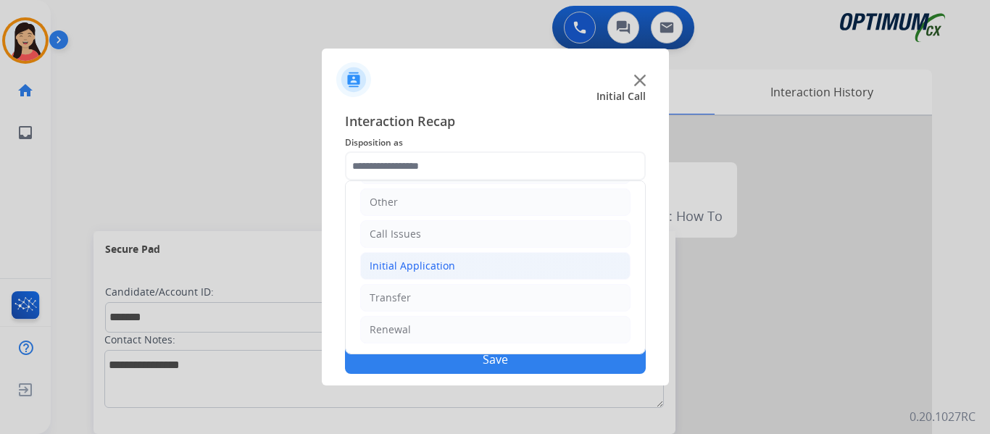
click at [400, 270] on div "Initial Application" at bounding box center [413, 266] width 86 height 14
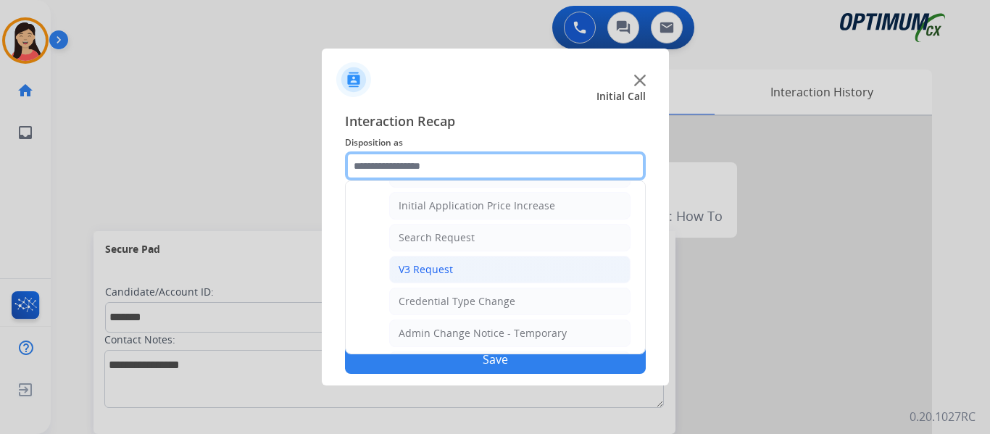
scroll to position [516, 0]
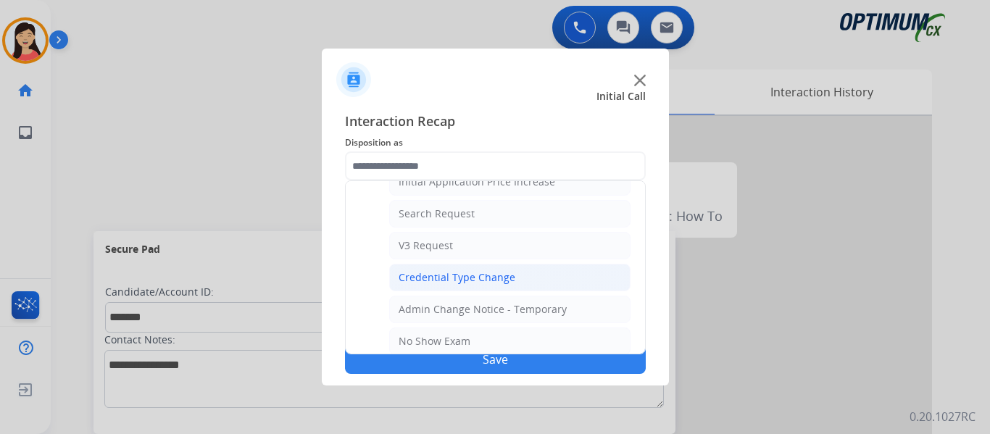
click at [493, 284] on div "Credential Type Change" at bounding box center [457, 277] width 117 height 14
type input "**********"
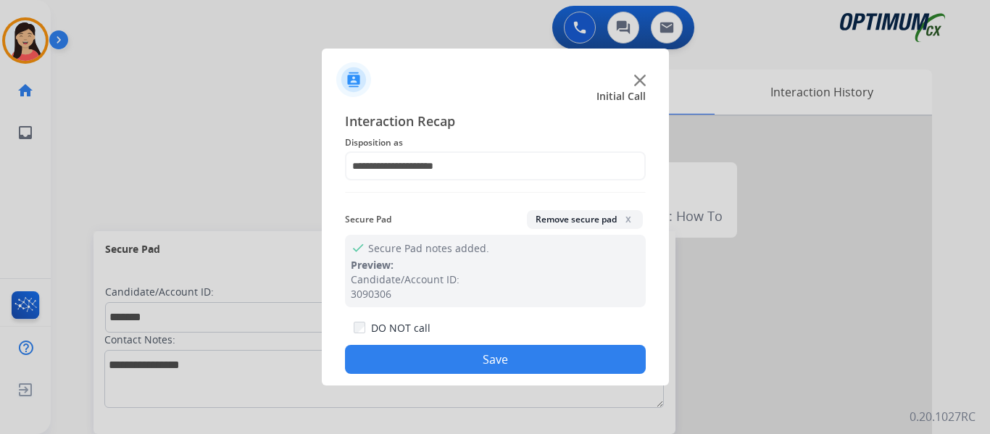
click at [517, 366] on button "Save" at bounding box center [495, 359] width 301 height 29
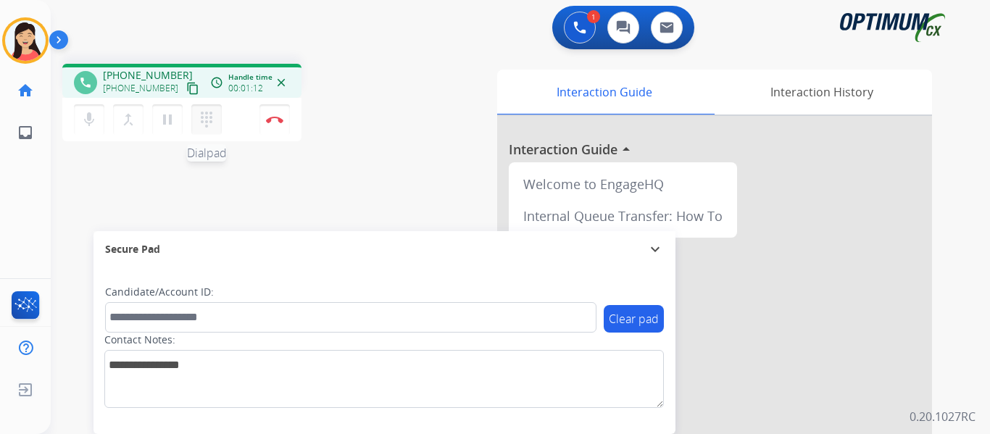
drag, startPoint x: 171, startPoint y: 88, endPoint x: 213, endPoint y: 118, distance: 51.5
click at [186, 88] on mat-icon "content_copy" at bounding box center [192, 88] width 13 height 13
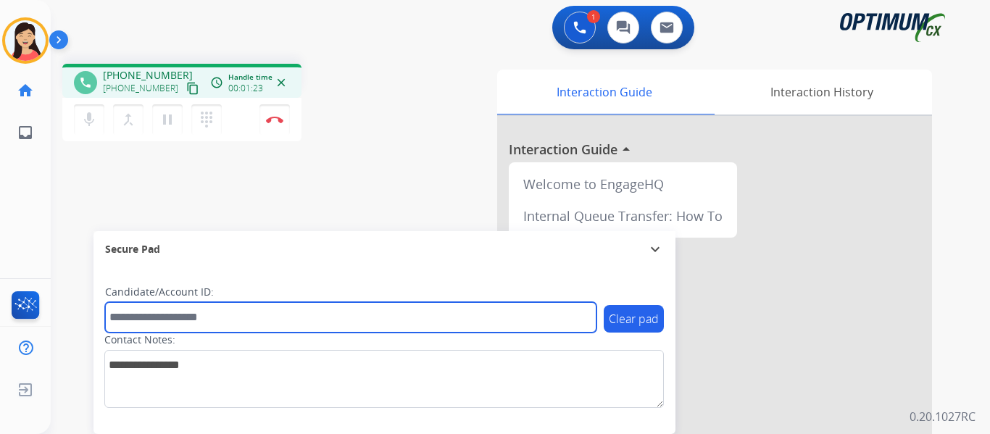
click at [246, 320] on input "text" at bounding box center [350, 317] width 491 height 30
paste input "*********"
type input "*********"
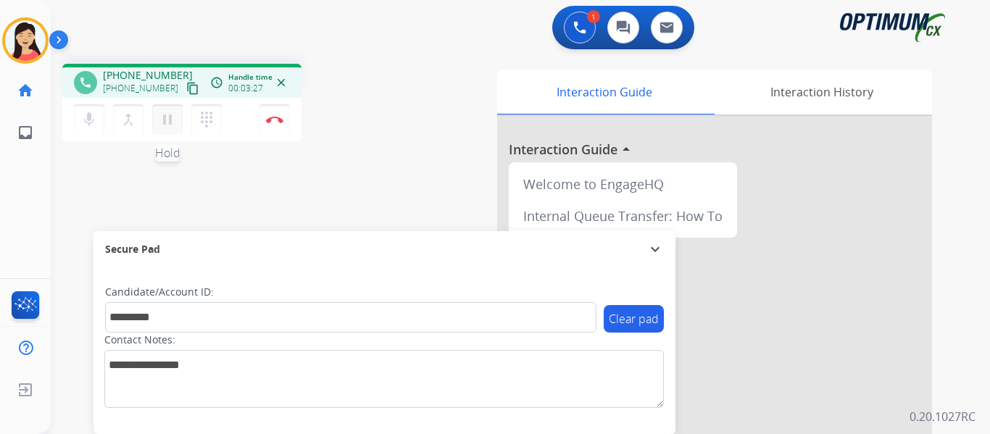
click at [172, 118] on mat-icon "pause" at bounding box center [167, 119] width 17 height 17
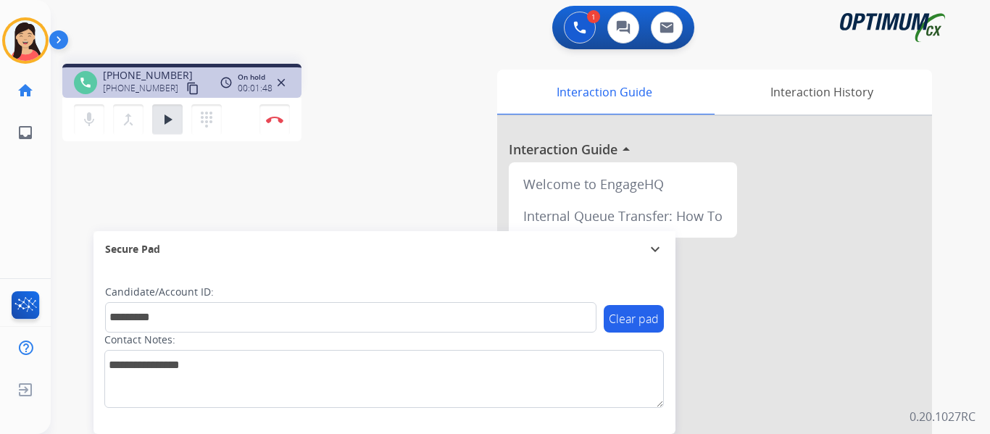
drag, startPoint x: 165, startPoint y: 118, endPoint x: 948, endPoint y: 280, distance: 800.1
click at [165, 118] on mat-icon "play_arrow" at bounding box center [167, 119] width 17 height 17
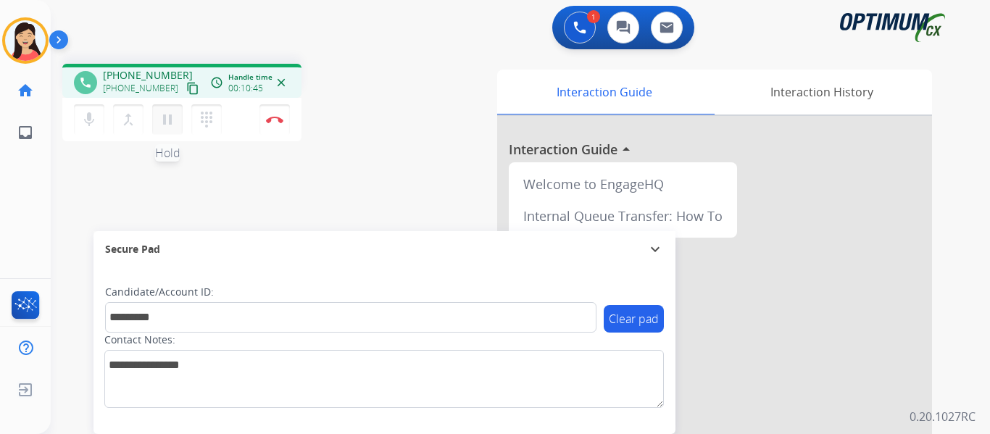
click at [172, 124] on mat-icon "pause" at bounding box center [167, 119] width 17 height 17
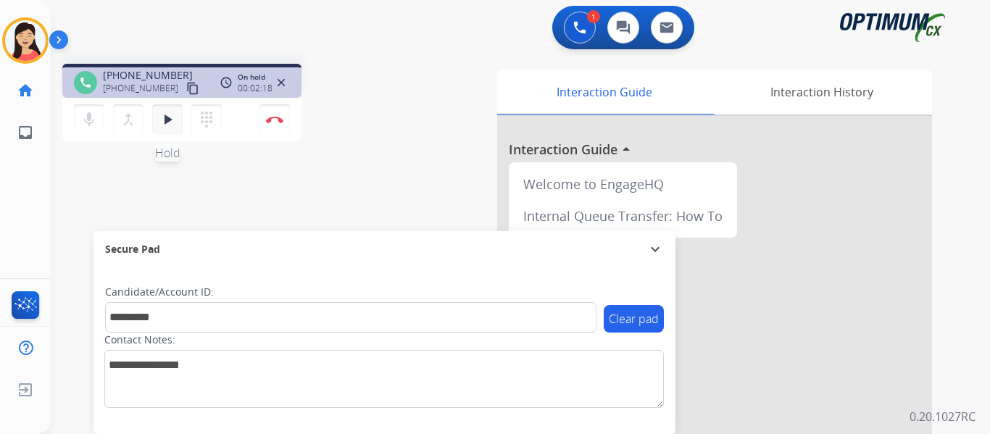
click at [174, 120] on mat-icon "play_arrow" at bounding box center [167, 119] width 17 height 17
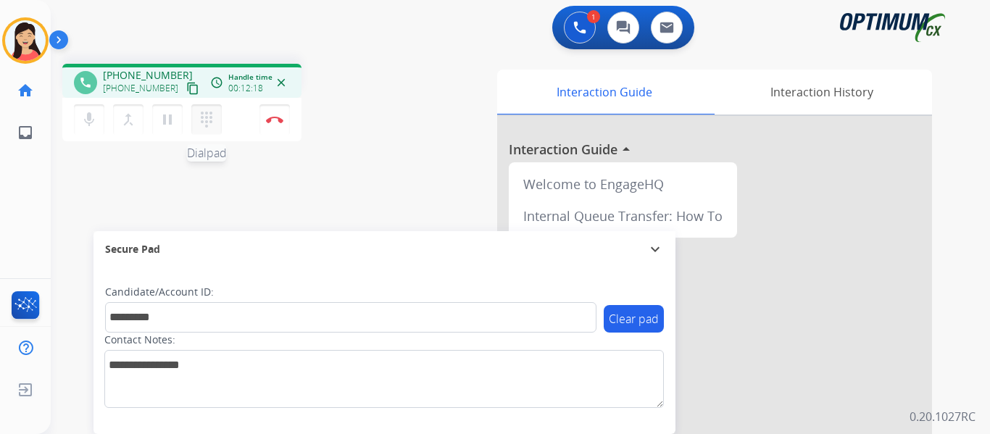
click at [205, 119] on mat-icon "dialpad" at bounding box center [206, 119] width 17 height 17
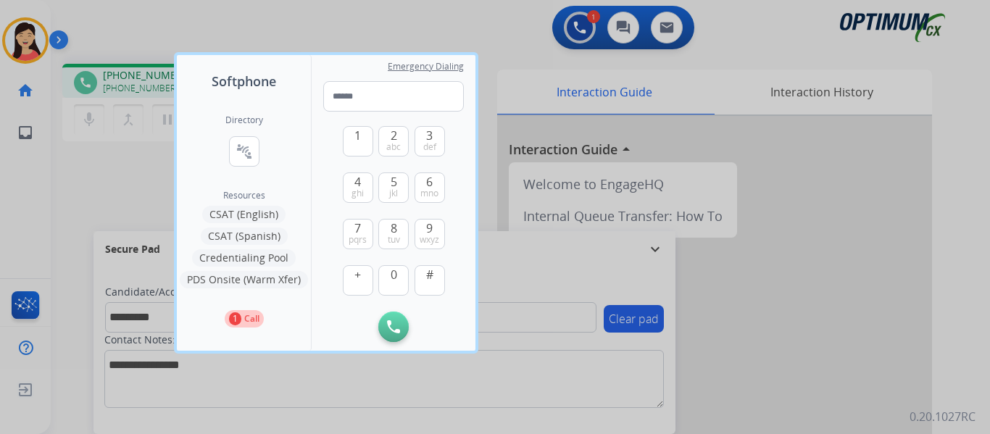
click at [222, 283] on button "PDS Onsite (Warm Xfer)" at bounding box center [244, 279] width 128 height 17
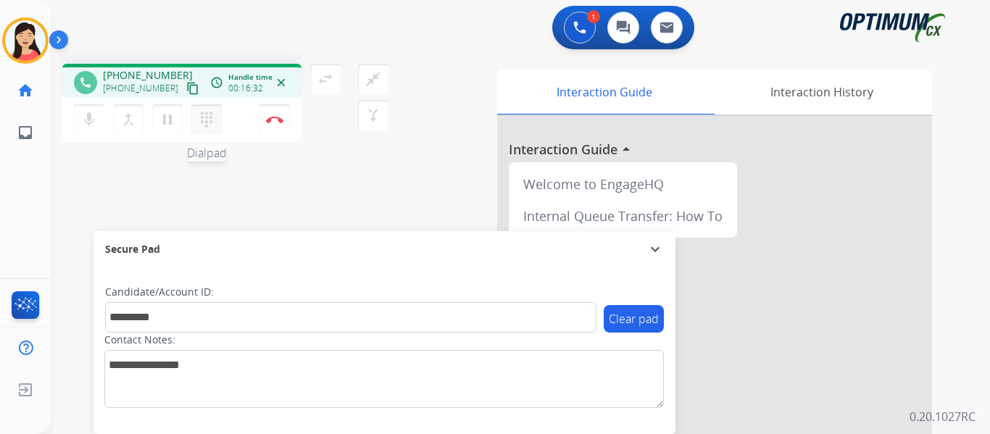
click at [210, 117] on mat-icon "dialpad" at bounding box center [206, 119] width 17 height 17
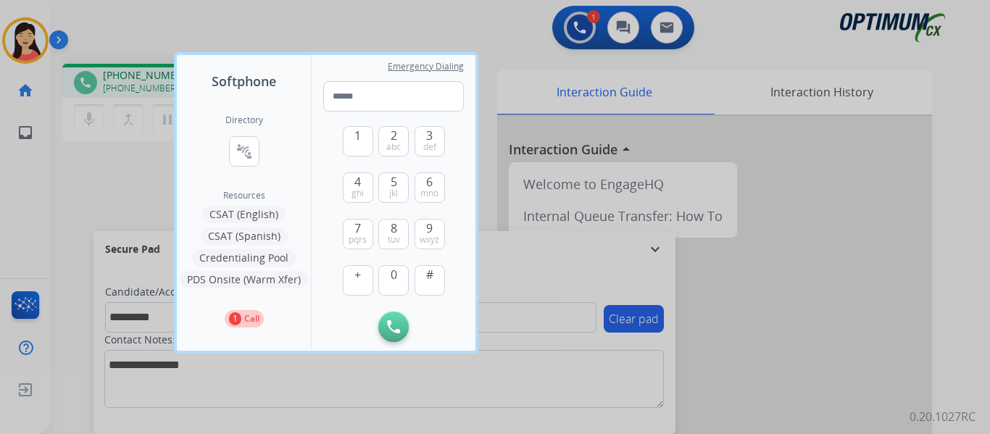
click at [251, 213] on button "CSAT (English)" at bounding box center [243, 214] width 83 height 17
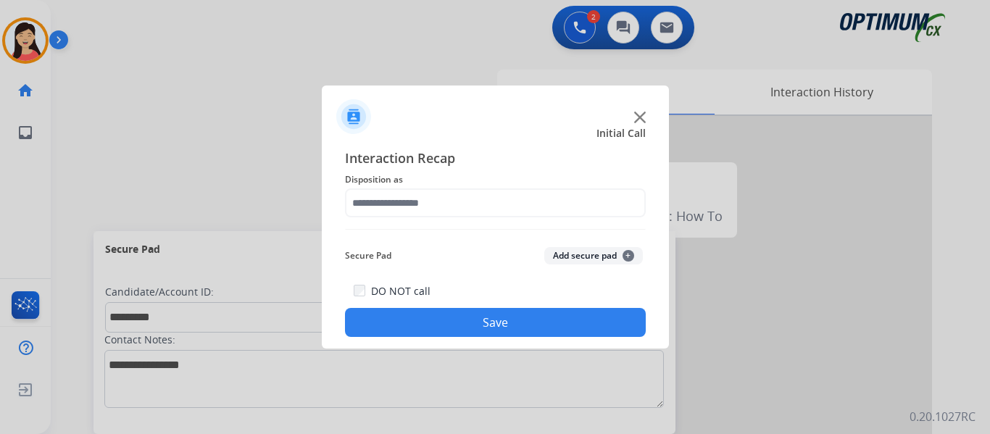
click at [613, 257] on button "Add secure pad +" at bounding box center [593, 255] width 99 height 17
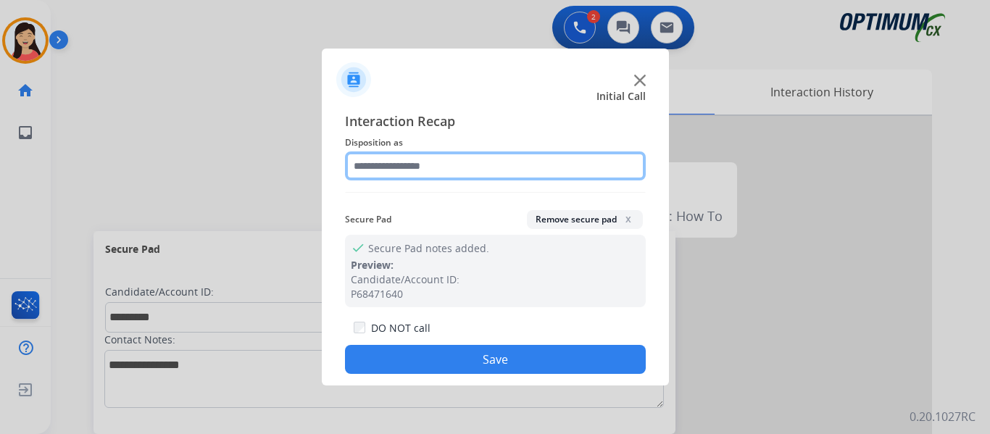
click at [480, 173] on input "text" at bounding box center [495, 165] width 301 height 29
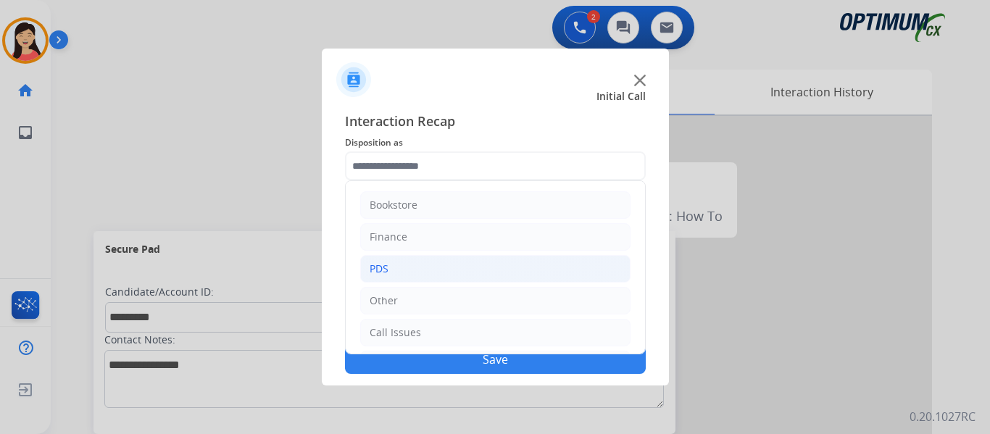
click at [388, 263] on li "PDS" at bounding box center [495, 269] width 270 height 28
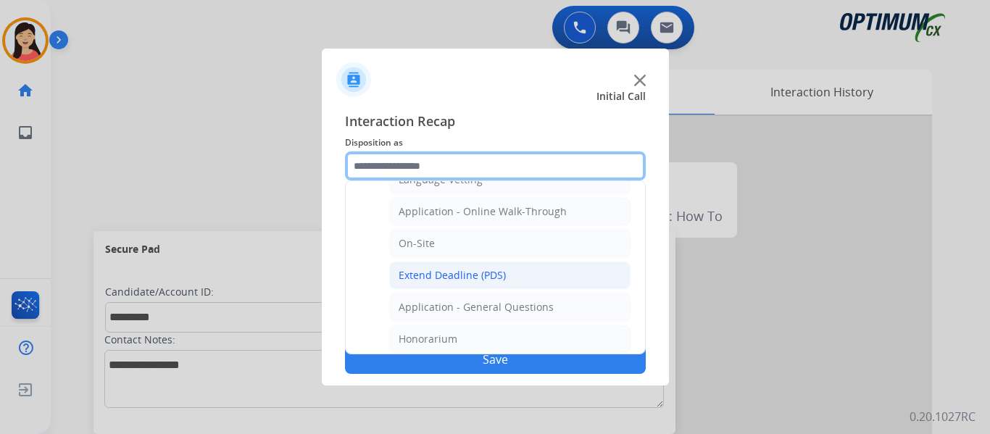
scroll to position [362, 0]
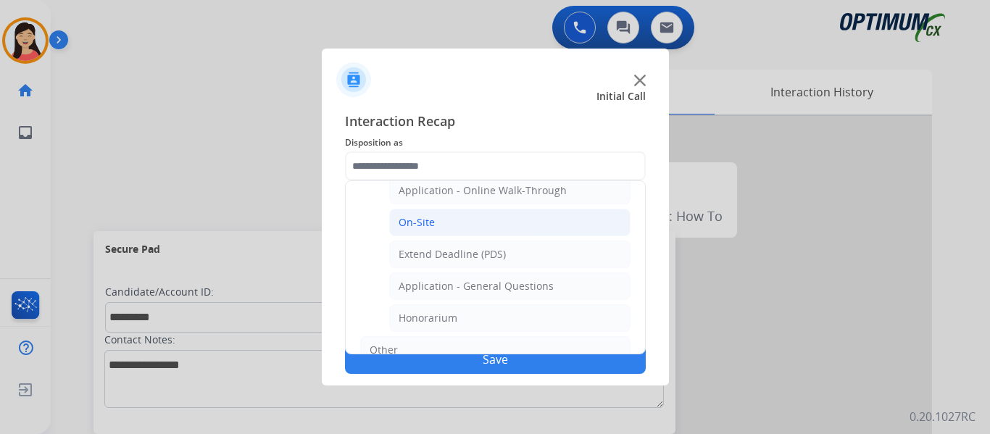
click at [453, 218] on li "On-Site" at bounding box center [509, 223] width 241 height 28
type input "*******"
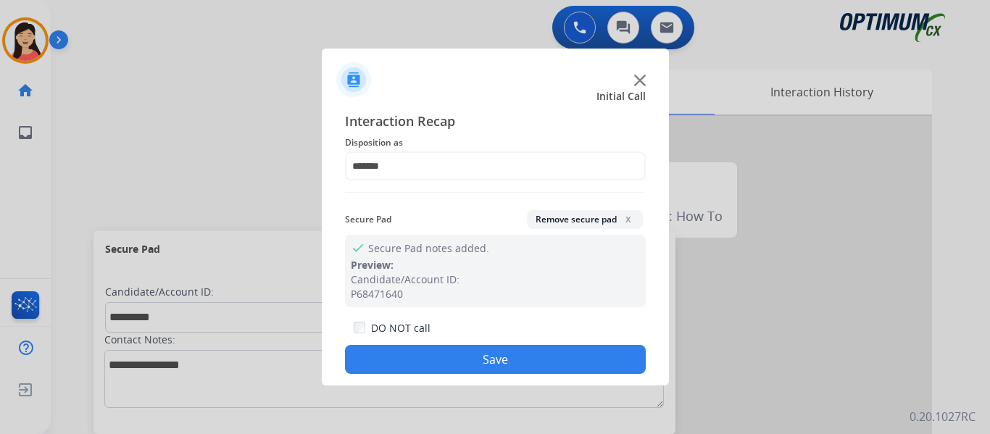
click at [495, 359] on button "Save" at bounding box center [495, 359] width 301 height 29
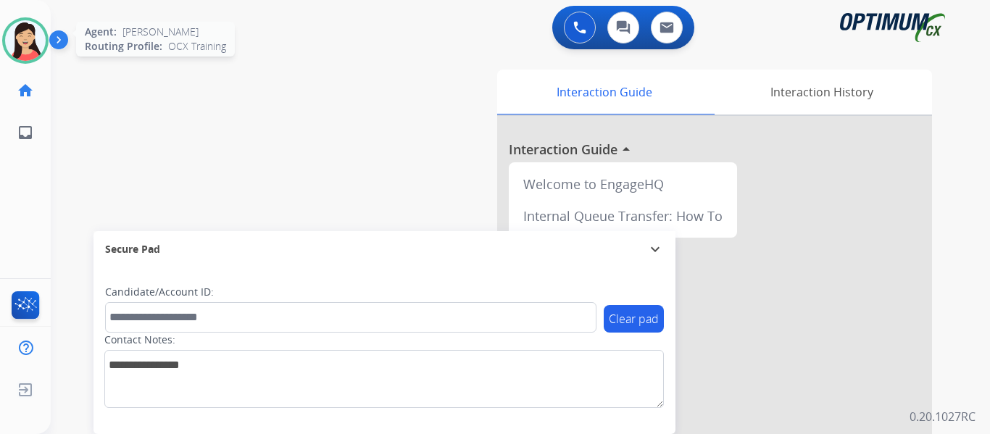
click at [22, 37] on img at bounding box center [25, 40] width 41 height 41
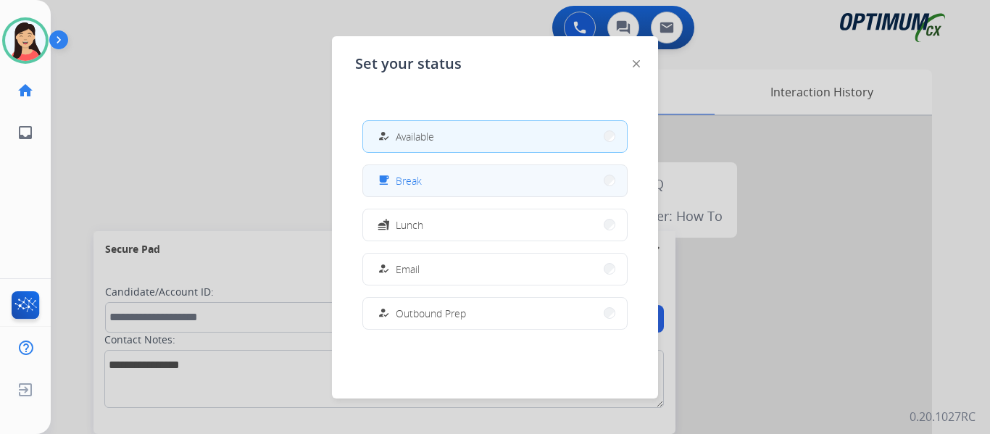
click at [394, 187] on div "free_breakfast" at bounding box center [385, 180] width 21 height 17
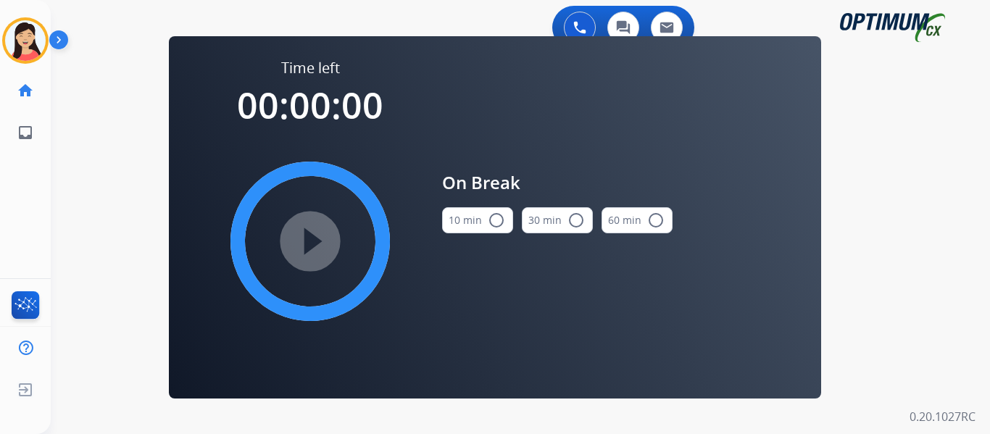
drag, startPoint x: 465, startPoint y: 228, endPoint x: 418, endPoint y: 234, distance: 46.7
click at [465, 228] on button "10 min radio_button_unchecked" at bounding box center [477, 220] width 71 height 26
click at [312, 249] on mat-icon "play_circle_filled" at bounding box center [309, 241] width 17 height 17
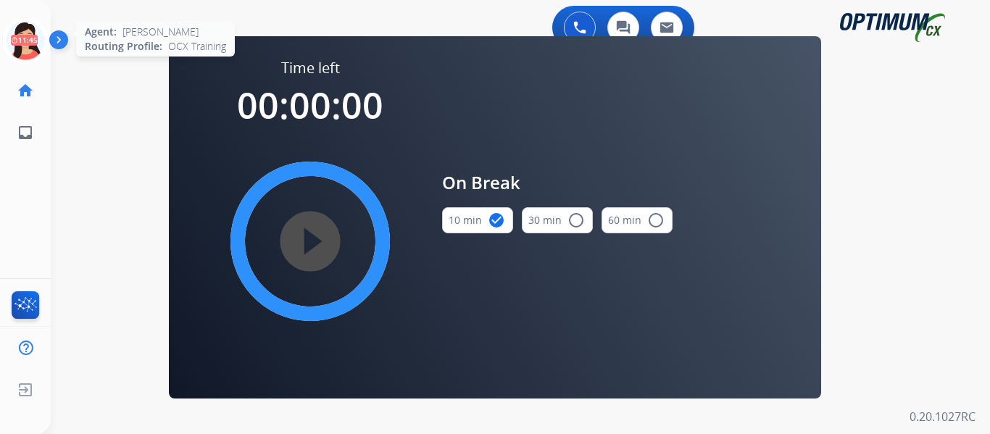
click at [26, 45] on icon at bounding box center [25, 40] width 47 height 47
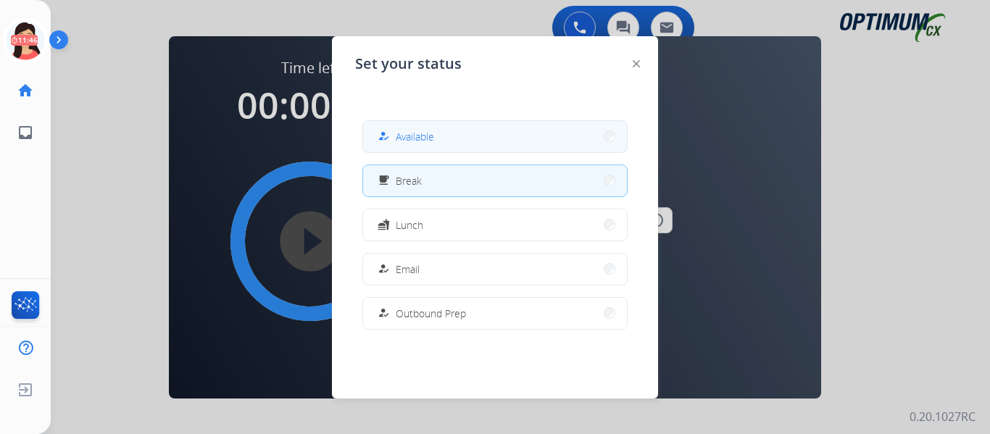
click at [392, 122] on button "how_to_reg Available" at bounding box center [495, 136] width 264 height 31
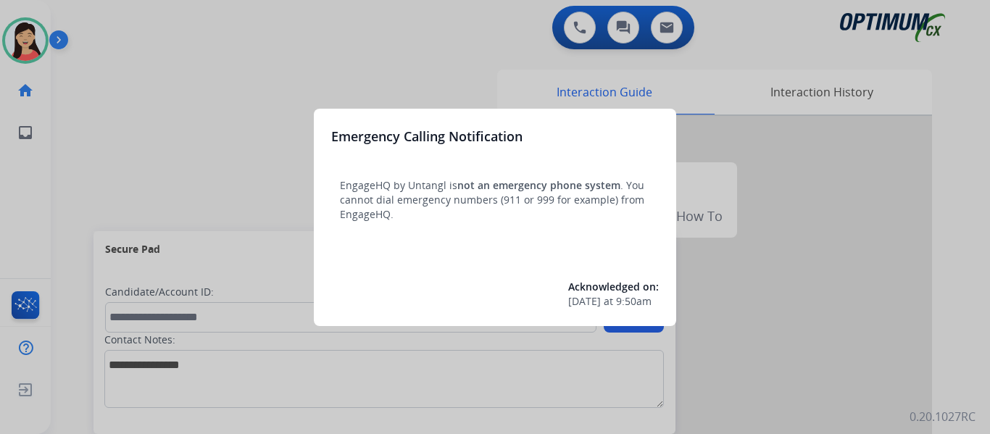
click at [165, 48] on div at bounding box center [495, 217] width 990 height 434
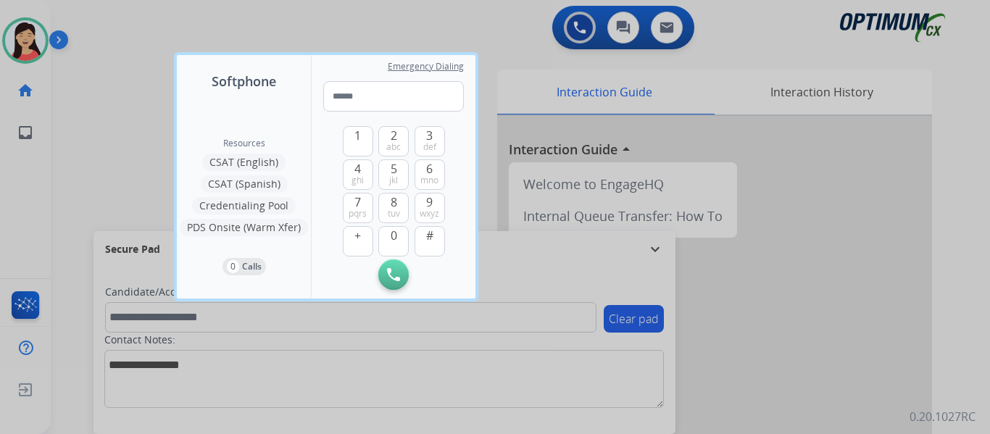
click at [113, 64] on div at bounding box center [495, 217] width 990 height 434
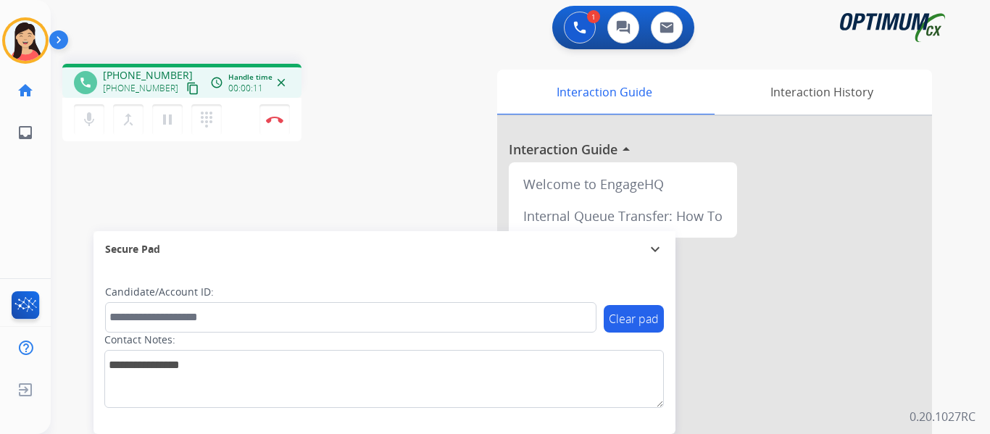
click at [186, 83] on mat-icon "content_copy" at bounding box center [192, 88] width 13 height 13
click at [267, 117] on img at bounding box center [274, 119] width 17 height 7
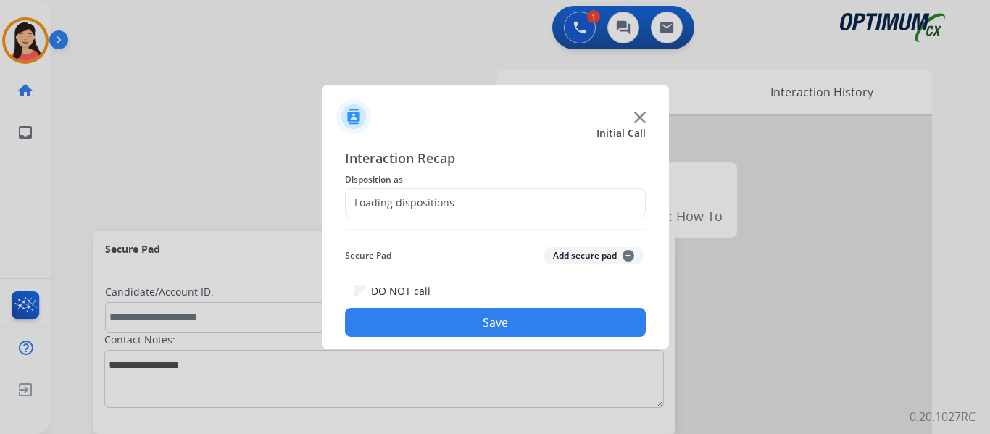
click at [610, 252] on button "Add secure pad +" at bounding box center [593, 255] width 99 height 17
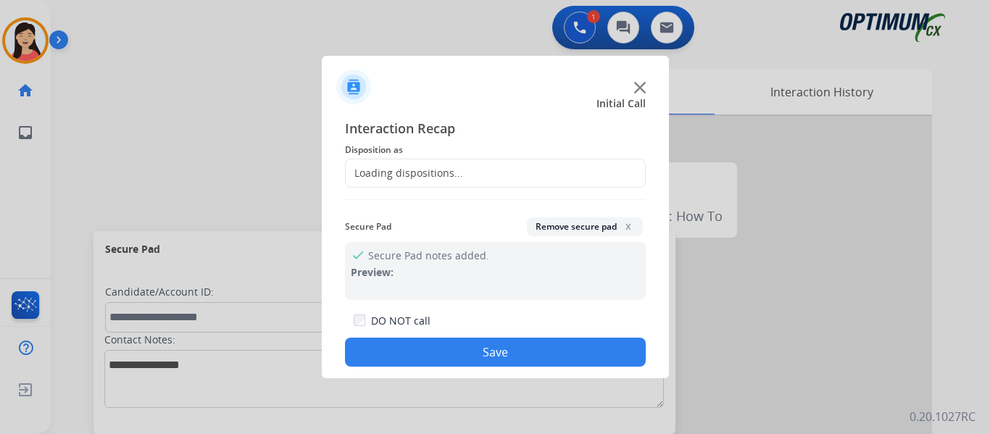
click at [549, 229] on button "Remove secure pad x" at bounding box center [585, 226] width 116 height 19
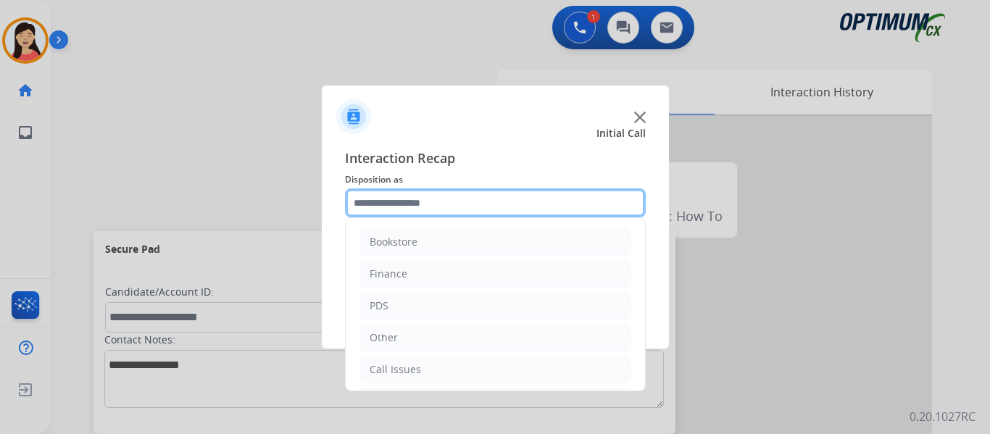
click at [451, 199] on input "text" at bounding box center [495, 202] width 301 height 29
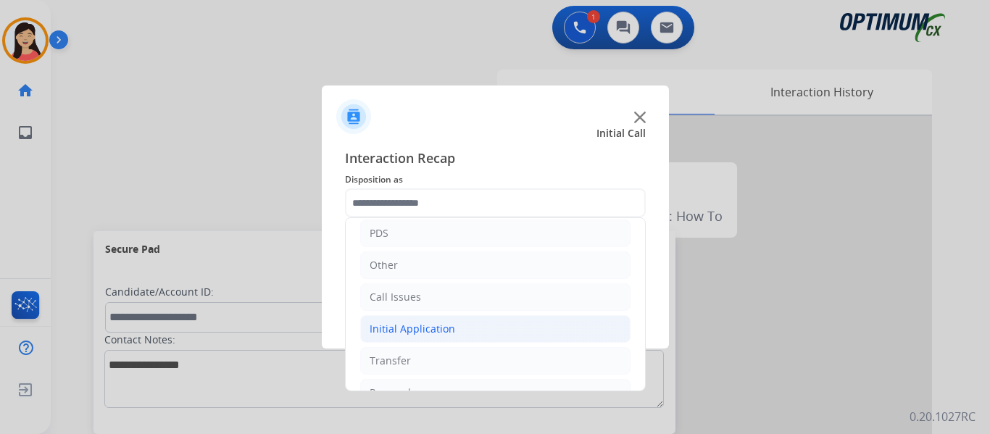
click at [439, 331] on div "Initial Application" at bounding box center [413, 329] width 86 height 14
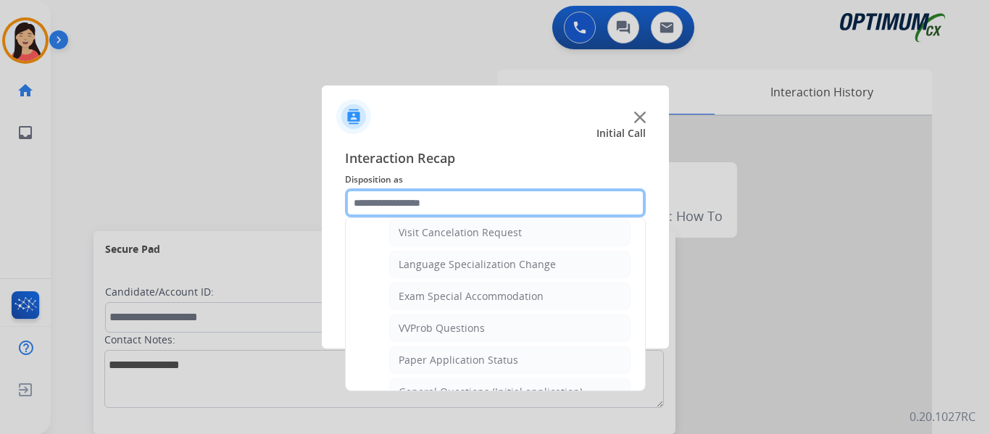
scroll to position [725, 0]
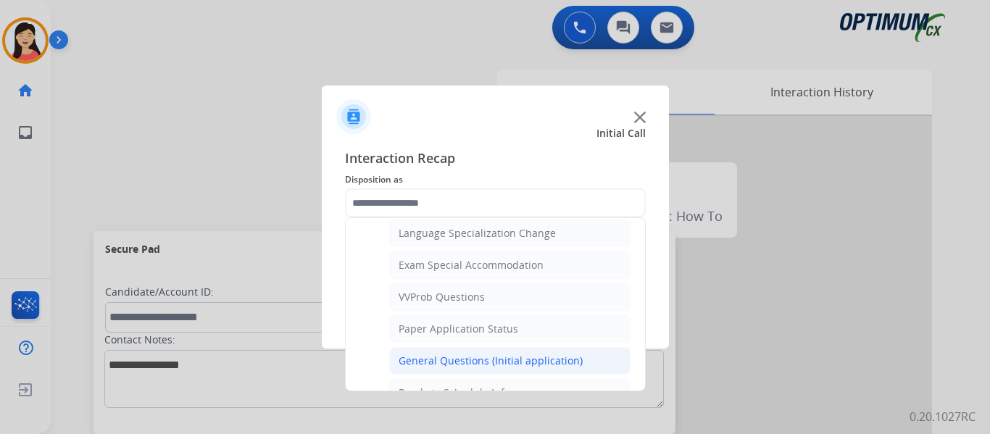
click at [501, 359] on div "General Questions (Initial application)" at bounding box center [491, 361] width 184 height 14
type input "**********"
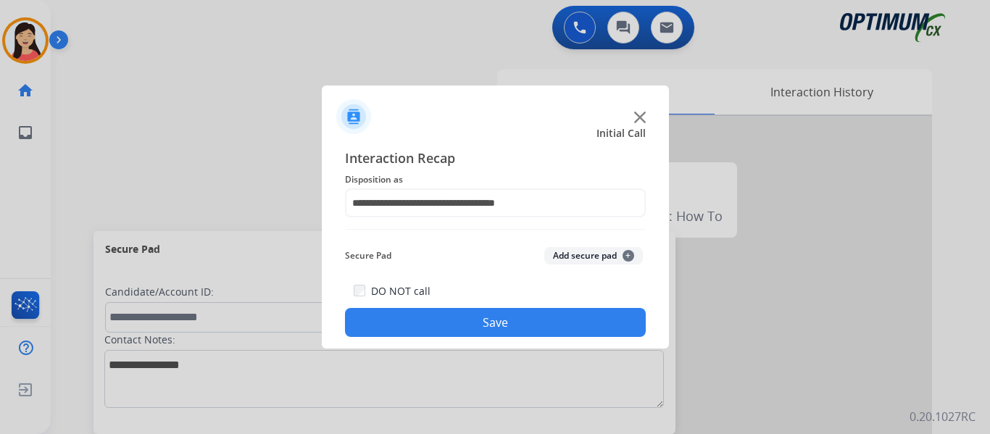
click at [542, 323] on button "Save" at bounding box center [495, 322] width 301 height 29
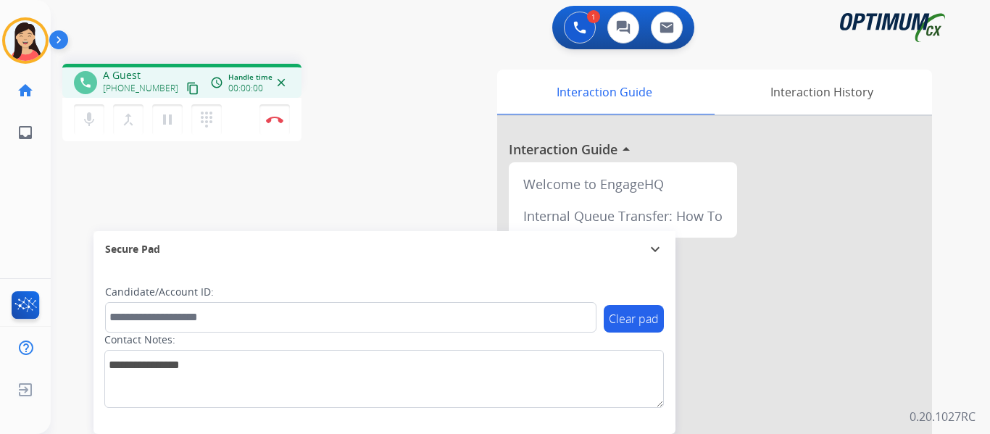
drag, startPoint x: 178, startPoint y: 88, endPoint x: 228, endPoint y: 95, distance: 50.4
click at [186, 88] on mat-icon "content_copy" at bounding box center [192, 88] width 13 height 13
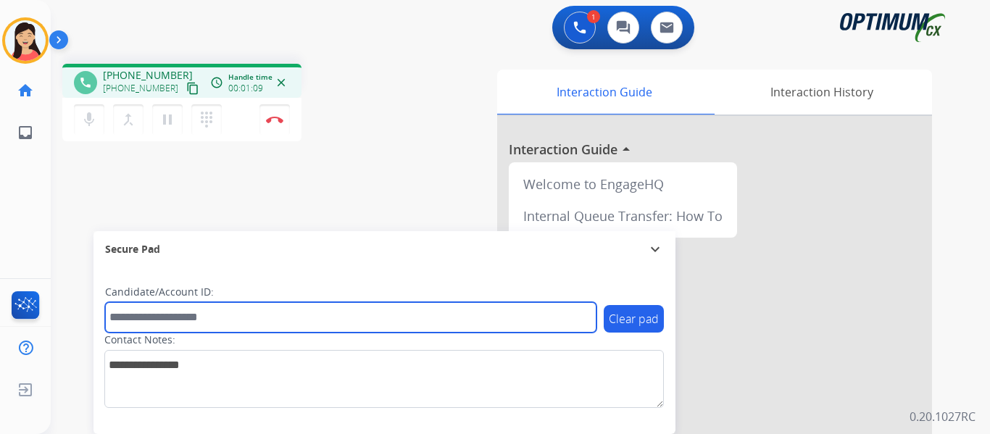
click at [146, 320] on input "text" at bounding box center [350, 317] width 491 height 30
paste input "*******"
type input "*******"
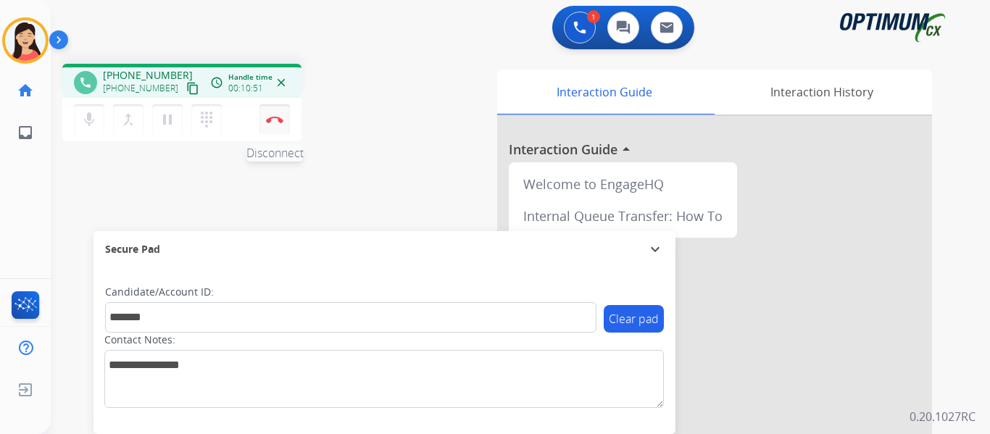
click at [267, 121] on img at bounding box center [274, 119] width 17 height 7
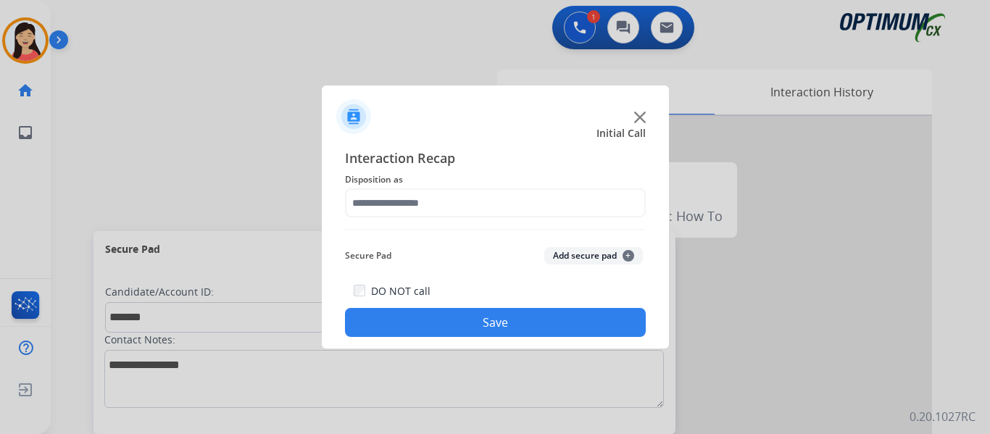
click at [602, 257] on button "Add secure pad +" at bounding box center [593, 255] width 99 height 17
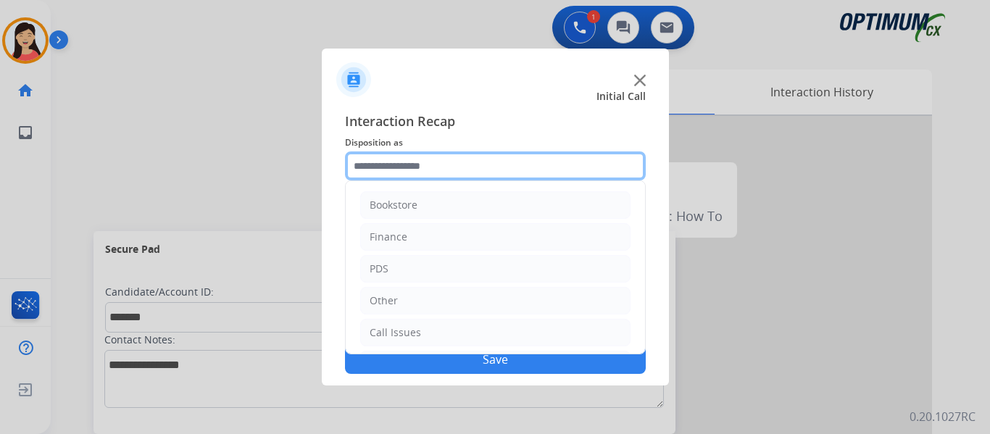
click at [442, 167] on input "text" at bounding box center [495, 165] width 301 height 29
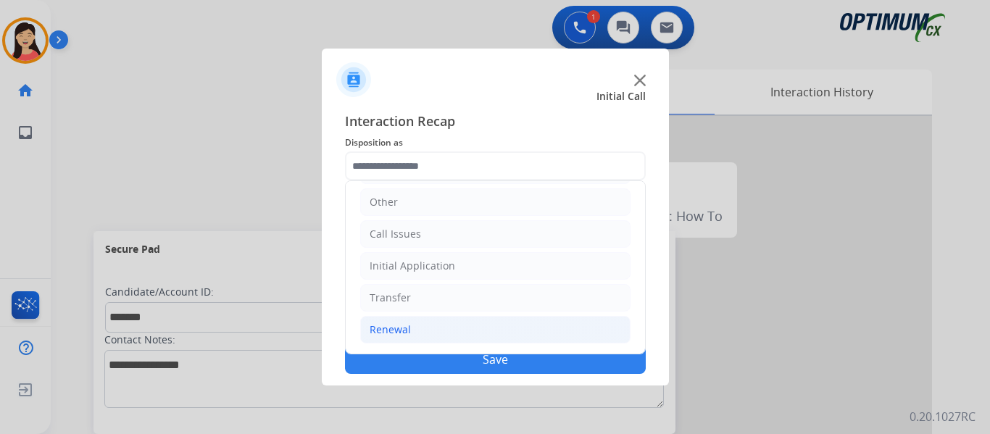
click at [412, 328] on li "Renewal" at bounding box center [495, 330] width 270 height 28
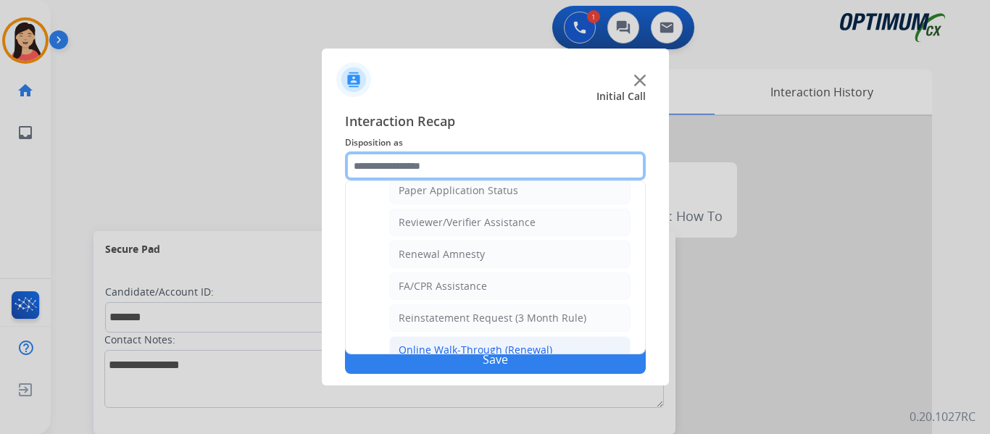
scroll to position [559, 0]
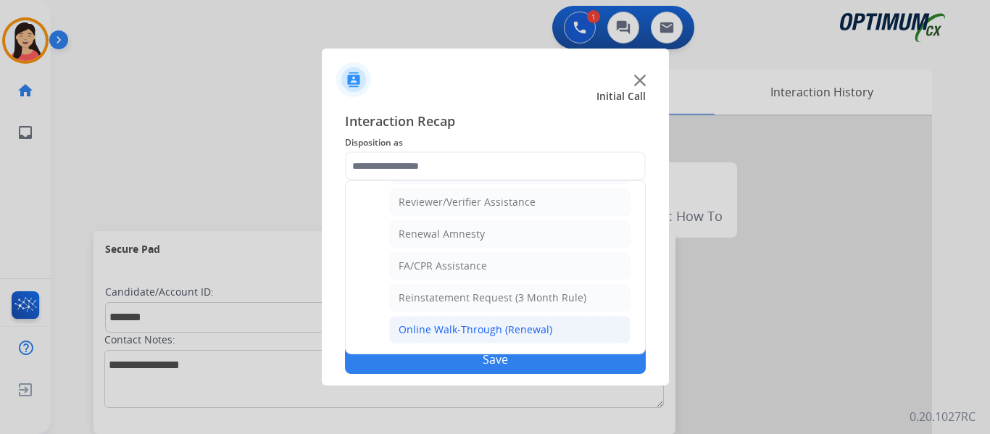
click at [488, 329] on div "Online Walk-Through (Renewal)" at bounding box center [476, 329] width 154 height 14
type input "**********"
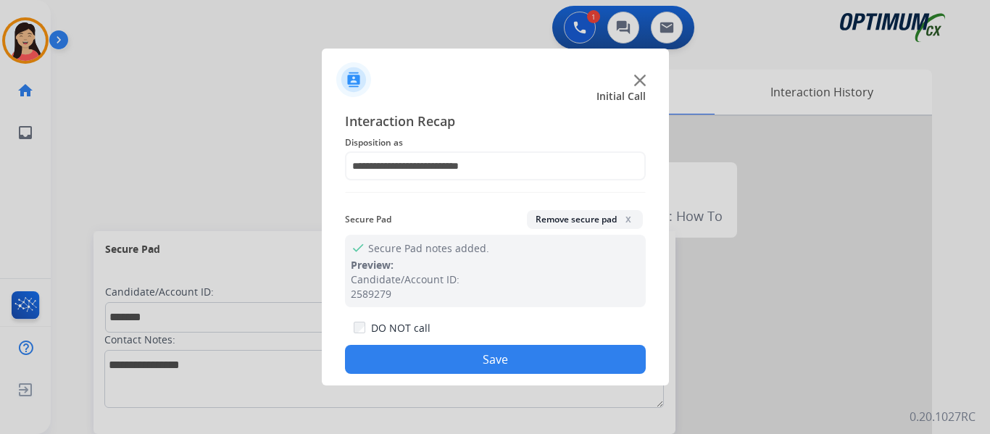
drag, startPoint x: 537, startPoint y: 358, endPoint x: 576, endPoint y: 358, distance: 39.1
click at [536, 358] on button "Save" at bounding box center [495, 359] width 301 height 29
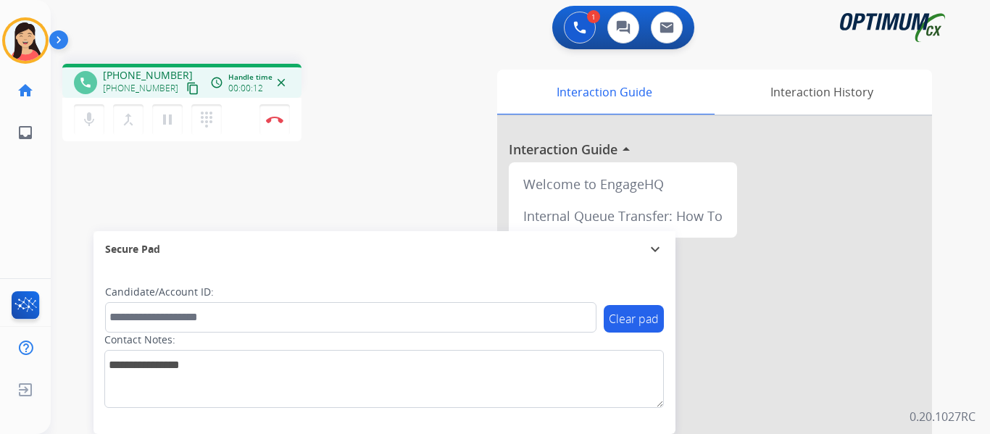
click at [186, 91] on mat-icon "content_copy" at bounding box center [192, 88] width 13 height 13
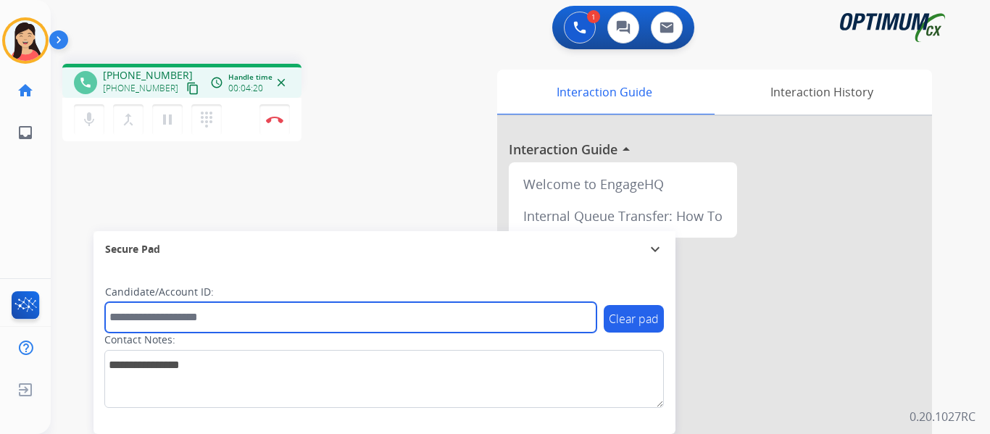
click at [252, 320] on input "text" at bounding box center [350, 317] width 491 height 30
paste input "*******"
type input "*******"
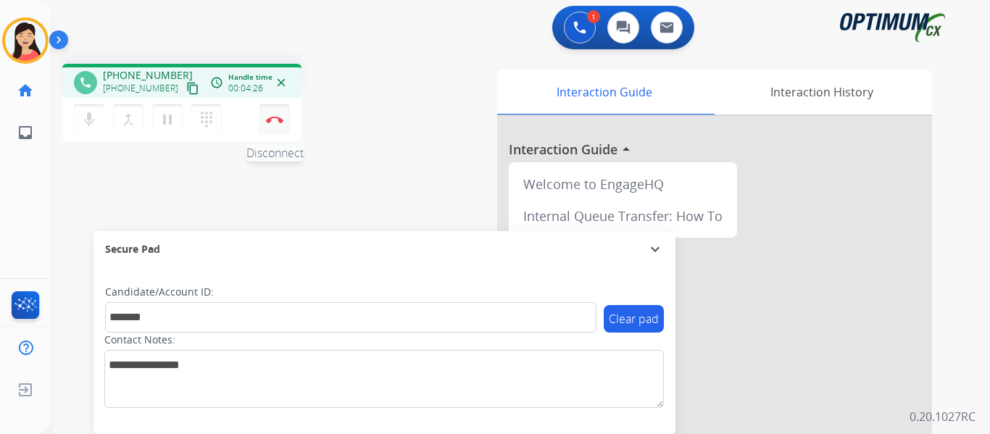
click at [274, 121] on img at bounding box center [274, 119] width 17 height 7
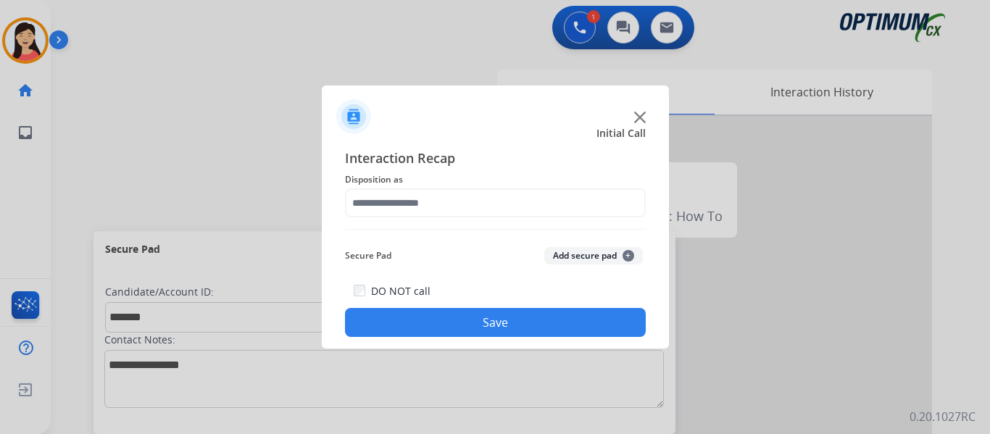
click at [567, 249] on button "Add secure pad +" at bounding box center [593, 255] width 99 height 17
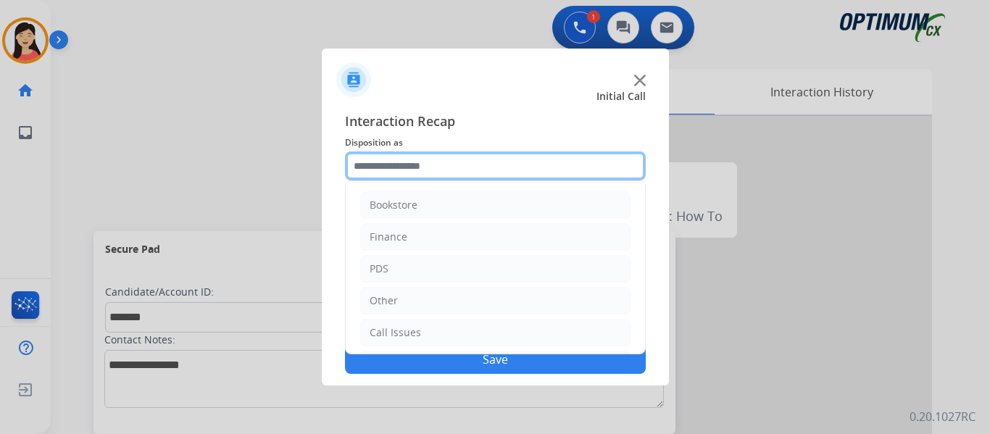
click at [459, 177] on input "text" at bounding box center [495, 165] width 301 height 29
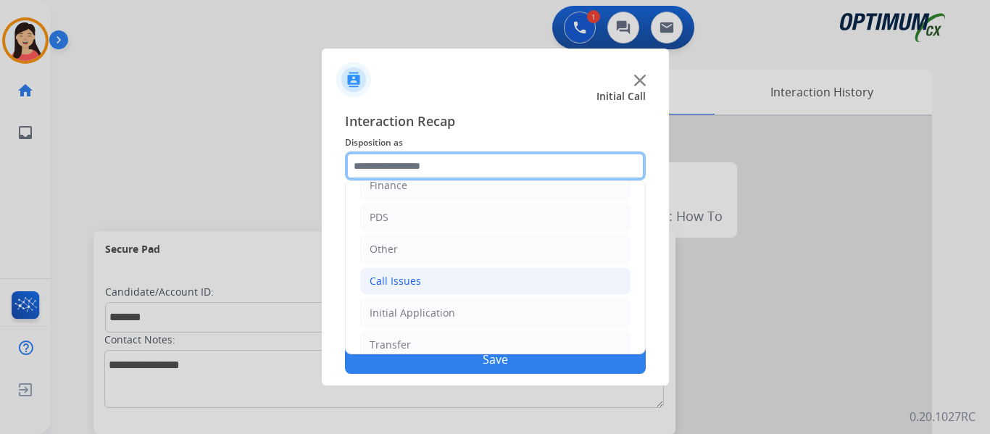
scroll to position [99, 0]
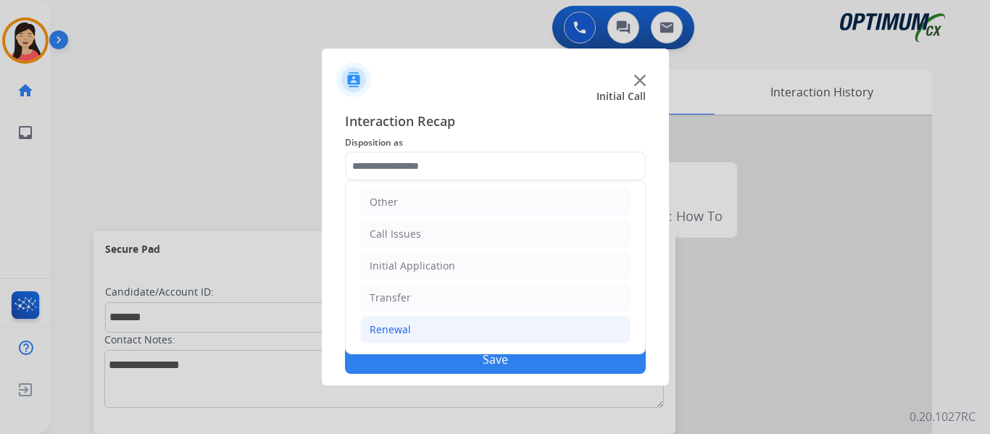
click at [409, 330] on div "Renewal" at bounding box center [390, 329] width 41 height 14
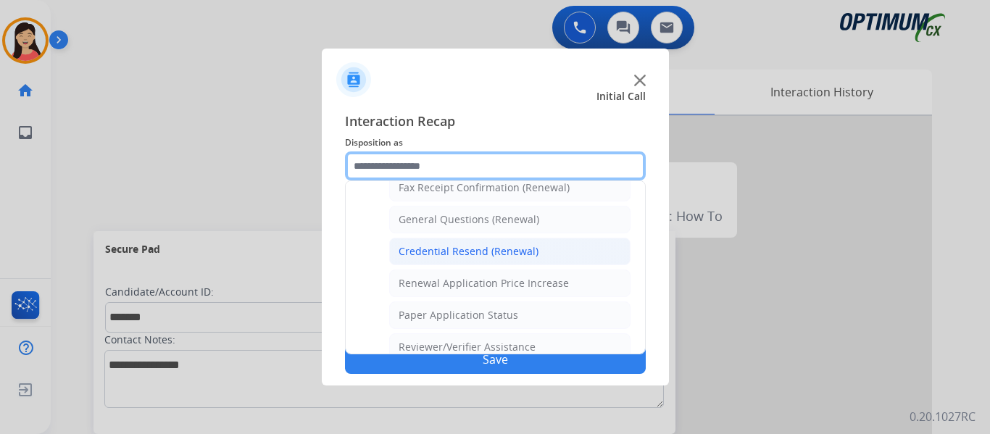
scroll to position [342, 0]
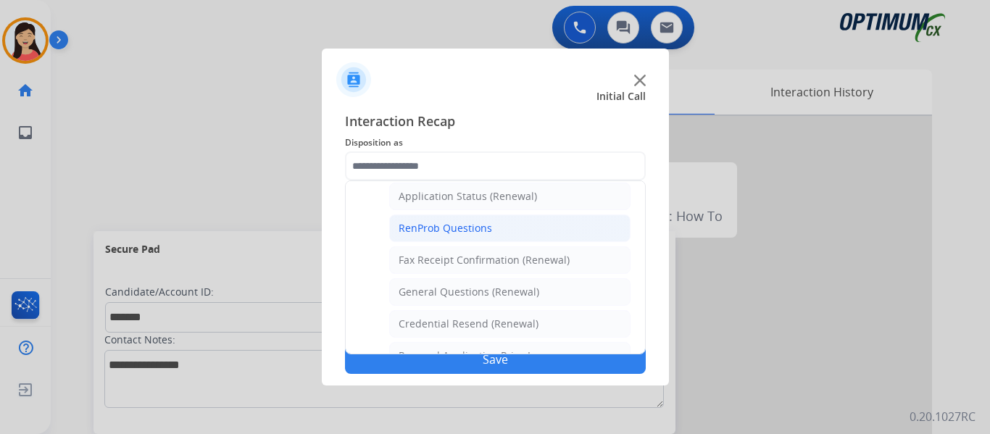
click at [488, 233] on div "RenProb Questions" at bounding box center [445, 228] width 93 height 14
type input "**********"
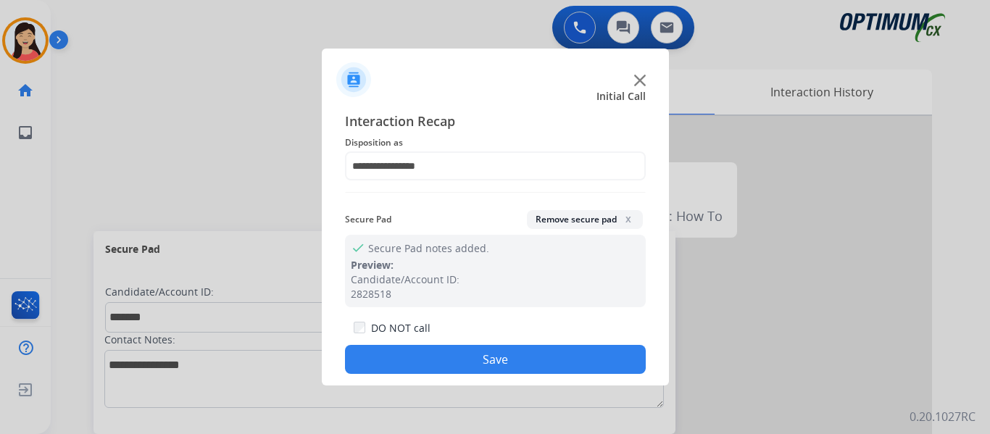
click at [507, 350] on button "Save" at bounding box center [495, 359] width 301 height 29
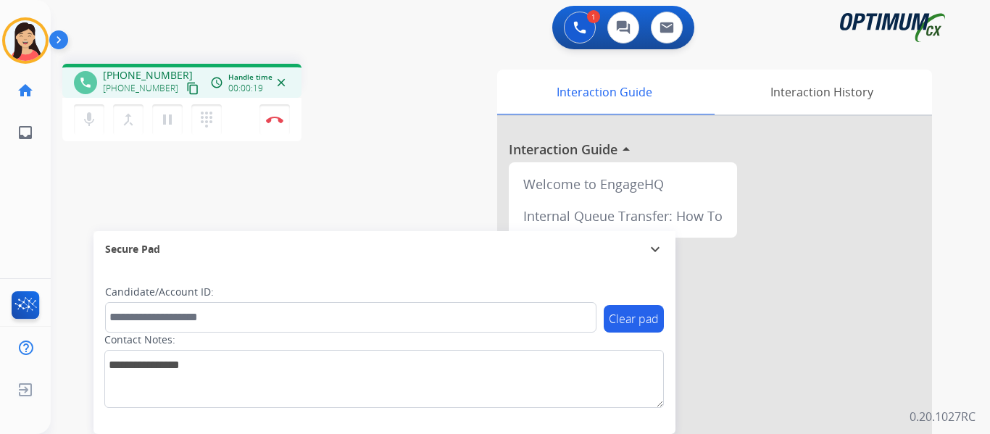
click at [186, 85] on mat-icon "content_copy" at bounding box center [192, 88] width 13 height 13
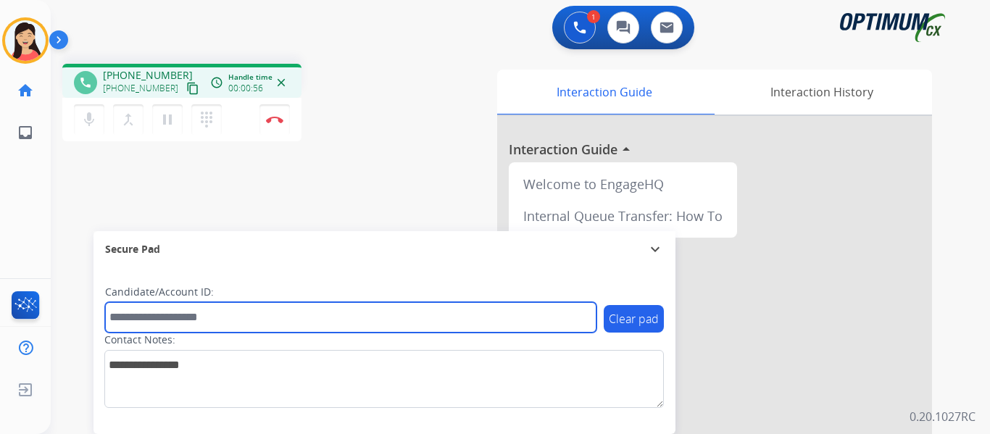
drag, startPoint x: 268, startPoint y: 324, endPoint x: 287, endPoint y: 333, distance: 21.1
click at [268, 324] on input "text" at bounding box center [350, 317] width 491 height 30
paste input "*******"
type input "*******"
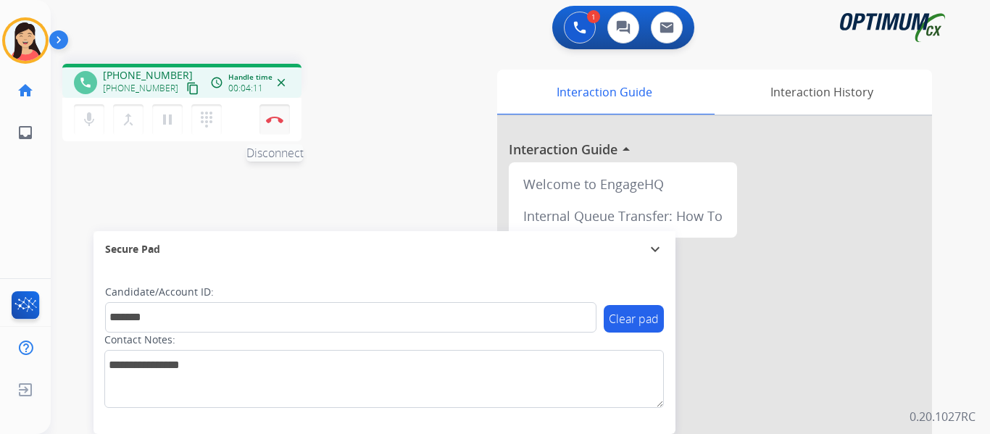
click at [274, 117] on img at bounding box center [274, 119] width 17 height 7
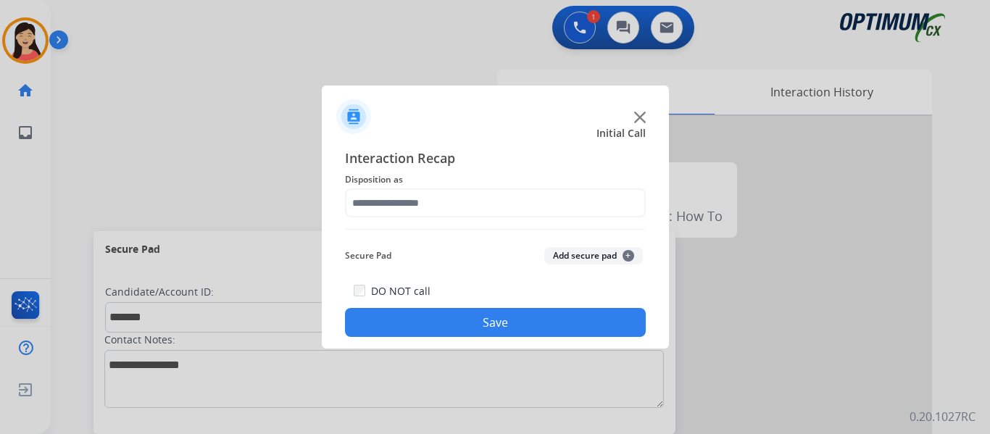
click at [562, 257] on button "Add secure pad +" at bounding box center [593, 255] width 99 height 17
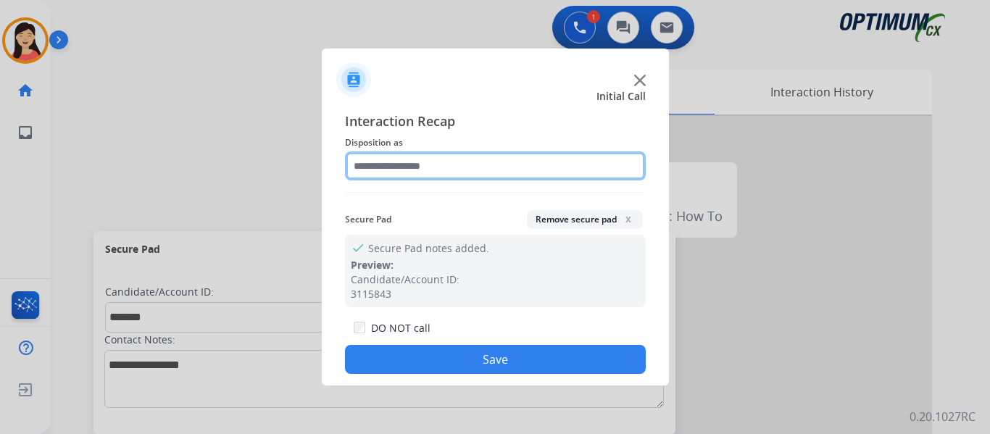
click at [424, 169] on input "text" at bounding box center [495, 165] width 301 height 29
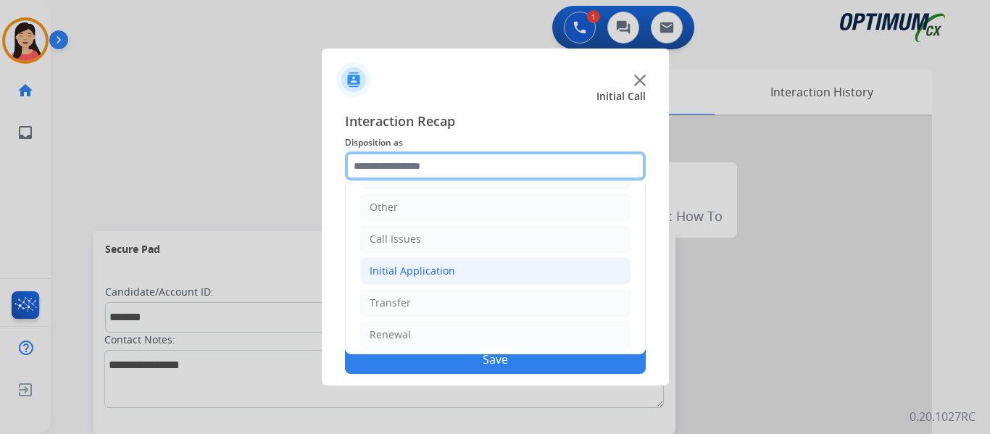
scroll to position [99, 0]
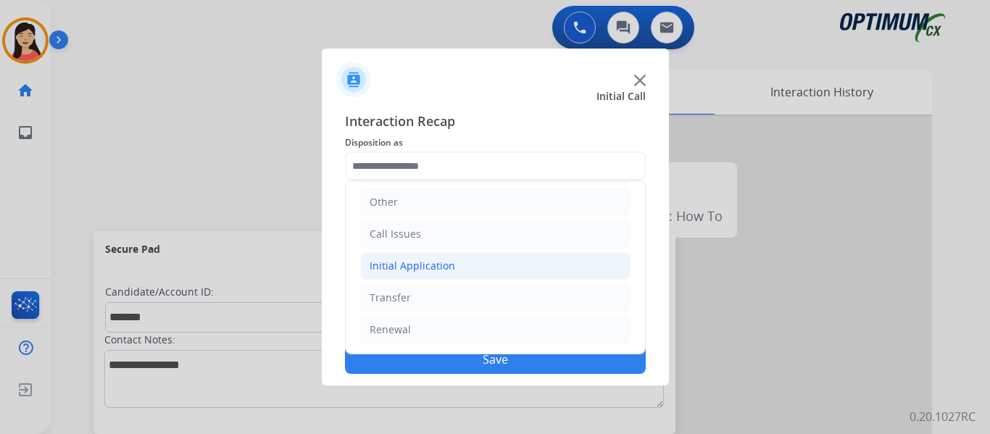
click at [422, 275] on li "Initial Application" at bounding box center [495, 266] width 270 height 28
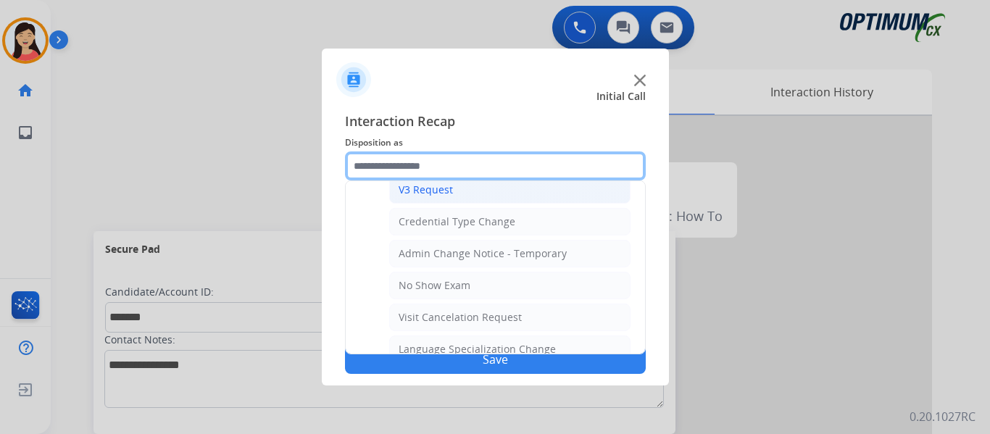
scroll to position [751, 0]
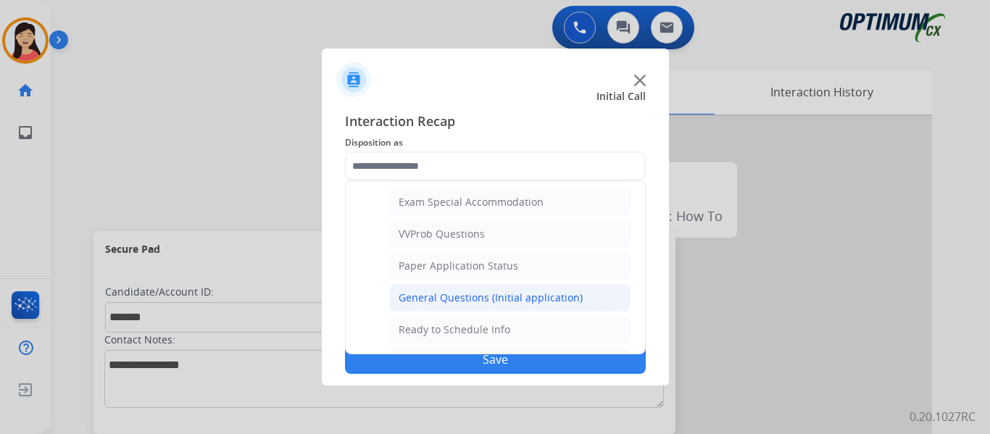
click at [446, 296] on div "General Questions (Initial application)" at bounding box center [491, 298] width 184 height 14
type input "**********"
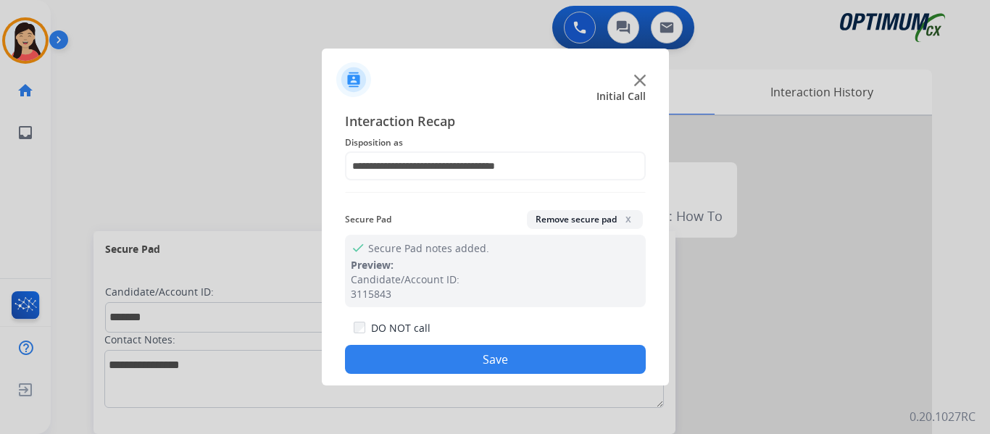
click at [511, 359] on button "Save" at bounding box center [495, 359] width 301 height 29
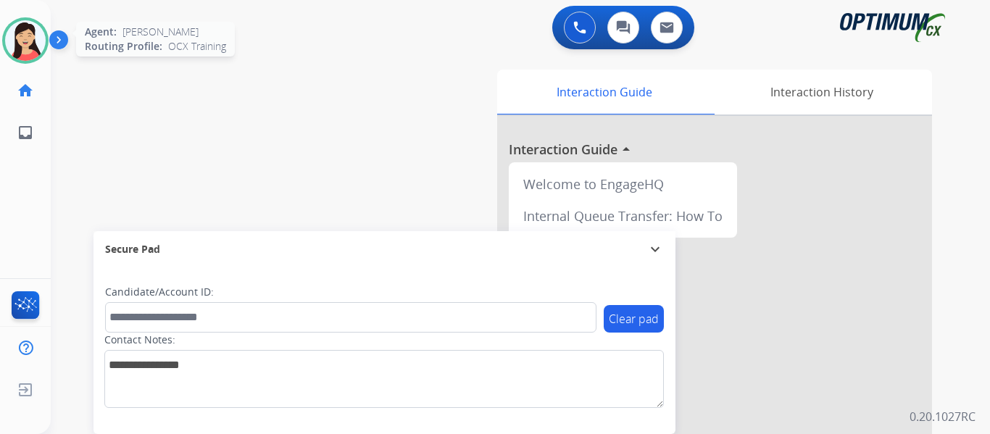
click at [12, 26] on img at bounding box center [25, 40] width 41 height 41
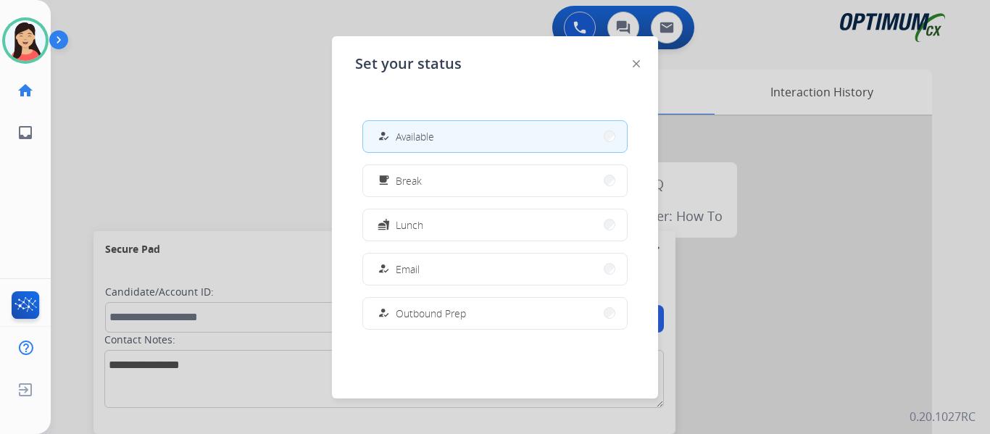
scroll to position [362, 0]
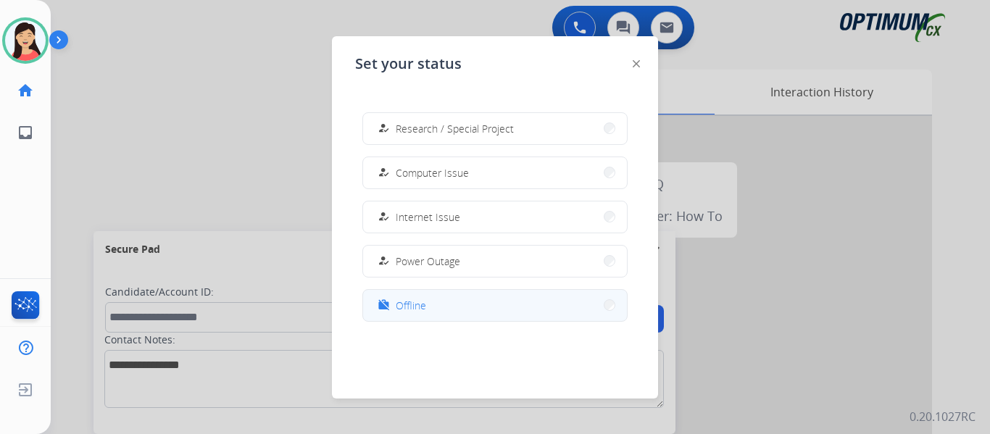
click at [451, 306] on button "work_off Offline" at bounding box center [495, 305] width 264 height 31
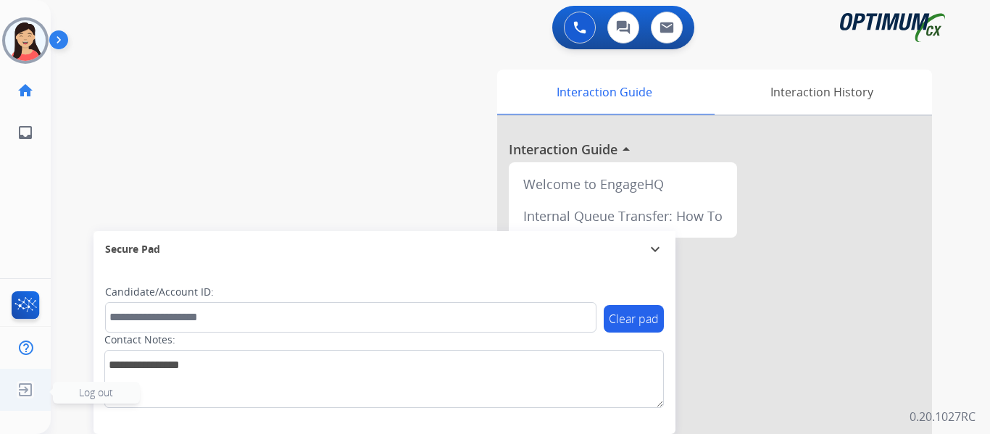
click at [26, 387] on img at bounding box center [25, 390] width 26 height 28
